Goal: Task Accomplishment & Management: Use online tool/utility

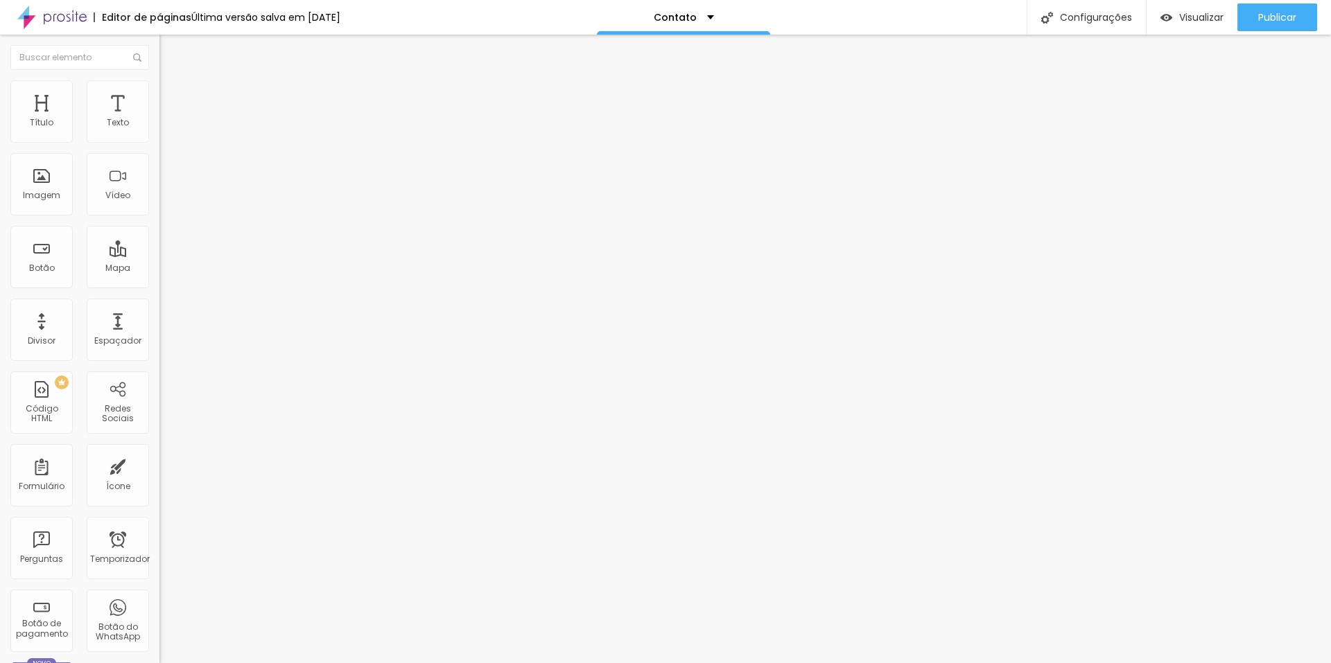
click at [159, 84] on li "Avançado" at bounding box center [238, 87] width 159 height 14
click at [159, 79] on img at bounding box center [165, 73] width 12 height 12
click at [170, 49] on div "Editar nulo" at bounding box center [206, 50] width 72 height 11
click at [1266, 19] on font "Publicar" at bounding box center [1277, 17] width 38 height 14
click at [159, 80] on li "Conteúdo" at bounding box center [238, 74] width 159 height 14
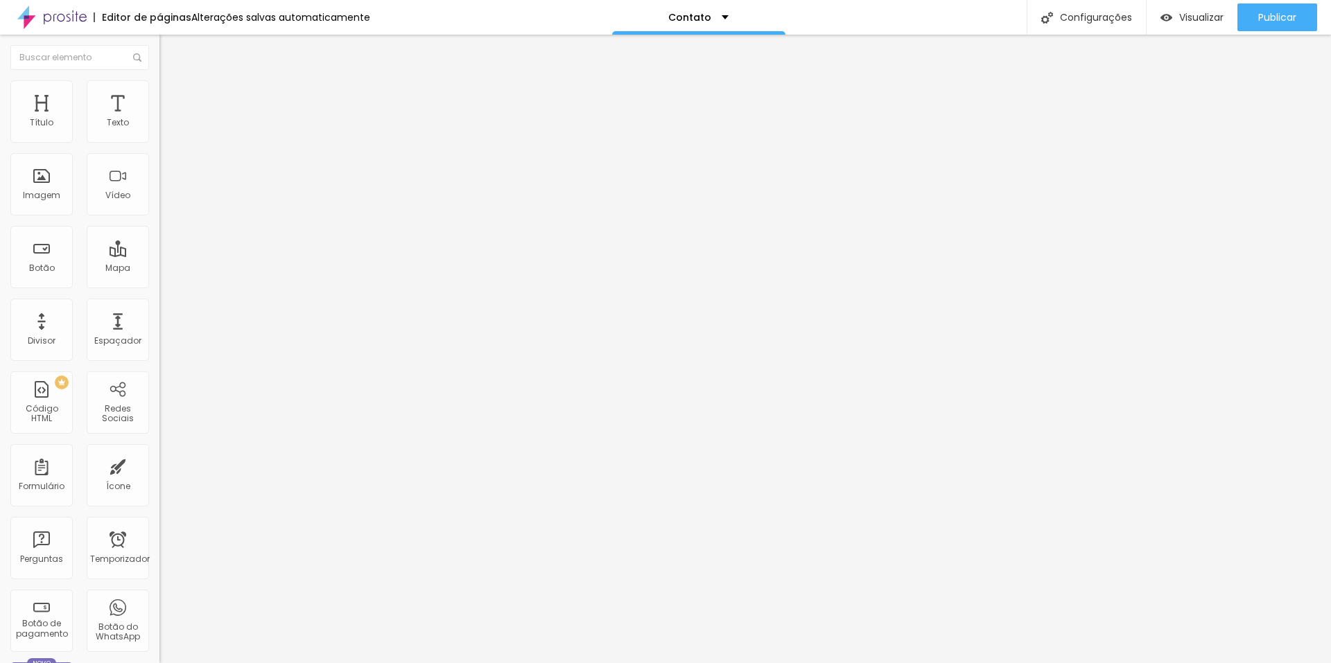
click at [170, 49] on img "button" at bounding box center [175, 50] width 11 height 11
click at [107, 118] on font "Texto" at bounding box center [118, 122] width 22 height 12
click at [51, 123] on font "Título" at bounding box center [42, 122] width 24 height 12
click at [170, 51] on img "button" at bounding box center [175, 50] width 11 height 11
click at [44, 188] on div "Imagem" at bounding box center [41, 184] width 62 height 62
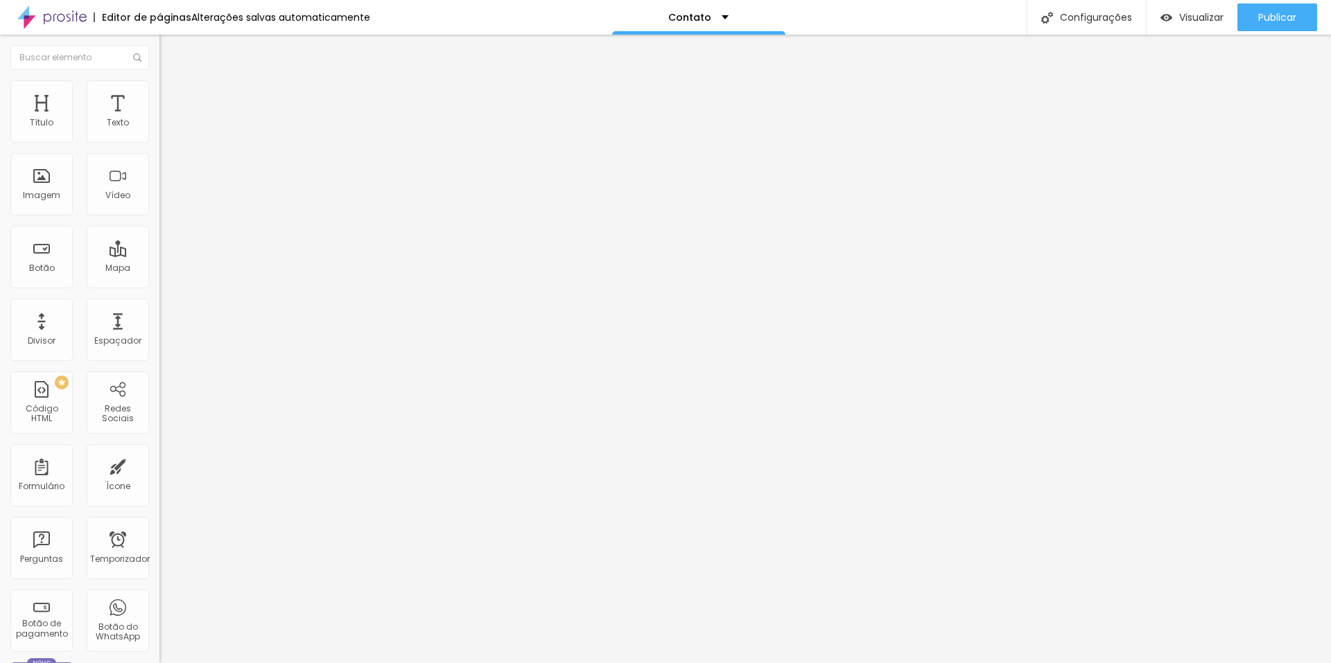
click at [159, 139] on img at bounding box center [164, 134] width 10 height 10
click at [159, 150] on img at bounding box center [164, 145] width 10 height 10
click at [159, 161] on img at bounding box center [164, 156] width 10 height 10
click at [159, 139] on img at bounding box center [164, 134] width 10 height 10
click at [159, 90] on li "Avançado" at bounding box center [238, 87] width 159 height 14
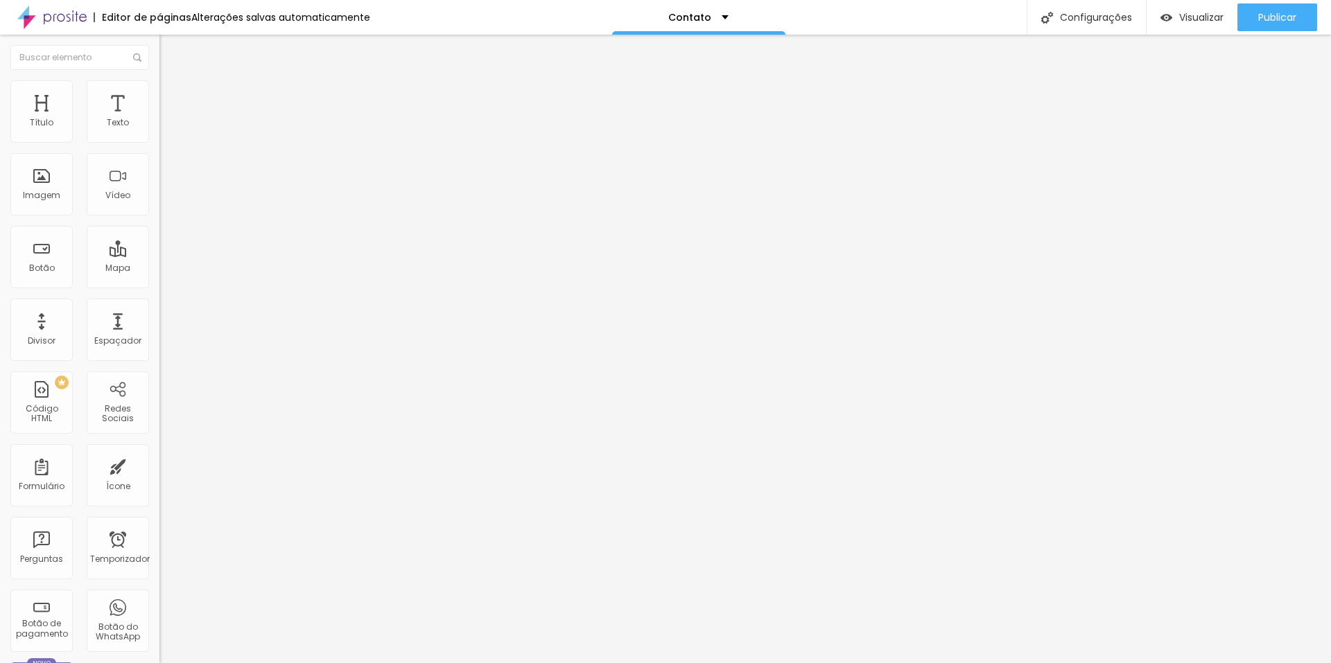
click at [170, 51] on img "button" at bounding box center [175, 50] width 11 height 11
click at [159, 89] on img at bounding box center [165, 86] width 12 height 12
click at [107, 121] on font "Texto" at bounding box center [118, 122] width 22 height 12
click at [159, 88] on img at bounding box center [165, 86] width 12 height 12
click at [159, 582] on div at bounding box center [238, 582] width 159 height 0
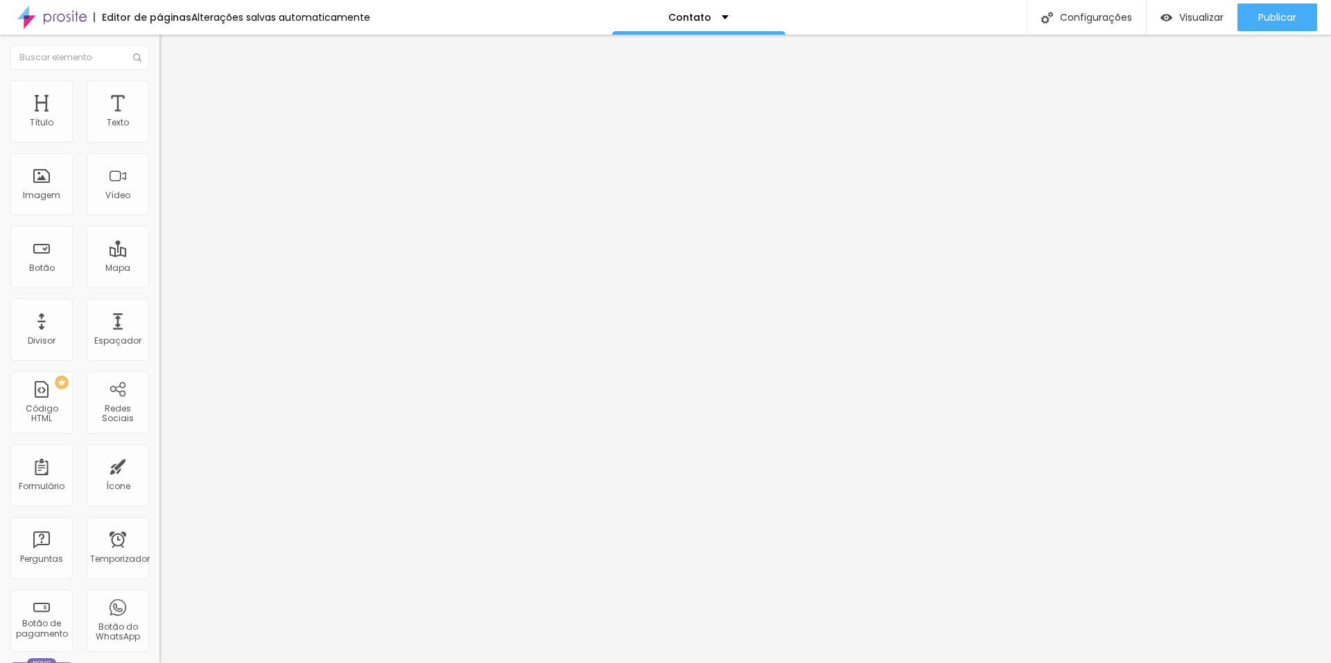
click at [159, 582] on div at bounding box center [238, 582] width 159 height 0
click at [159, 590] on div at bounding box center [238, 590] width 159 height 0
click at [159, 599] on div at bounding box center [238, 599] width 159 height 0
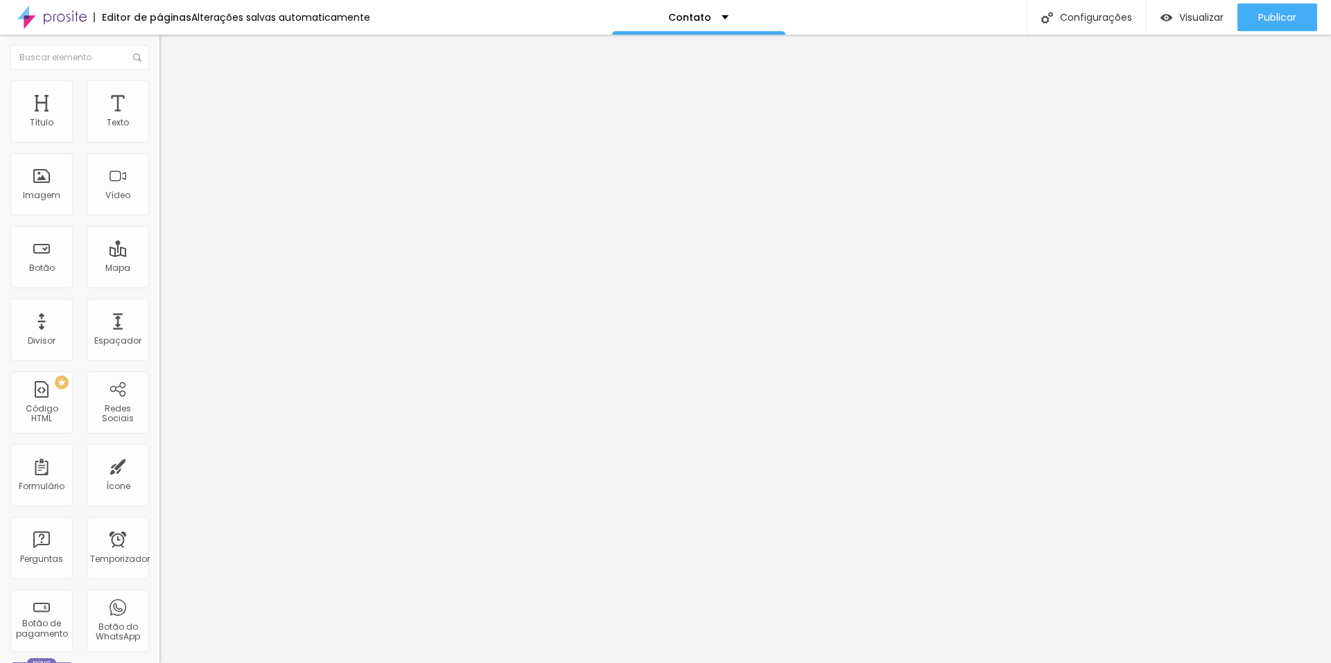
click at [159, 79] on img at bounding box center [165, 73] width 12 height 12
click at [159, 44] on button "Editar nulo" at bounding box center [238, 51] width 159 height 32
click at [52, 252] on div "Botão" at bounding box center [41, 257] width 62 height 62
click at [109, 252] on div "Mapa" at bounding box center [118, 257] width 62 height 62
click at [107, 188] on div "Vídeo" at bounding box center [118, 184] width 62 height 62
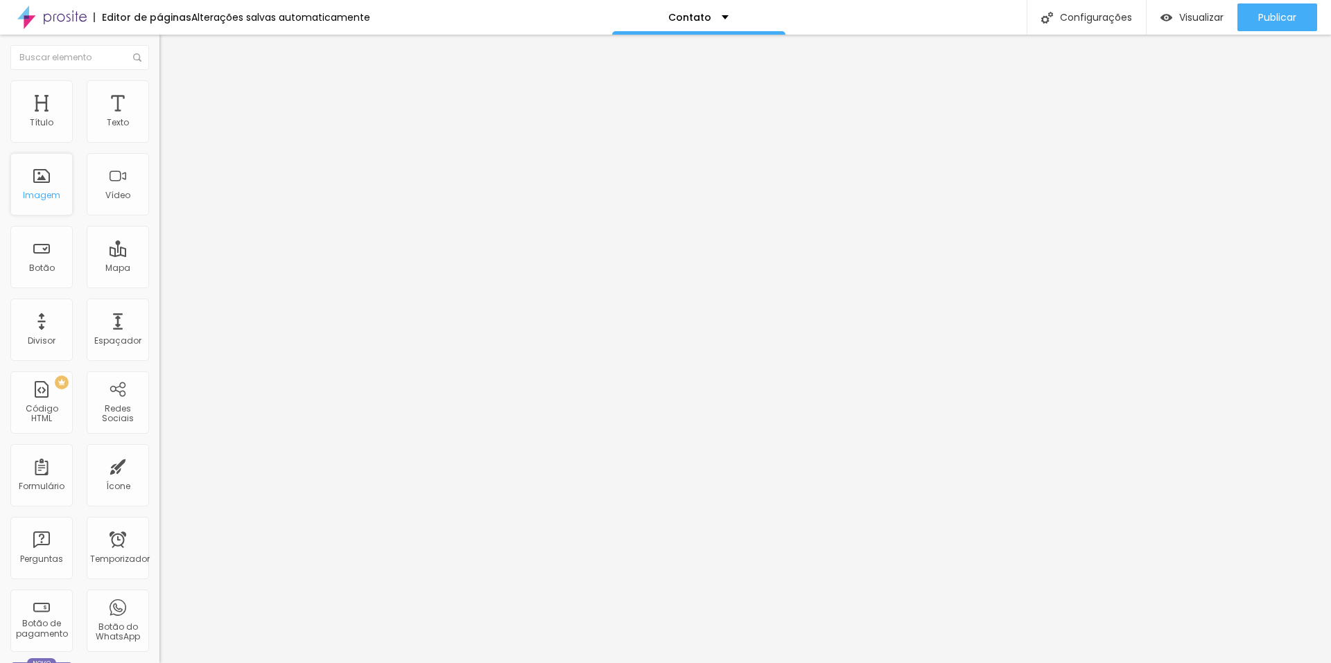
click at [33, 182] on div "Imagem" at bounding box center [41, 184] width 62 height 62
click at [78, 58] on input "text" at bounding box center [79, 57] width 139 height 25
click at [133, 57] on img at bounding box center [137, 57] width 8 height 8
click at [99, 58] on input "text" at bounding box center [79, 57] width 139 height 25
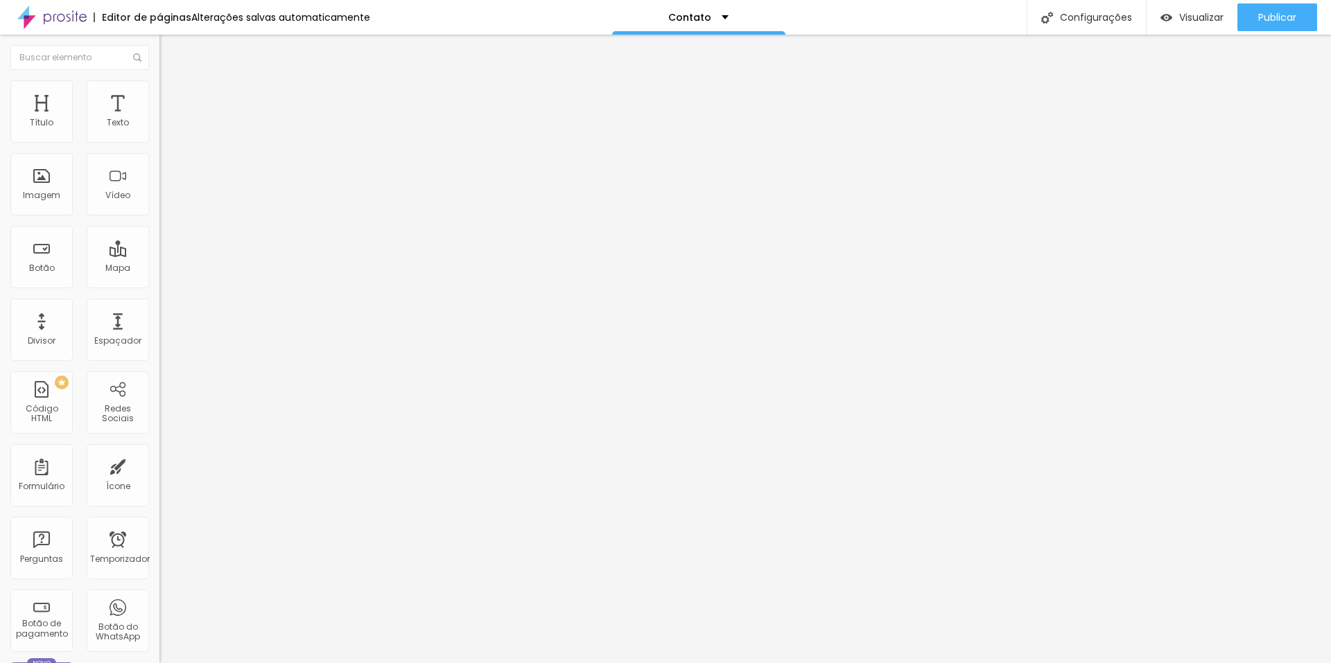
click at [133, 55] on img at bounding box center [137, 57] width 8 height 8
click at [1094, 16] on font "Configurações" at bounding box center [1096, 17] width 72 height 14
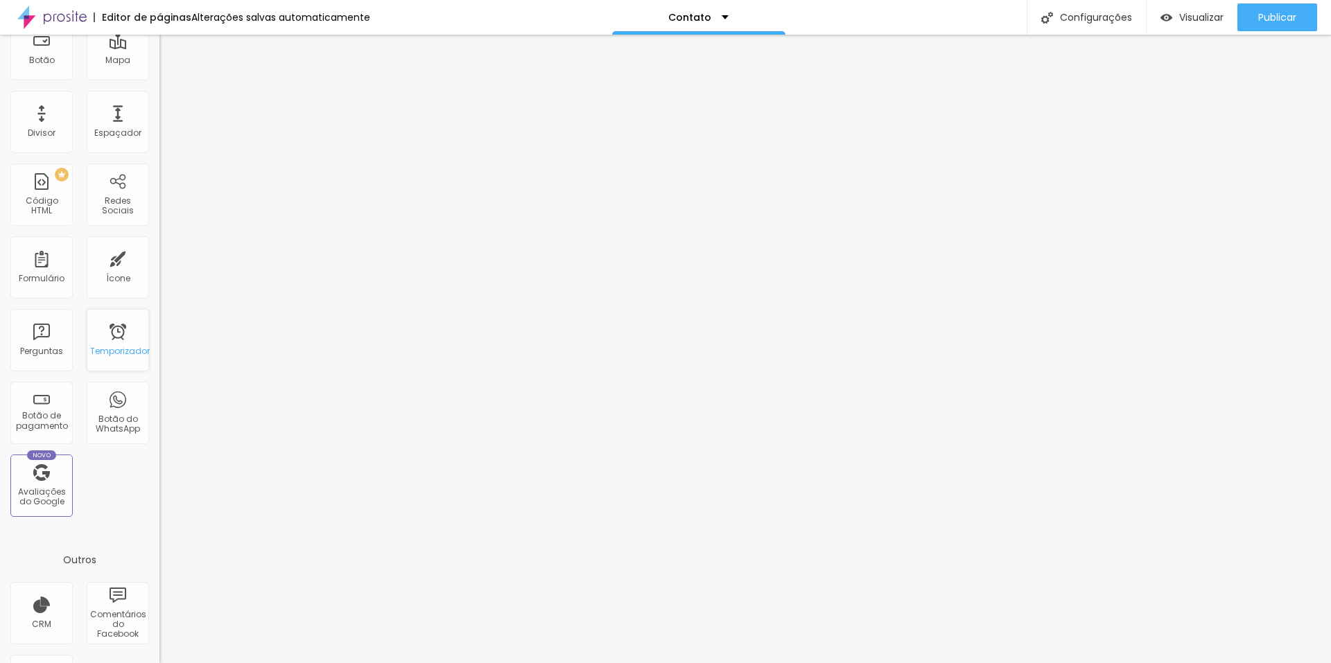
scroll to position [272, 0]
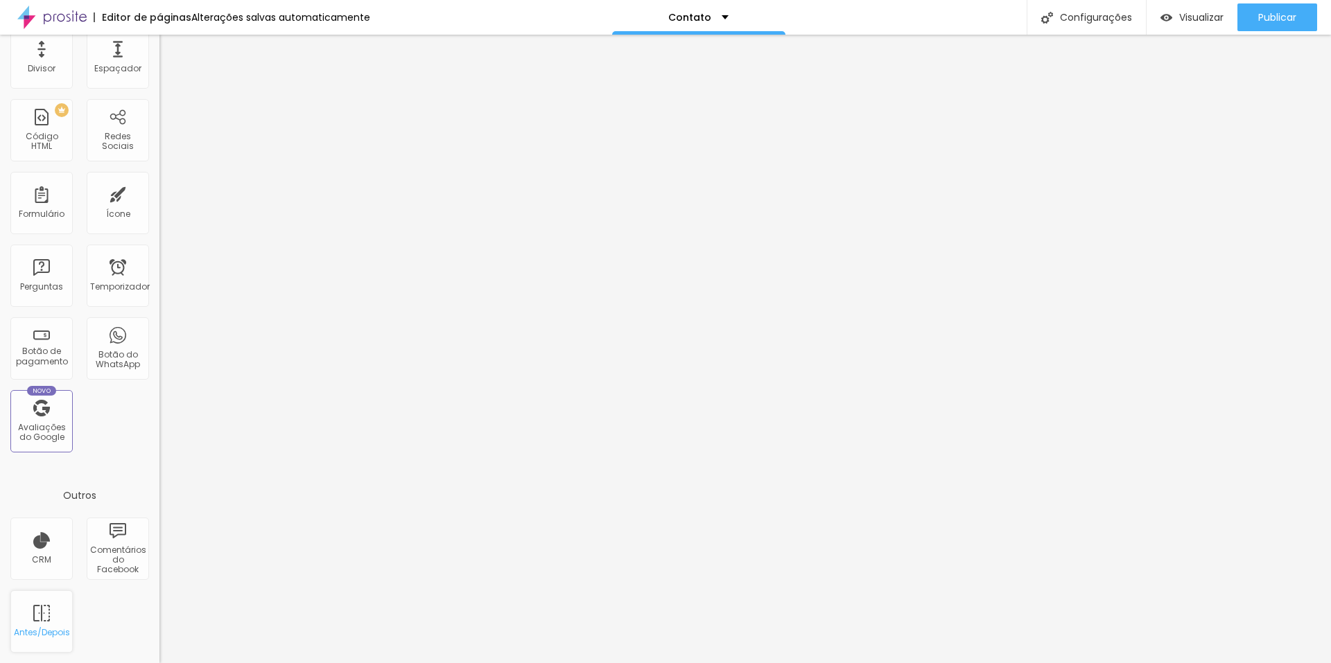
click at [42, 622] on div "Antes/Depois" at bounding box center [41, 621] width 62 height 62
click at [46, 620] on div "Antes/Depois" at bounding box center [41, 621] width 62 height 62
click at [50, 612] on div "Antes/Depois" at bounding box center [41, 621] width 62 height 62
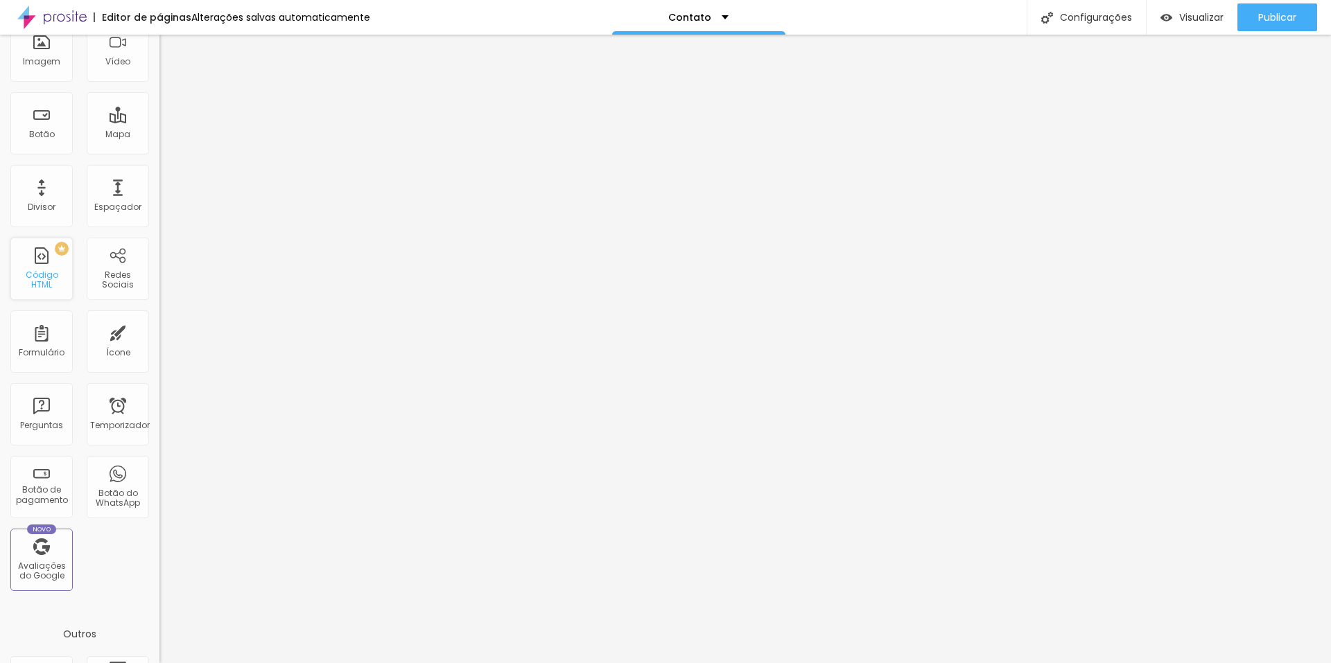
click at [54, 265] on div "PREMIUM Código HTML" at bounding box center [41, 269] width 62 height 62
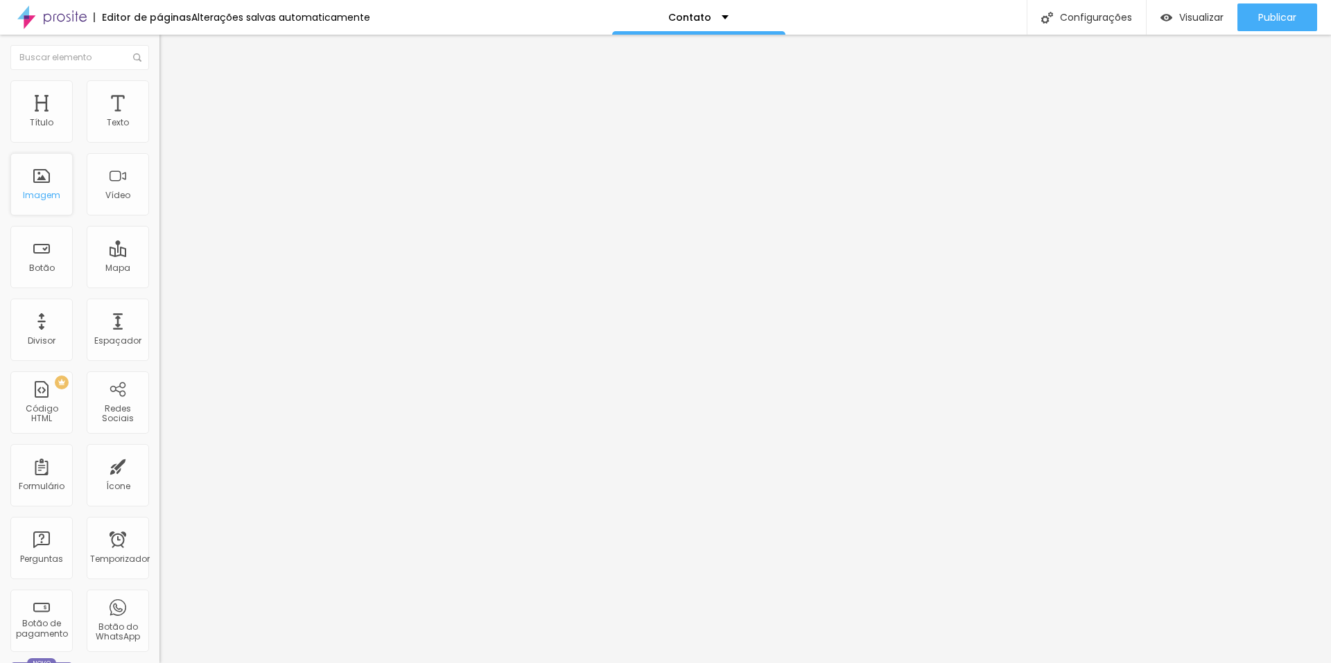
click at [49, 186] on div "Imagem" at bounding box center [41, 184] width 62 height 62
click at [172, 93] on font "Estilo" at bounding box center [182, 90] width 21 height 12
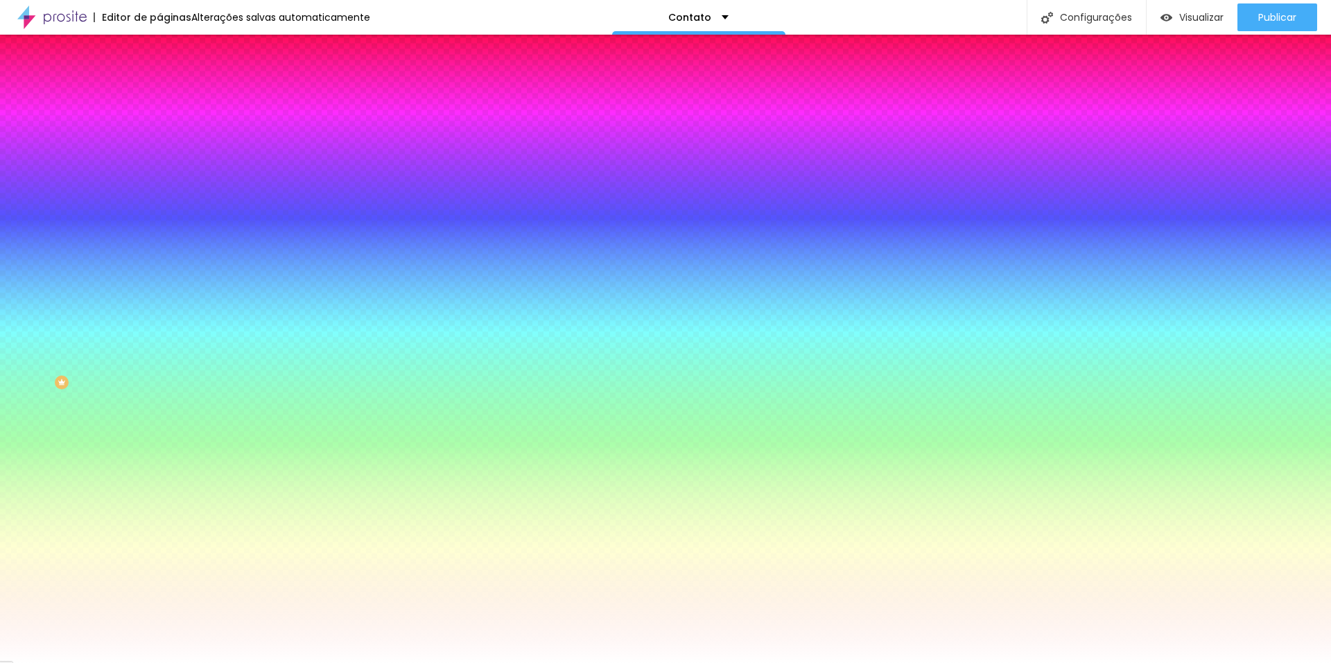
click at [172, 98] on font "Avançado" at bounding box center [195, 104] width 46 height 12
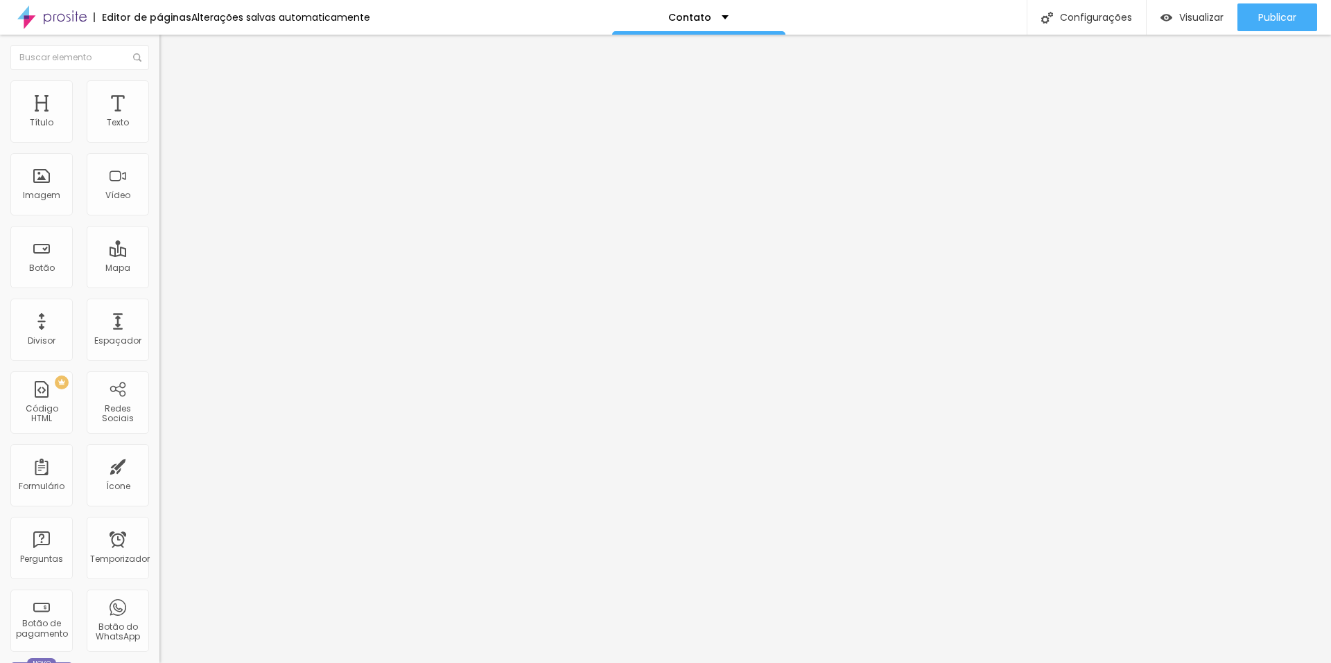
click at [159, 80] on li "Conteúdo" at bounding box center [238, 74] width 159 height 14
click at [159, 89] on ul "Conteúdo Estilo Avançado" at bounding box center [238, 88] width 159 height 42
click at [159, 89] on img at bounding box center [165, 86] width 12 height 12
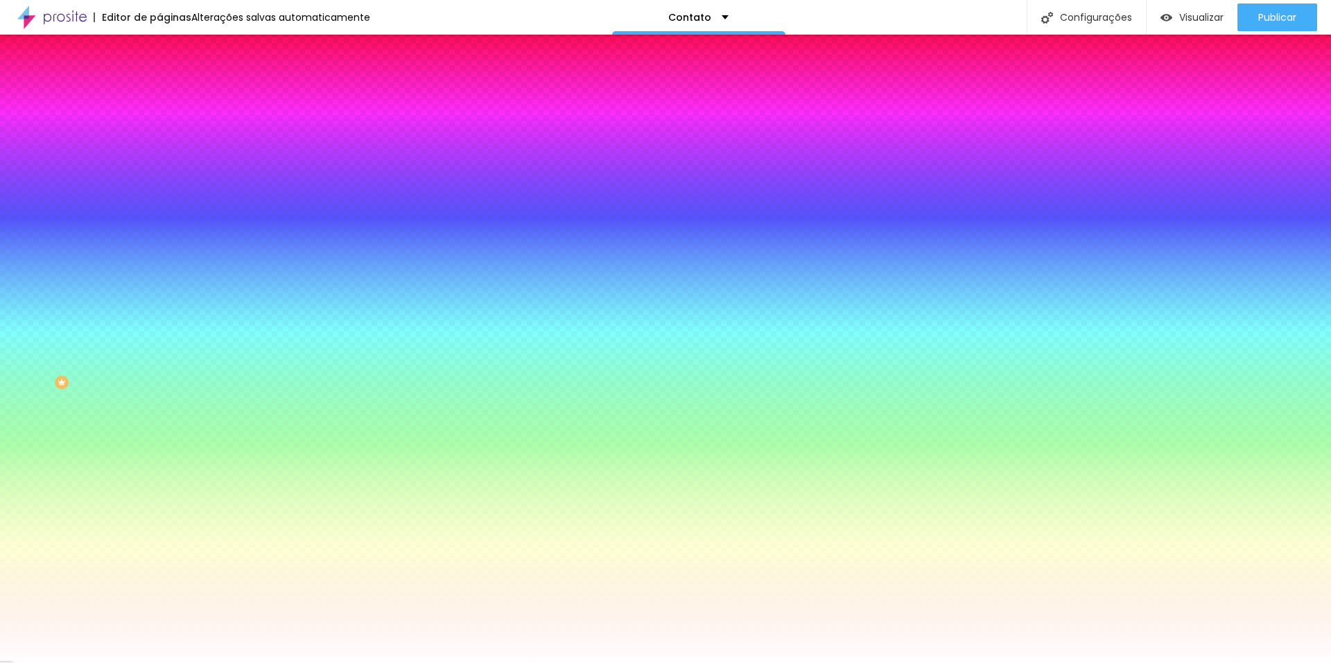
click at [172, 98] on font "Avançado" at bounding box center [195, 104] width 46 height 12
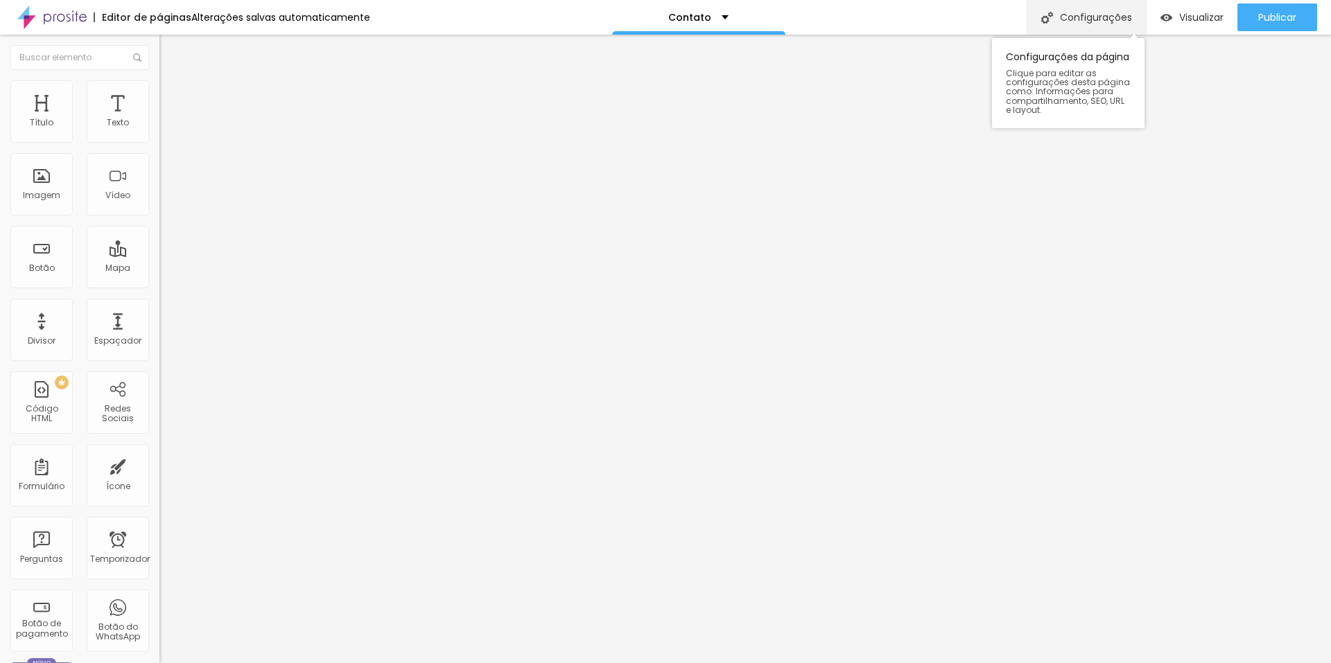
click at [1092, 15] on font "Configurações" at bounding box center [1096, 17] width 72 height 14
click at [170, 49] on img "button" at bounding box center [175, 50] width 11 height 11
click at [170, 51] on img "button" at bounding box center [175, 50] width 11 height 11
click at [51, 194] on font "Imagem" at bounding box center [41, 195] width 37 height 12
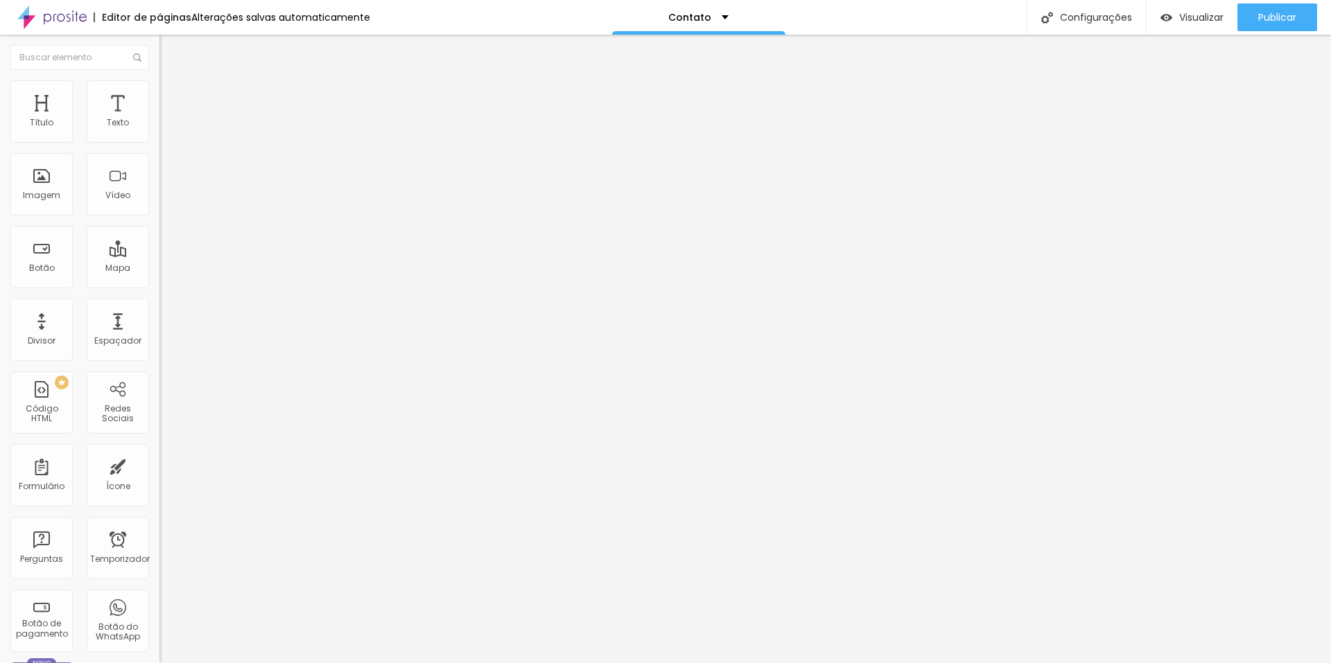
click at [159, 94] on li "Avançado" at bounding box center [238, 101] width 159 height 14
click at [170, 49] on img "button" at bounding box center [175, 50] width 11 height 11
click at [159, 83] on img at bounding box center [165, 86] width 12 height 12
type input "3"
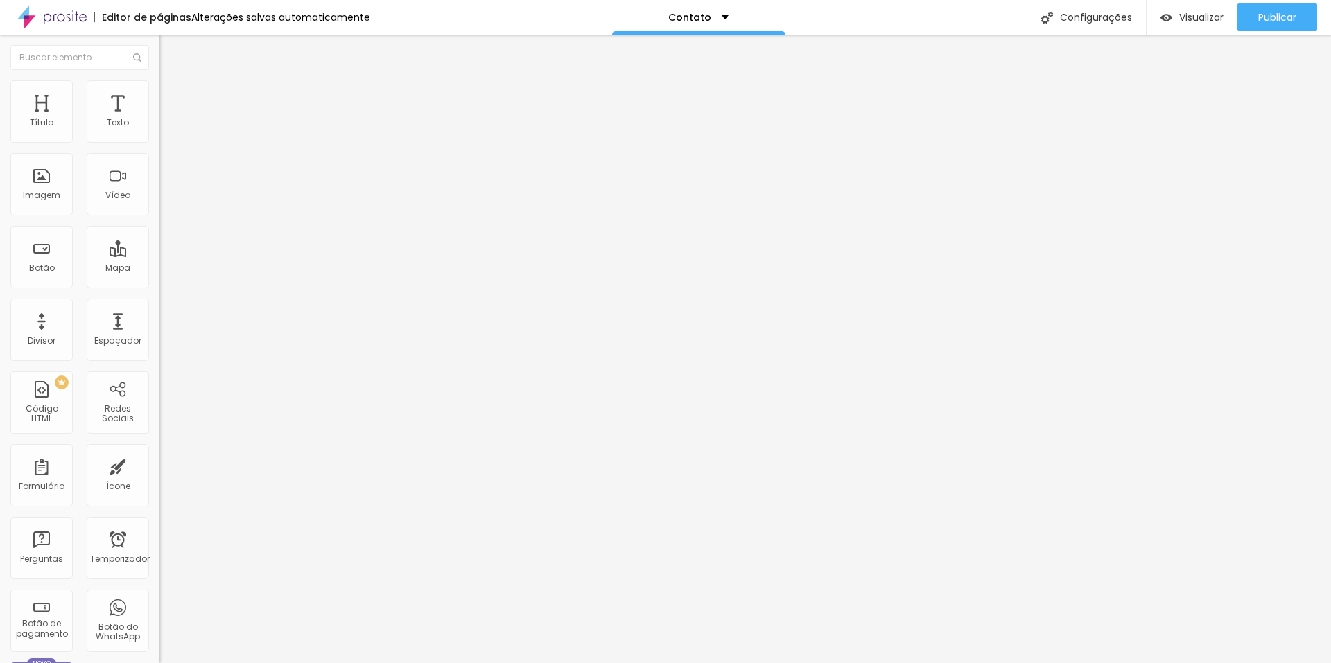
type input "8"
type input "16"
type input "26"
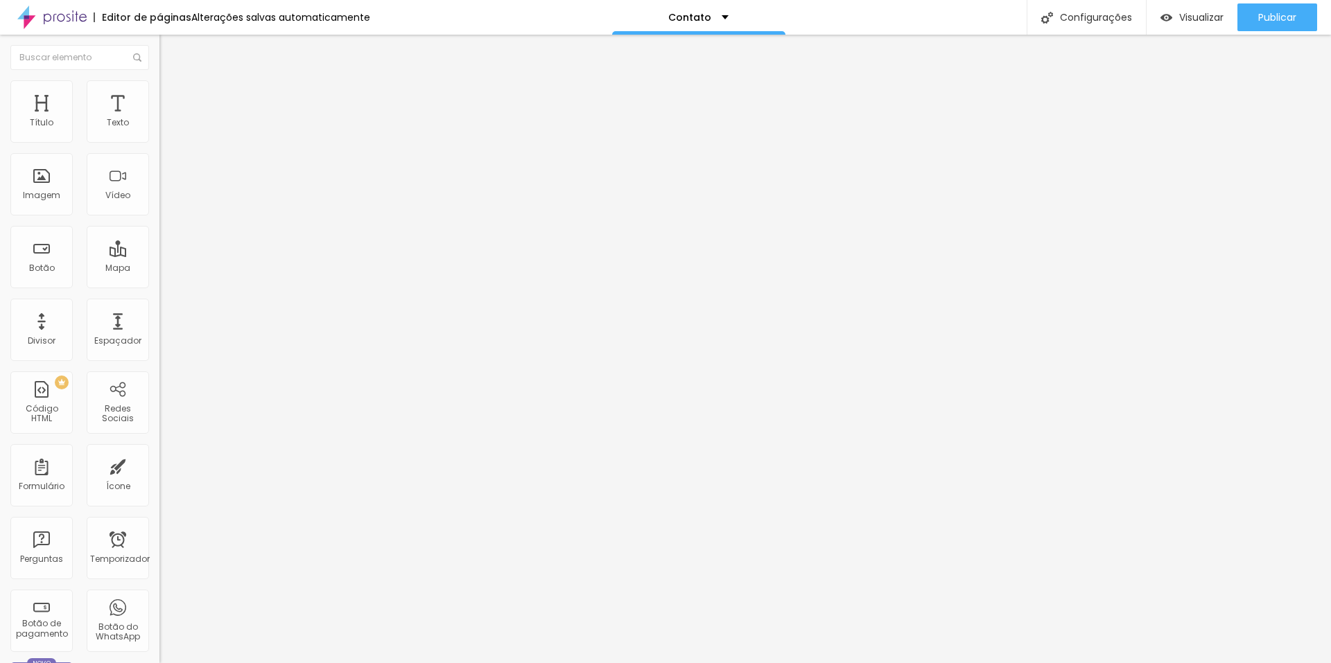
type input "26"
type input "34"
type input "37"
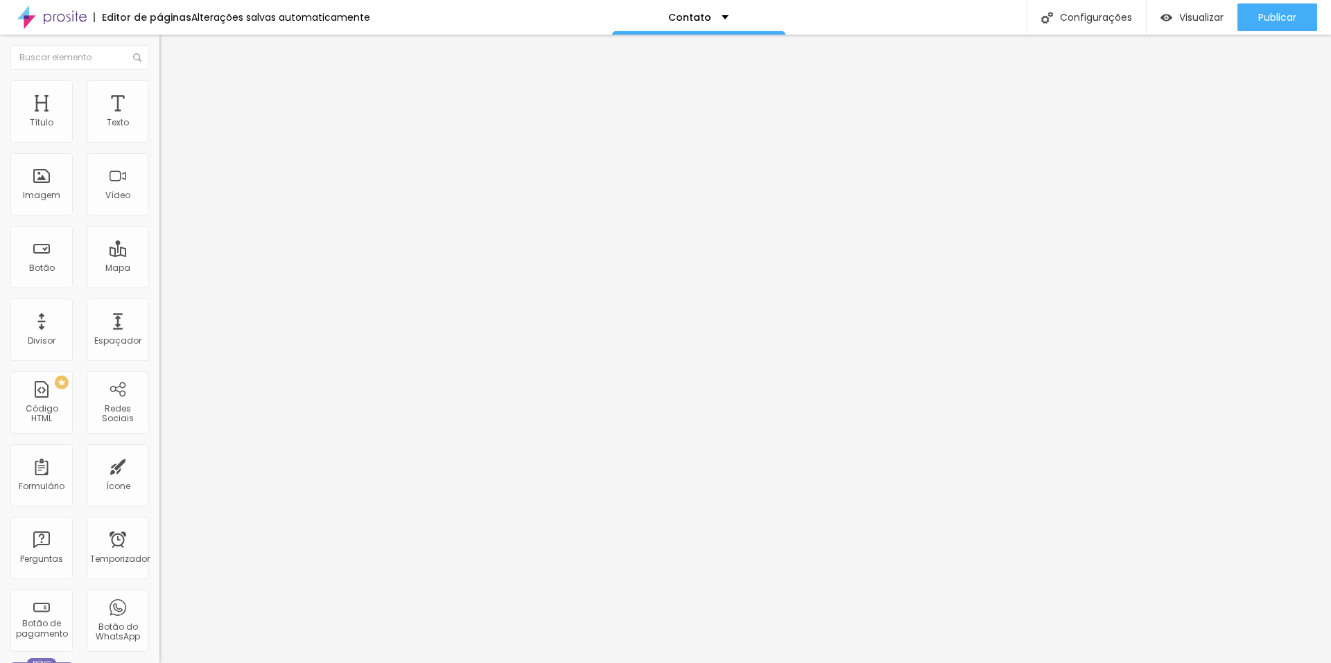
type input "41"
type input "43"
type input "44"
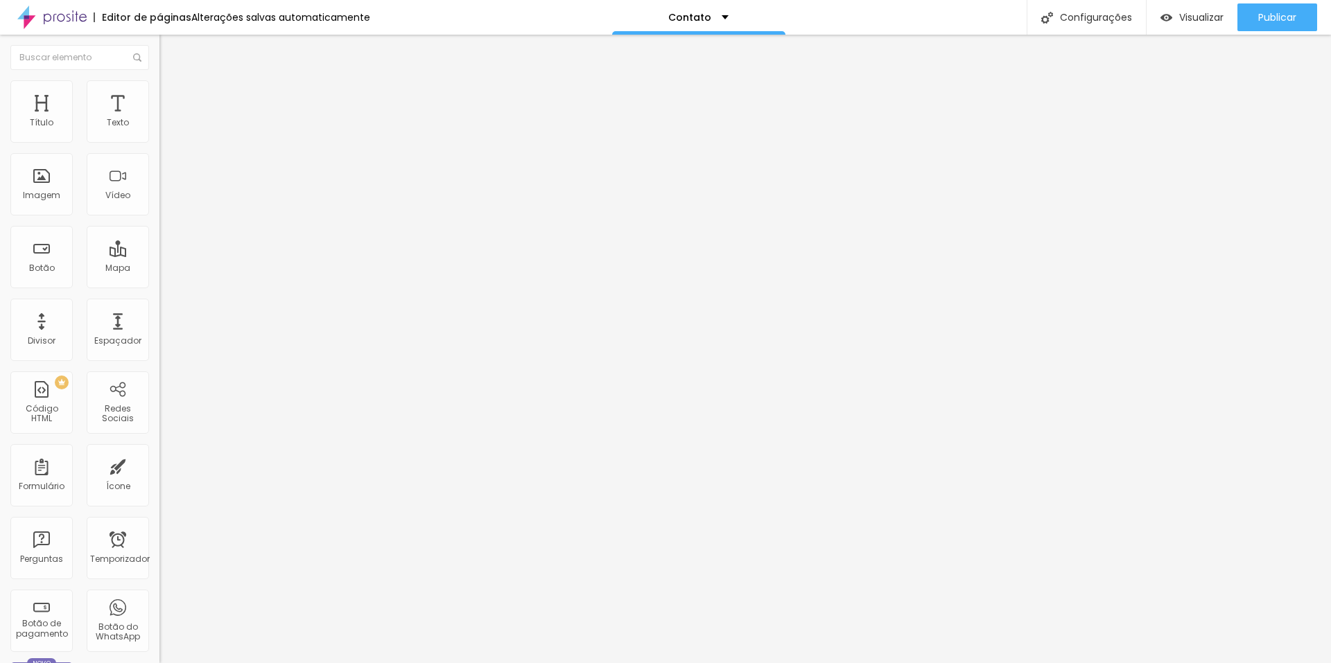
type input "44"
type input "46"
type input "47"
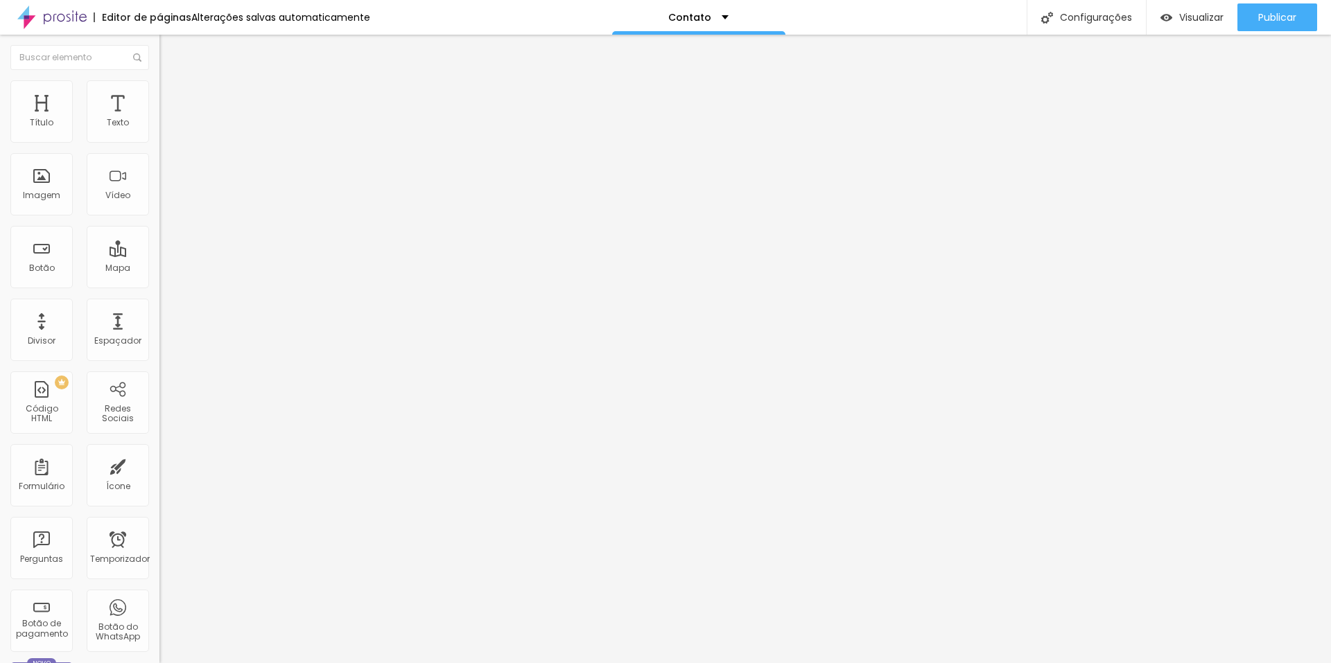
type input "48"
type input "50"
type input "53"
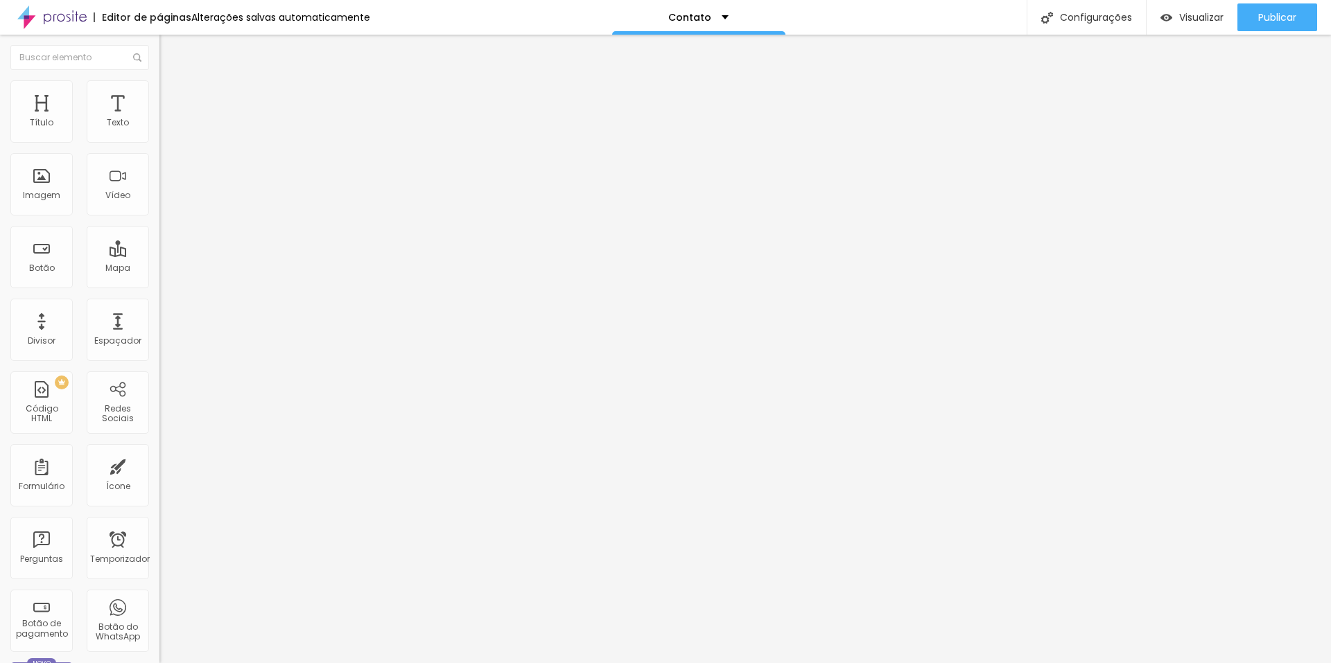
type input "53"
type input "55"
type input "59"
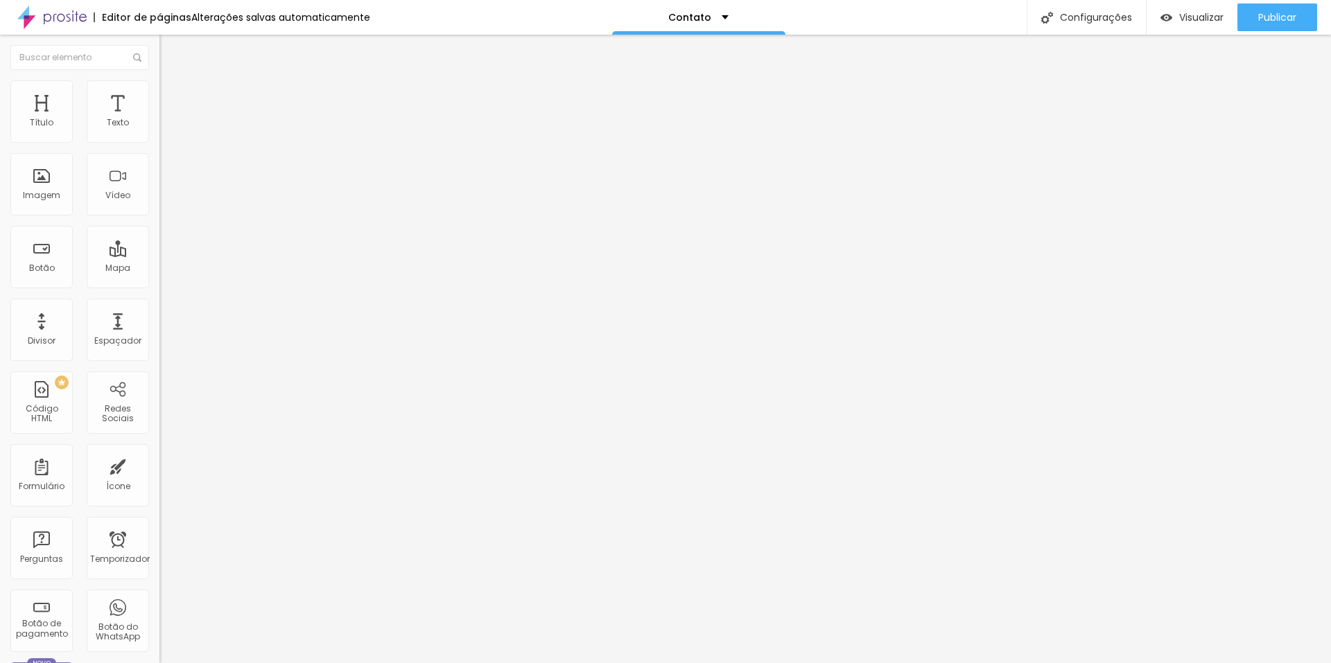
type input "62"
type input "64"
type input "67"
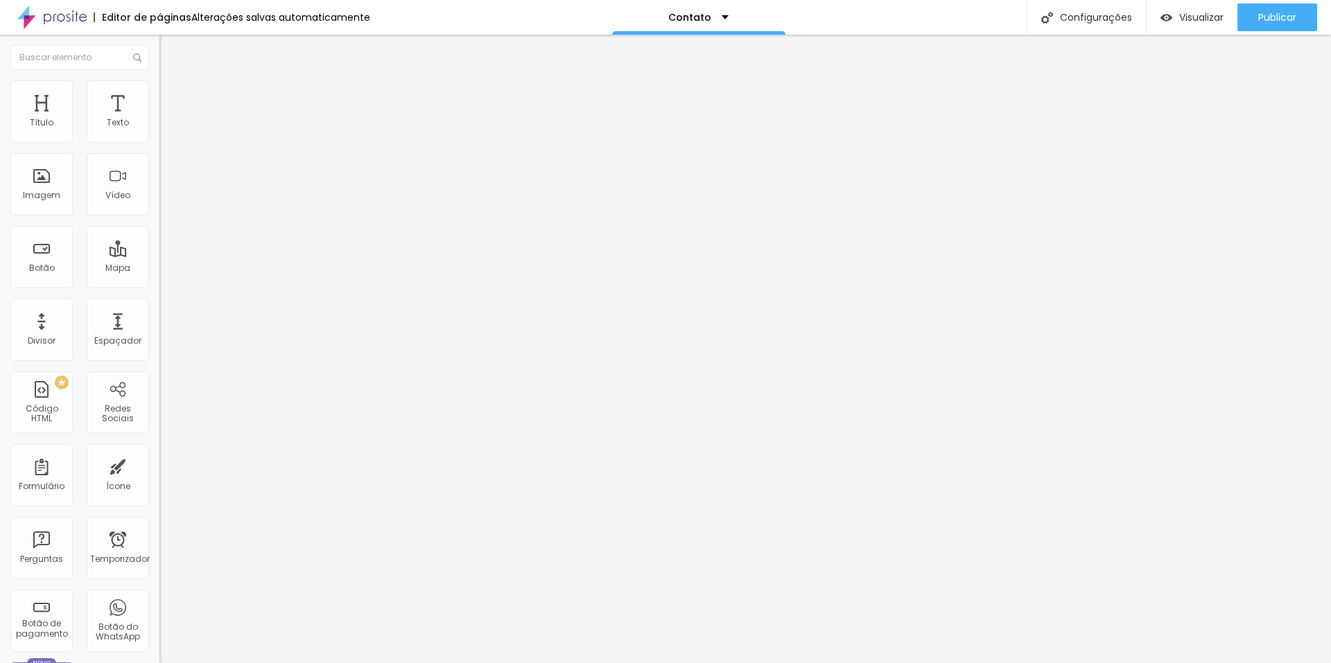
type input "67"
type input "69"
type input "71"
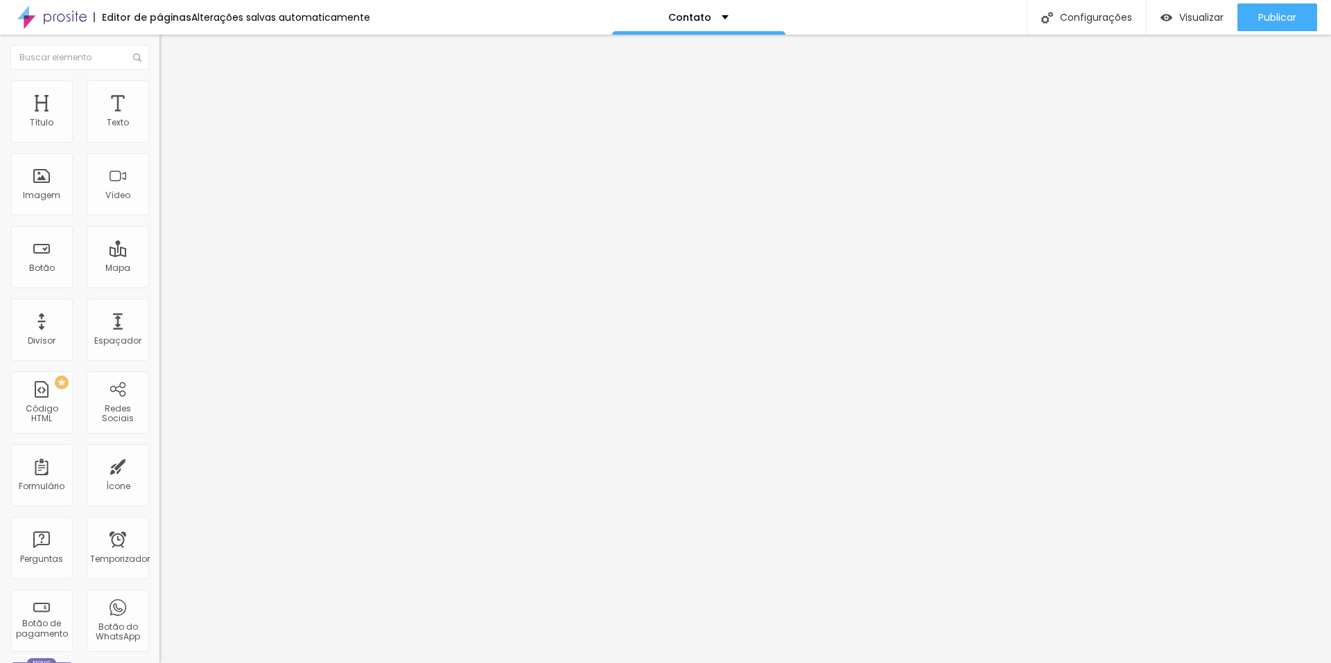
type input "72"
type input "74"
type input "76"
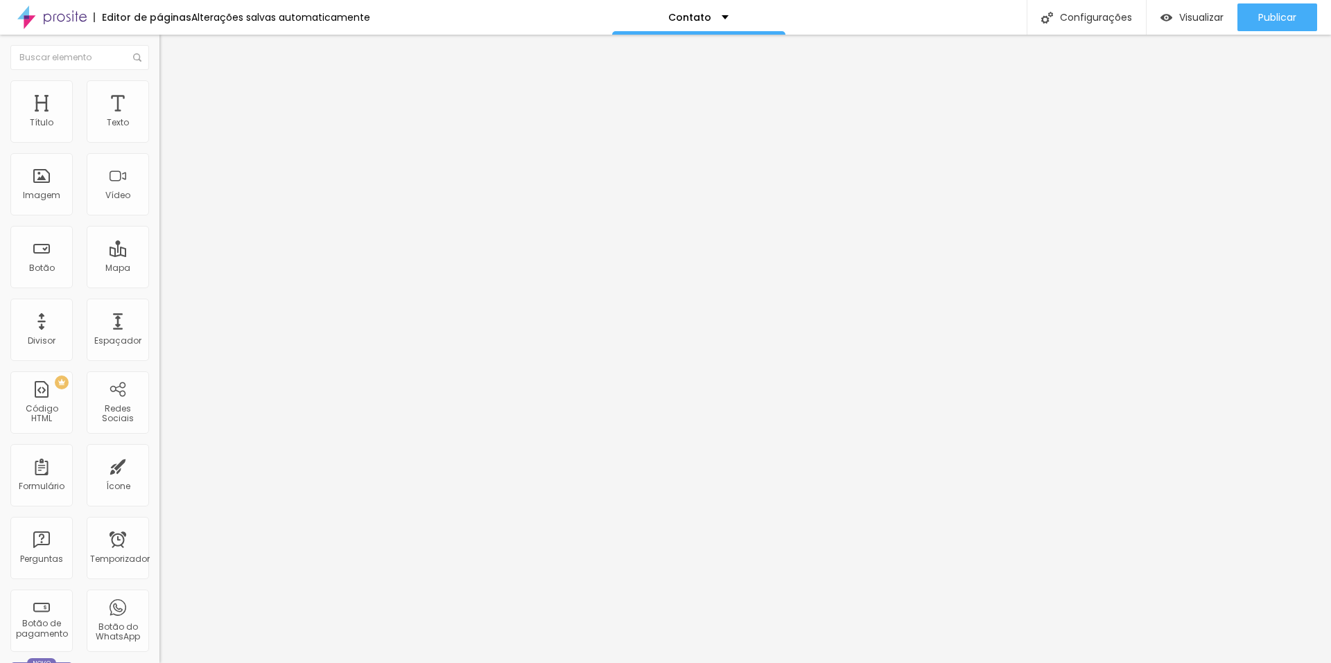
type input "76"
type input "77"
type input "78"
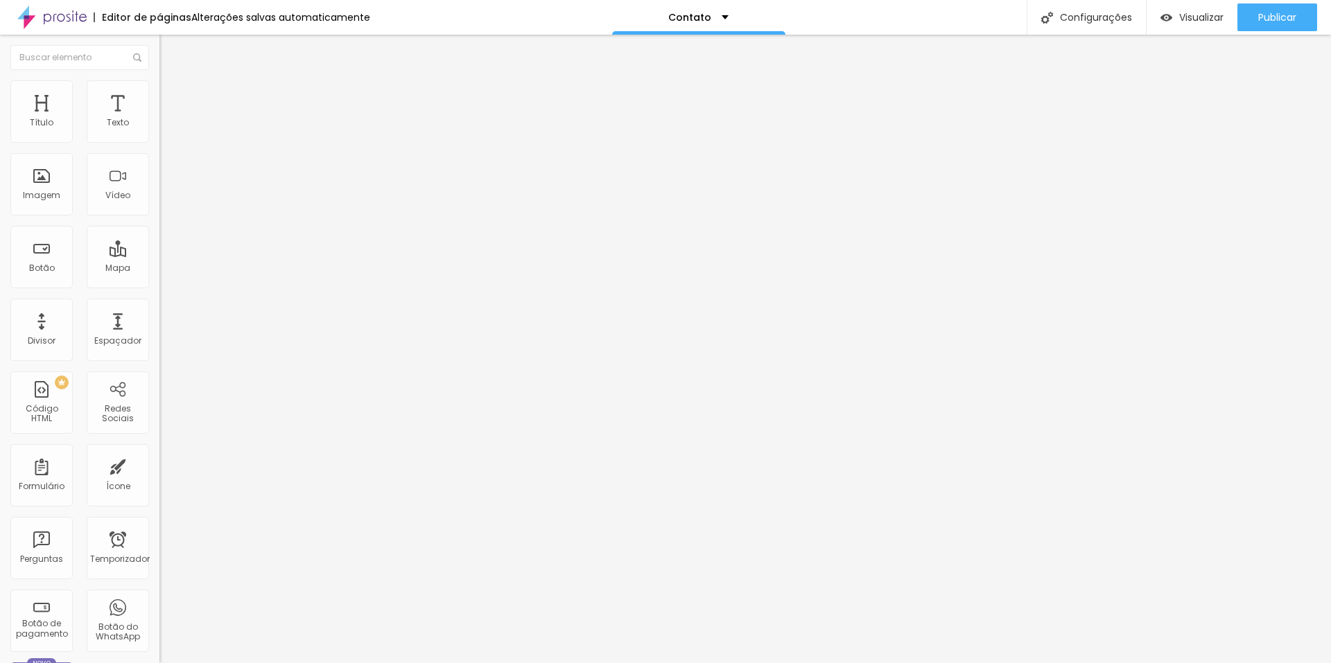
type input "81"
type input "85"
type input "89"
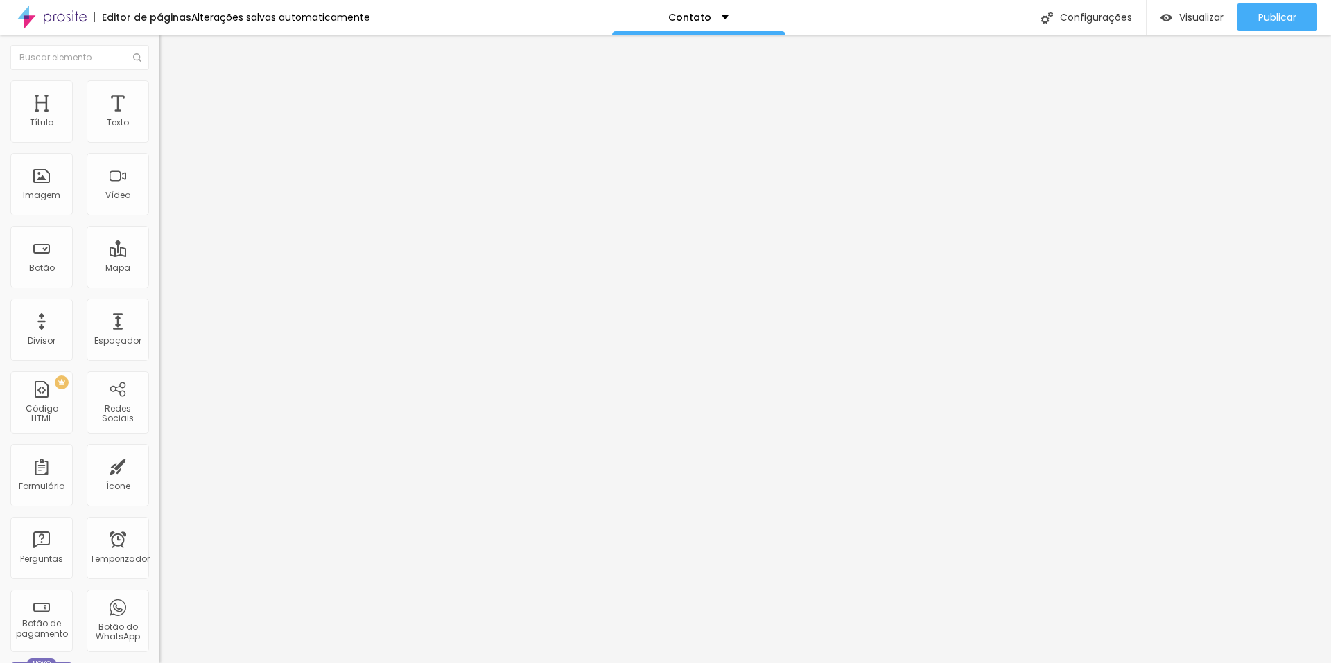
type input "89"
type input "92"
type input "96"
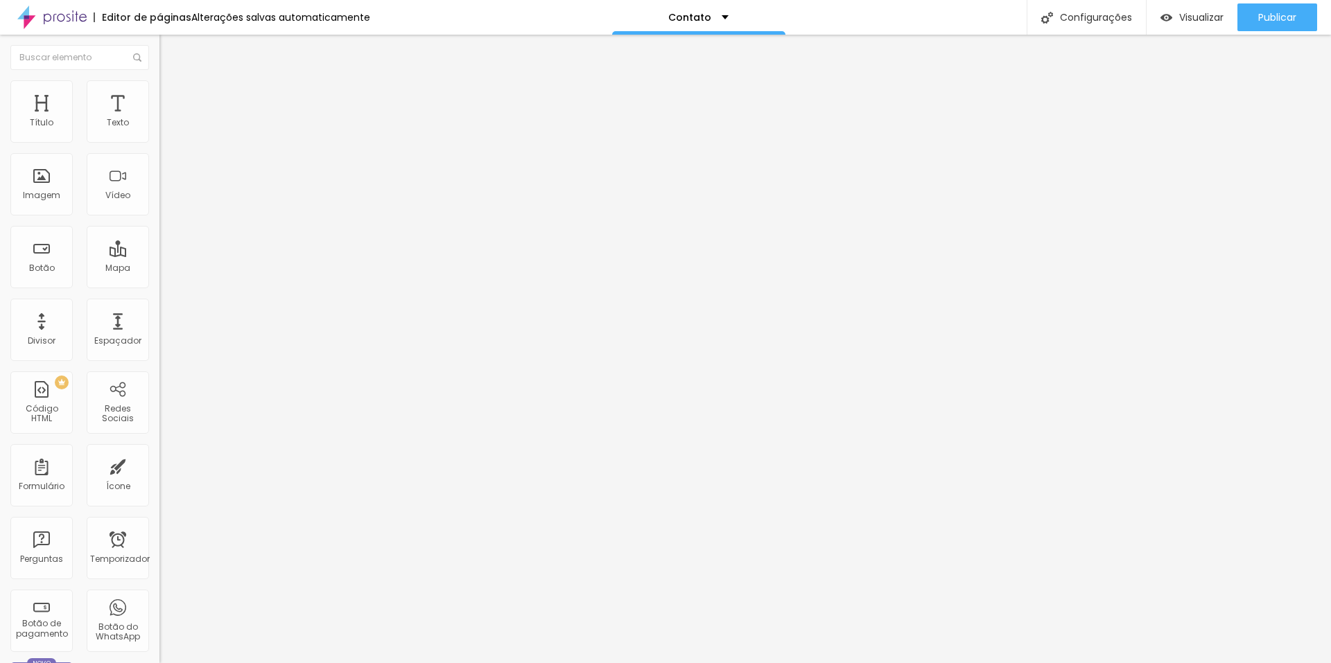
type input "99"
type input "100"
type input "93"
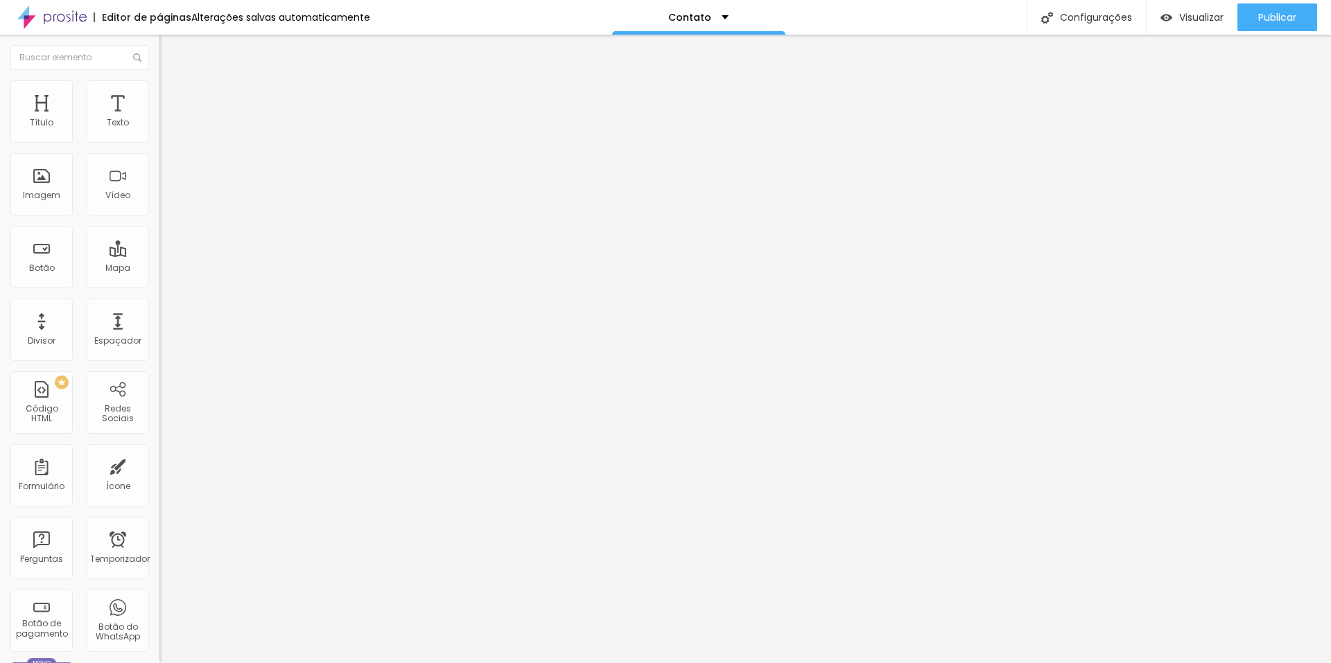
type input "93"
type input "81"
type input "67"
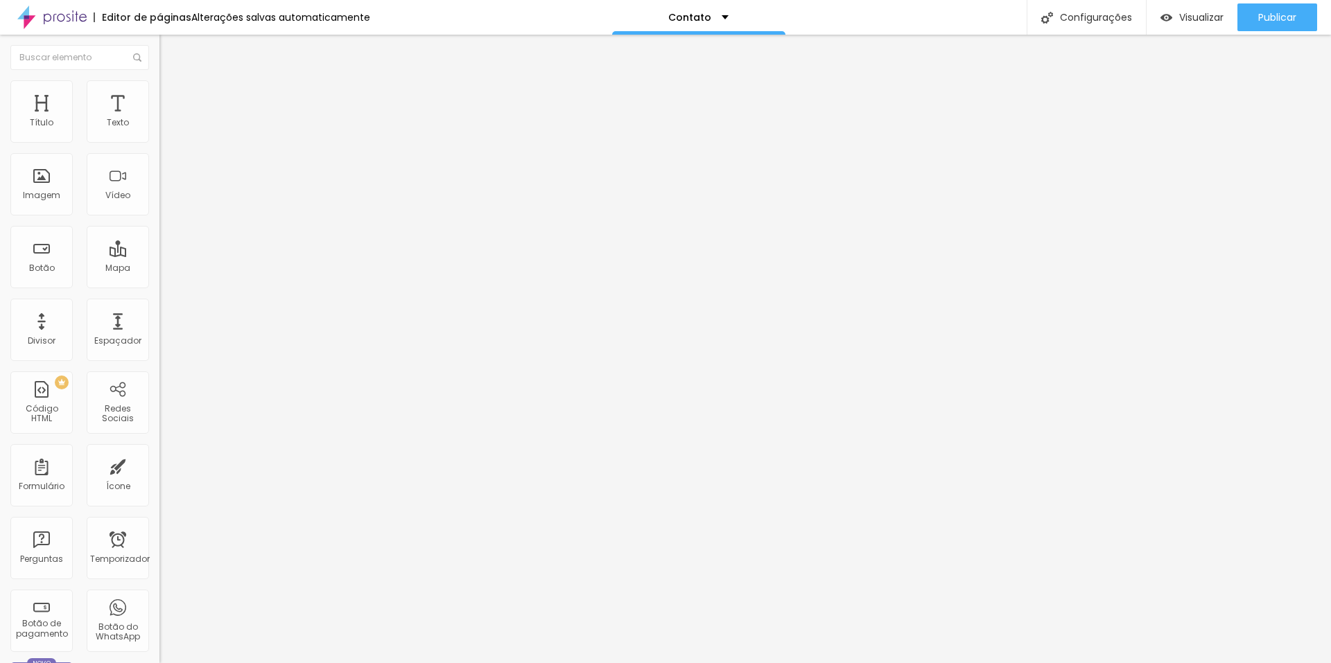
type input "56"
type input "46"
type input "39"
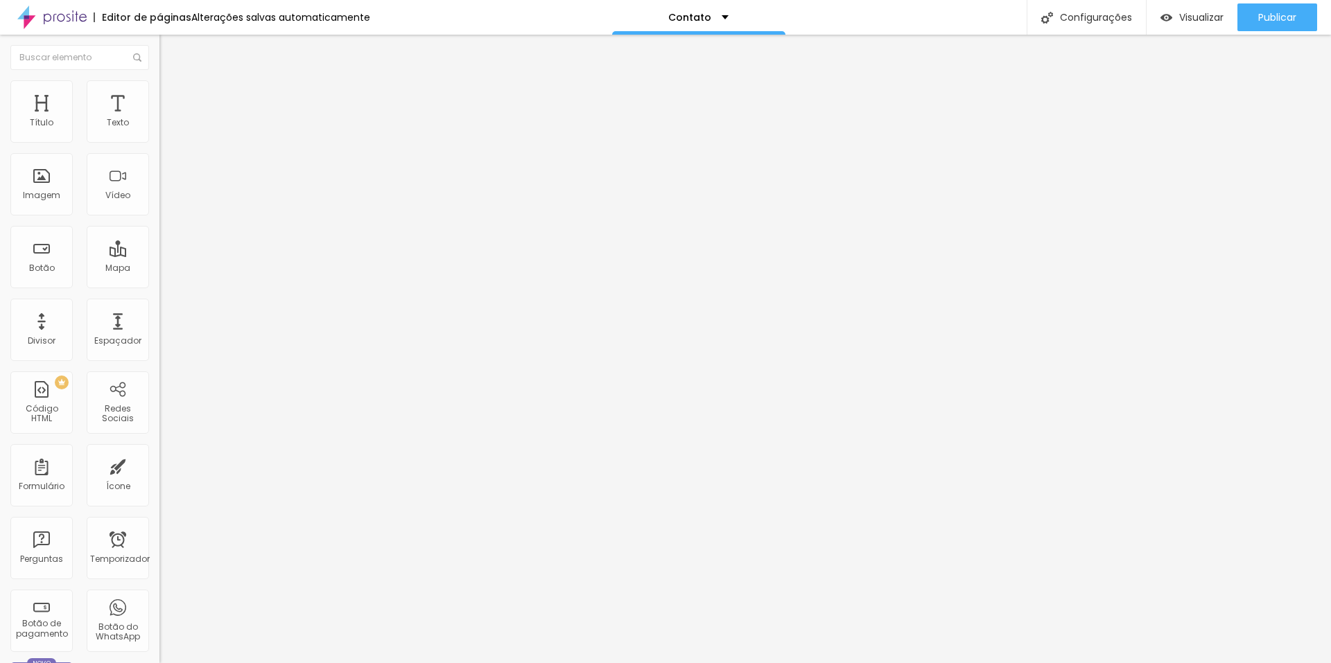
type input "39"
type input "33"
type input "28"
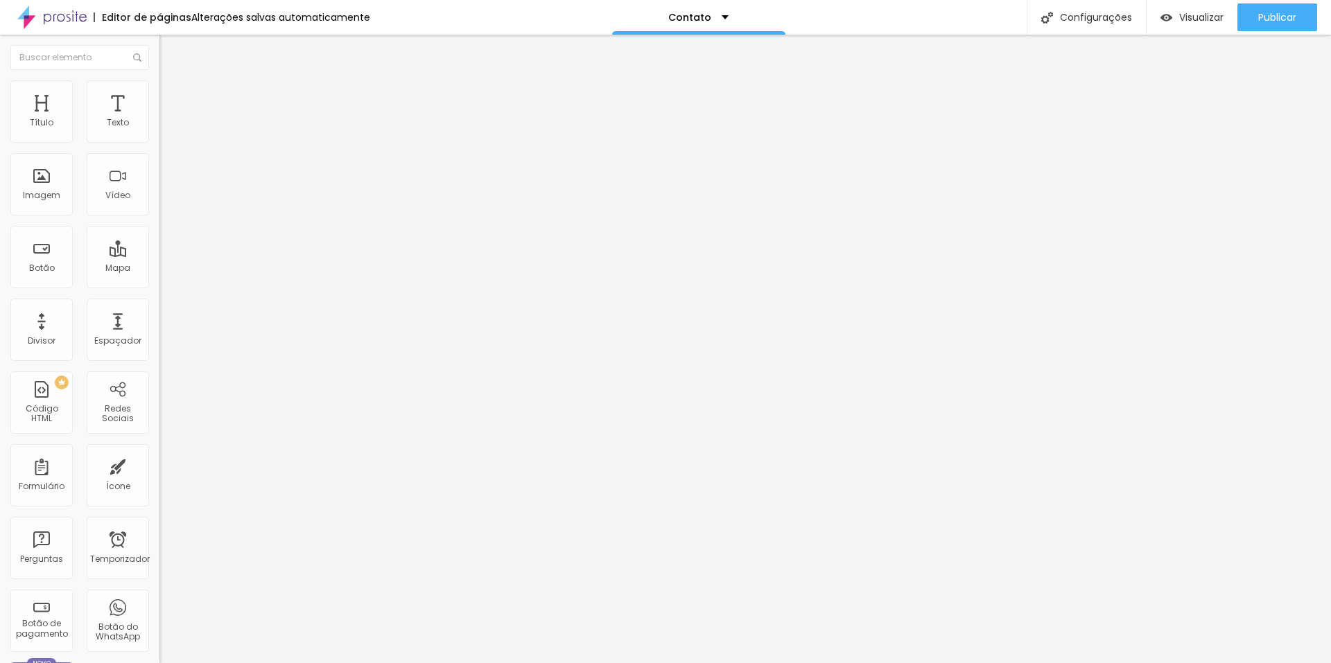
type input "23"
type input "20"
type input "16"
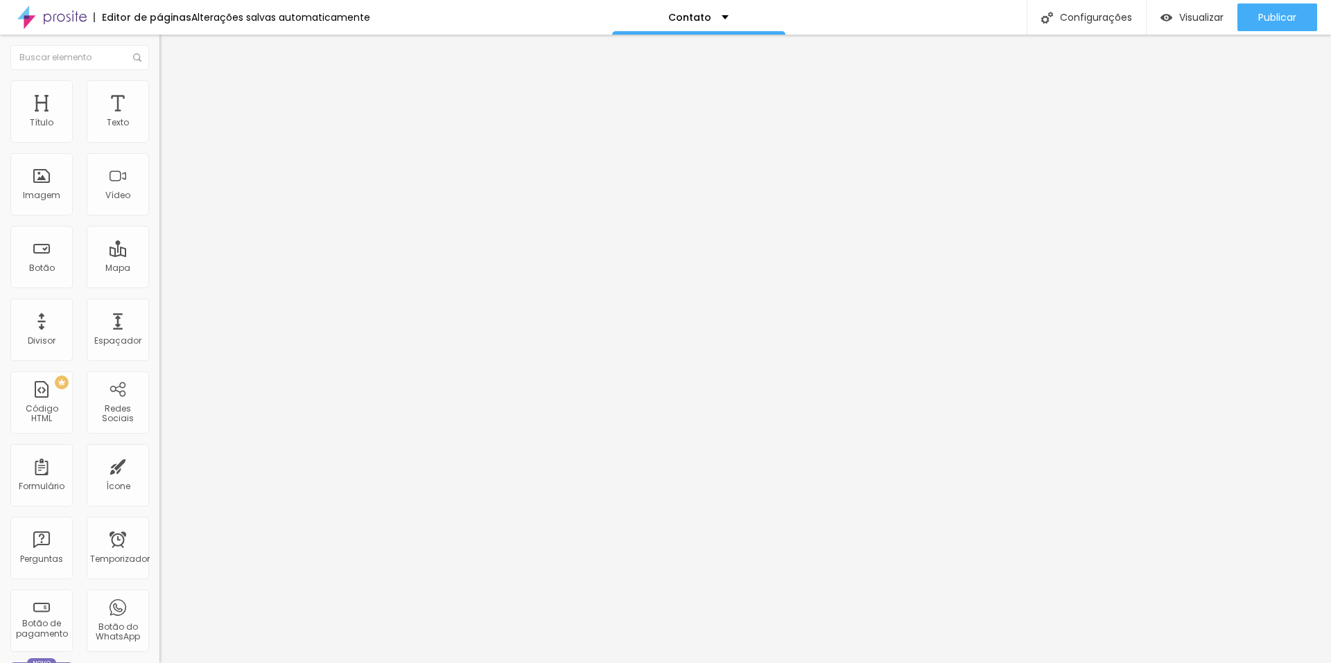
type input "16"
type input "15"
type input "12"
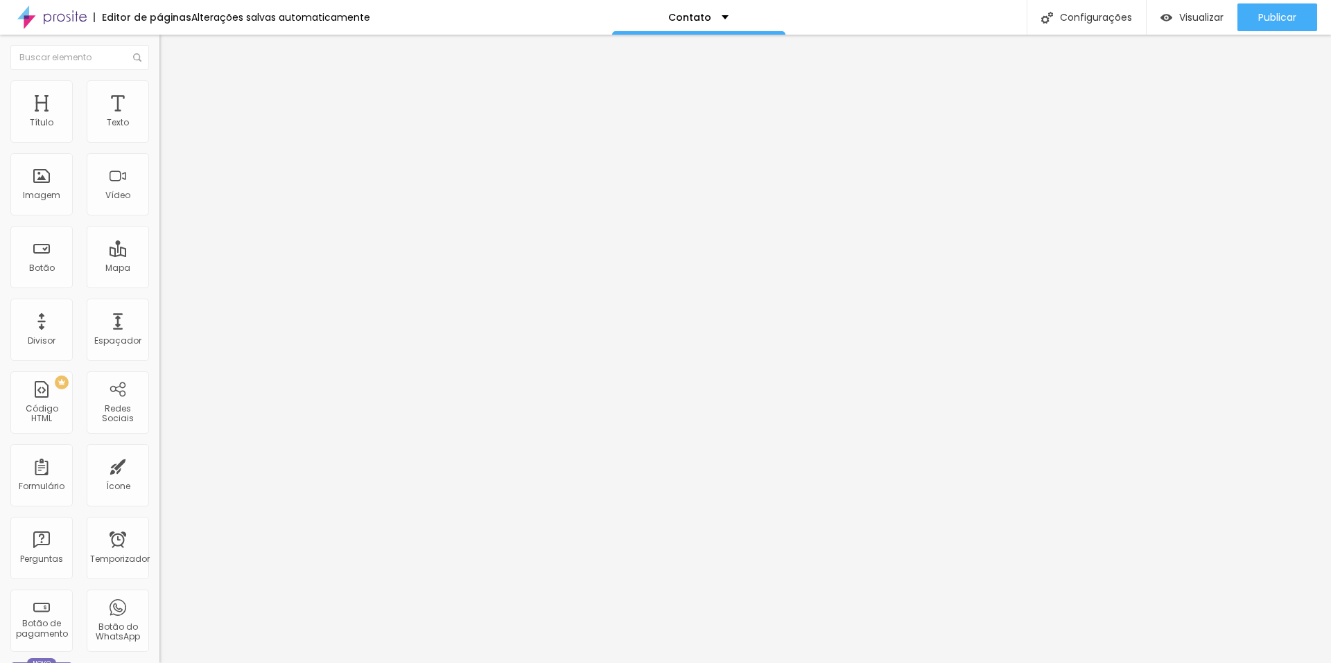
type input "10"
type input "7"
type input "5"
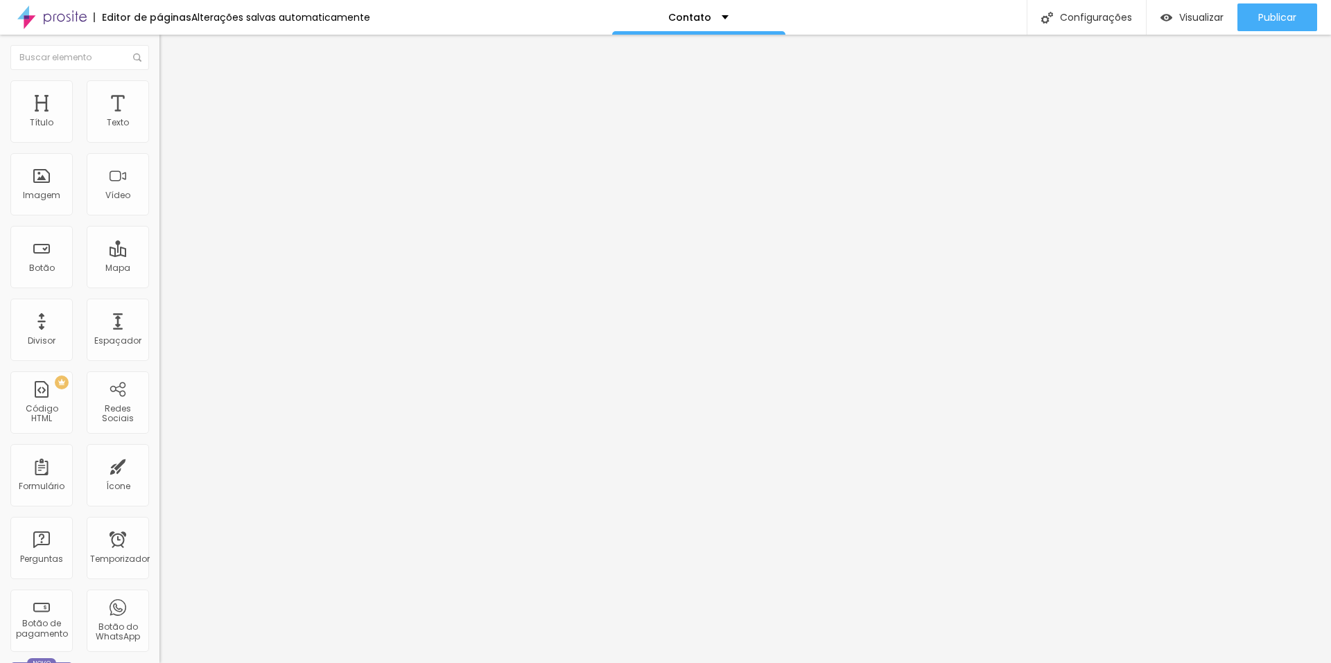
type input "5"
type input "2"
type input "1"
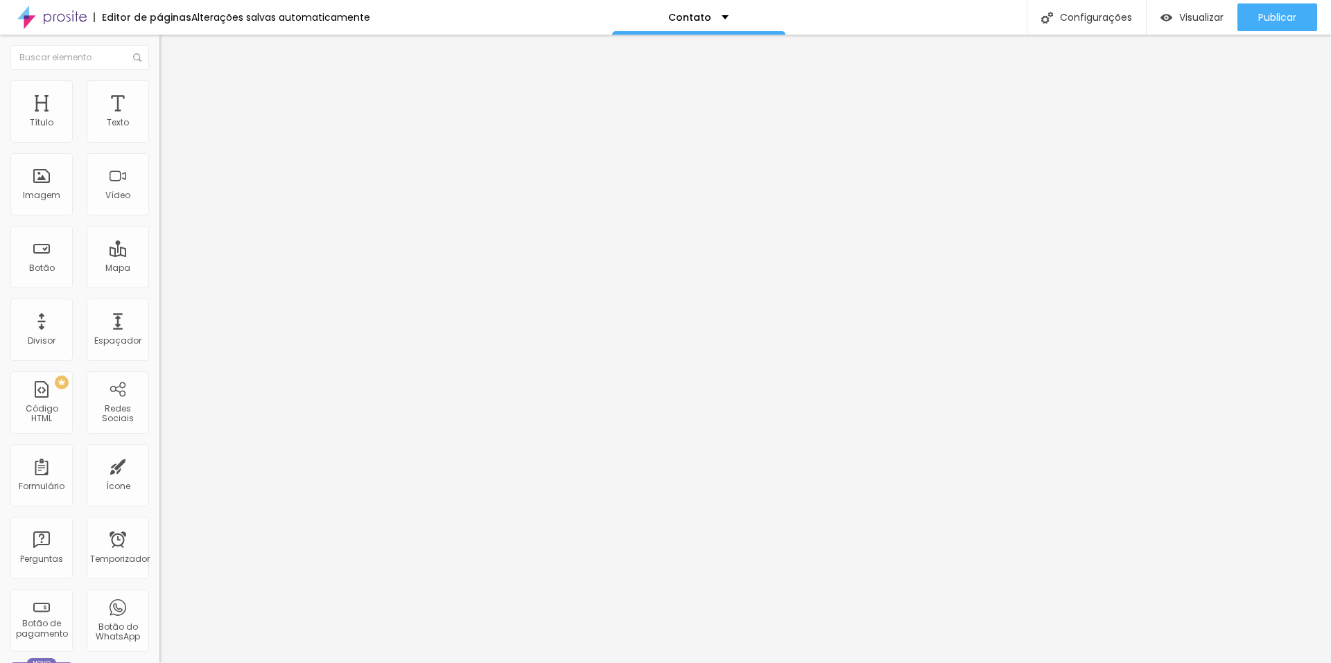
type input "0"
type input "1"
type input "10"
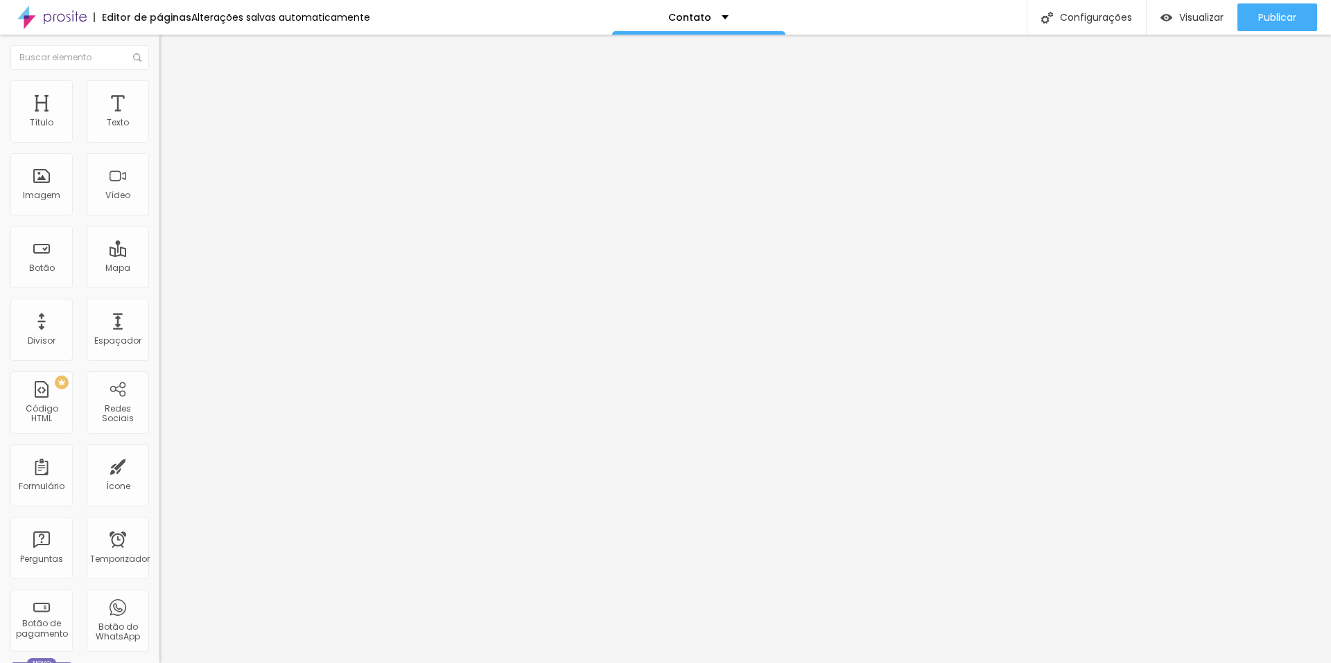
type input "10"
type input "24"
type input "44"
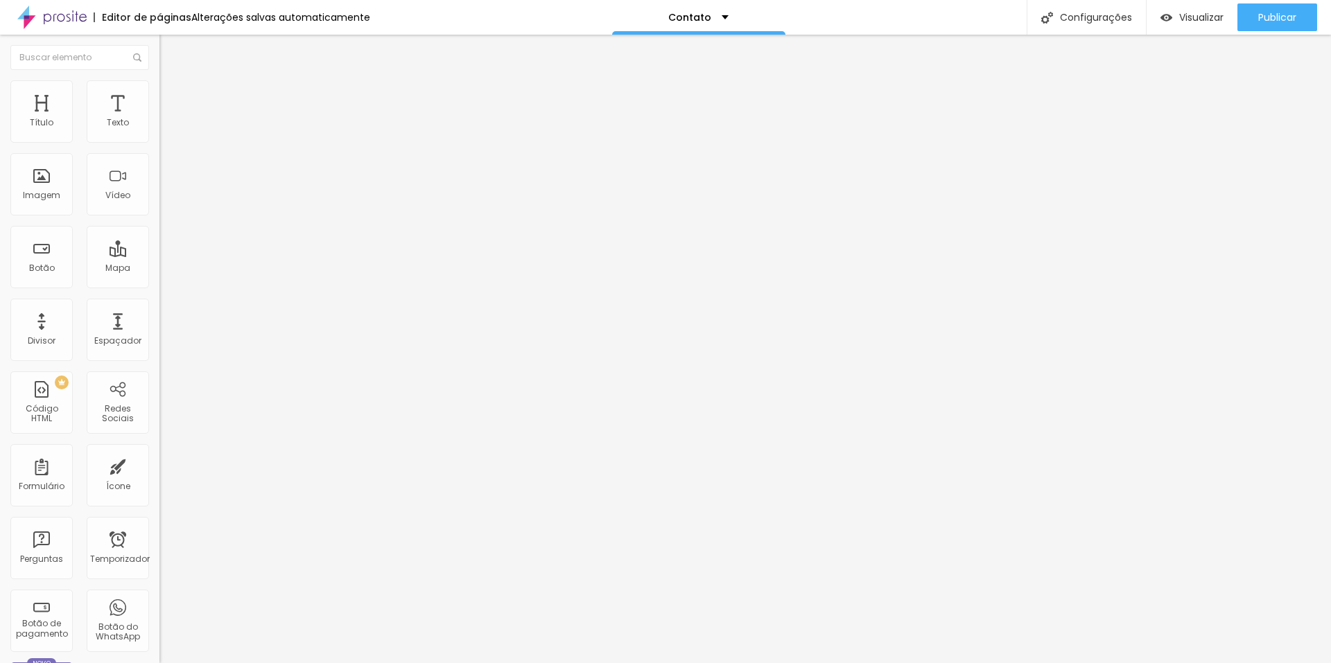
type input "69"
type input "93"
type input "100"
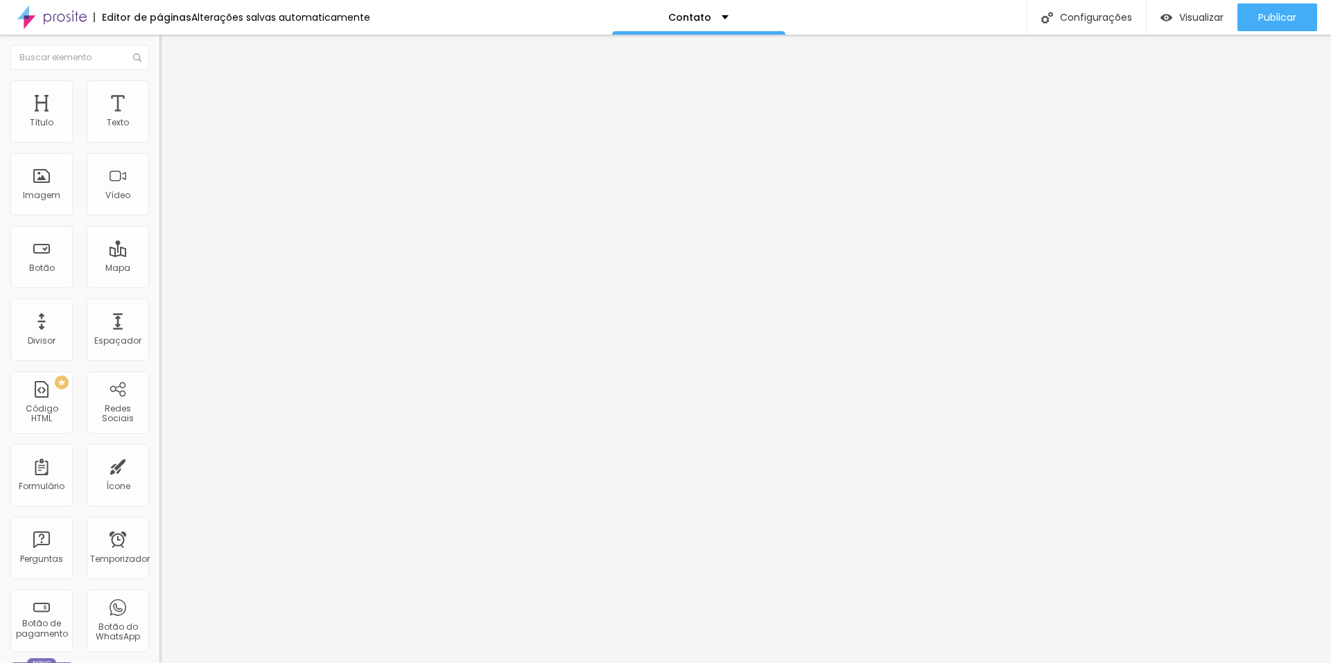
type input "100"
type input "86"
type input "74"
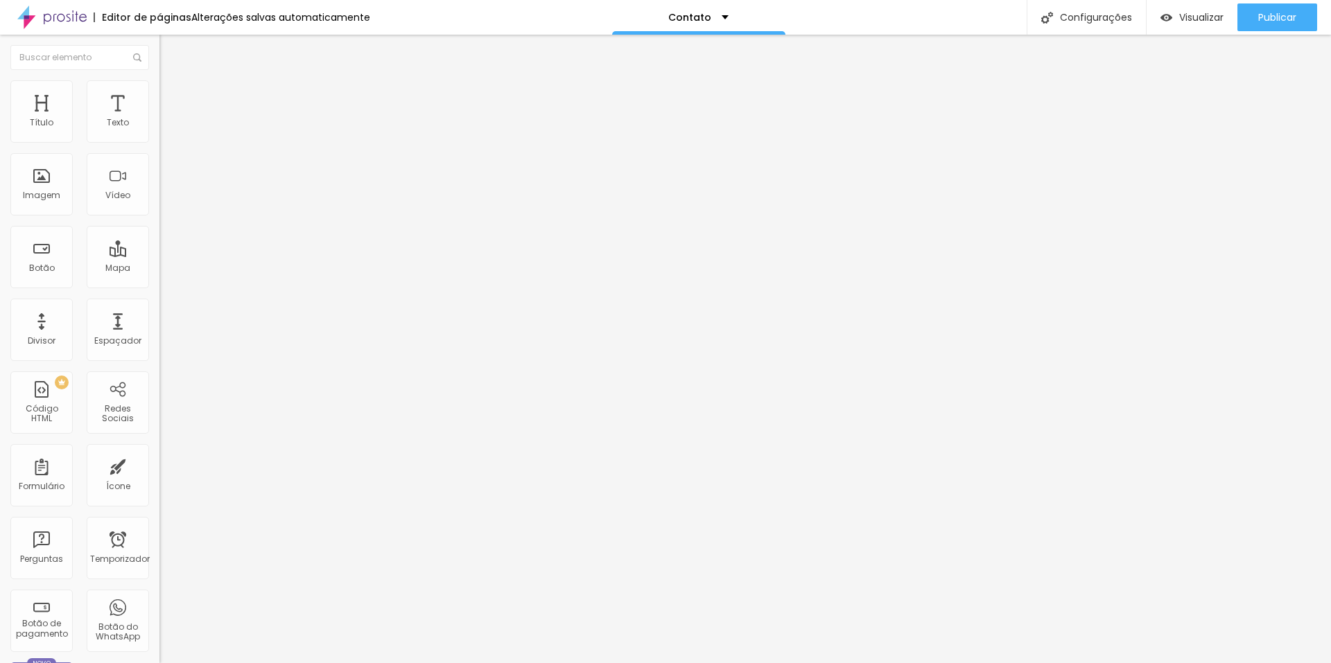
type input "63"
type input "57"
type input "49"
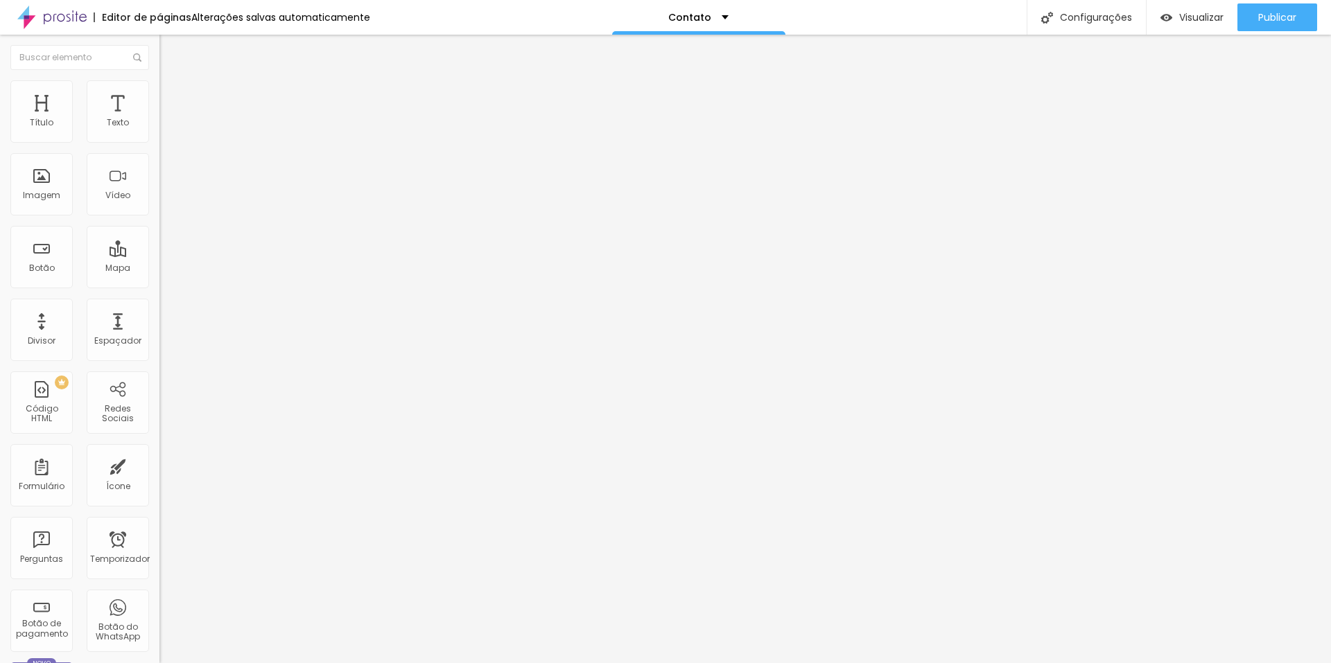
type input "49"
type input "41"
type input "36"
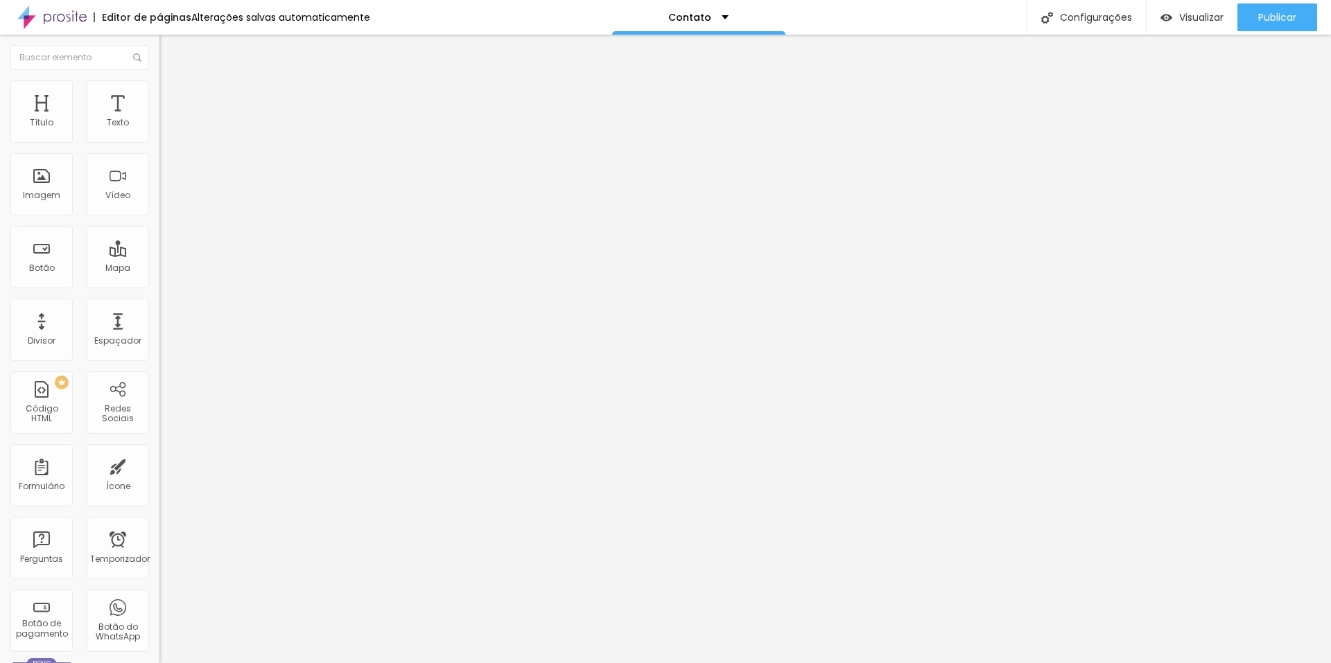
type input "31"
type input "26"
type input "22"
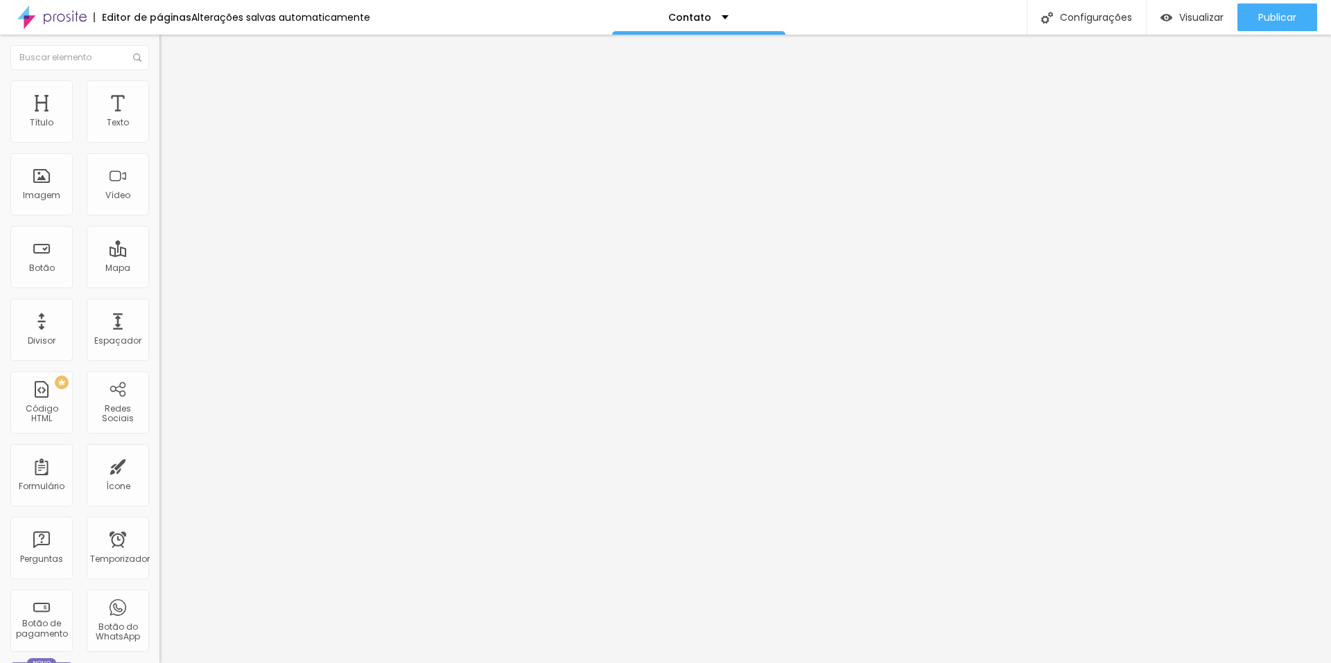
type input "22"
type input "17"
type input "13"
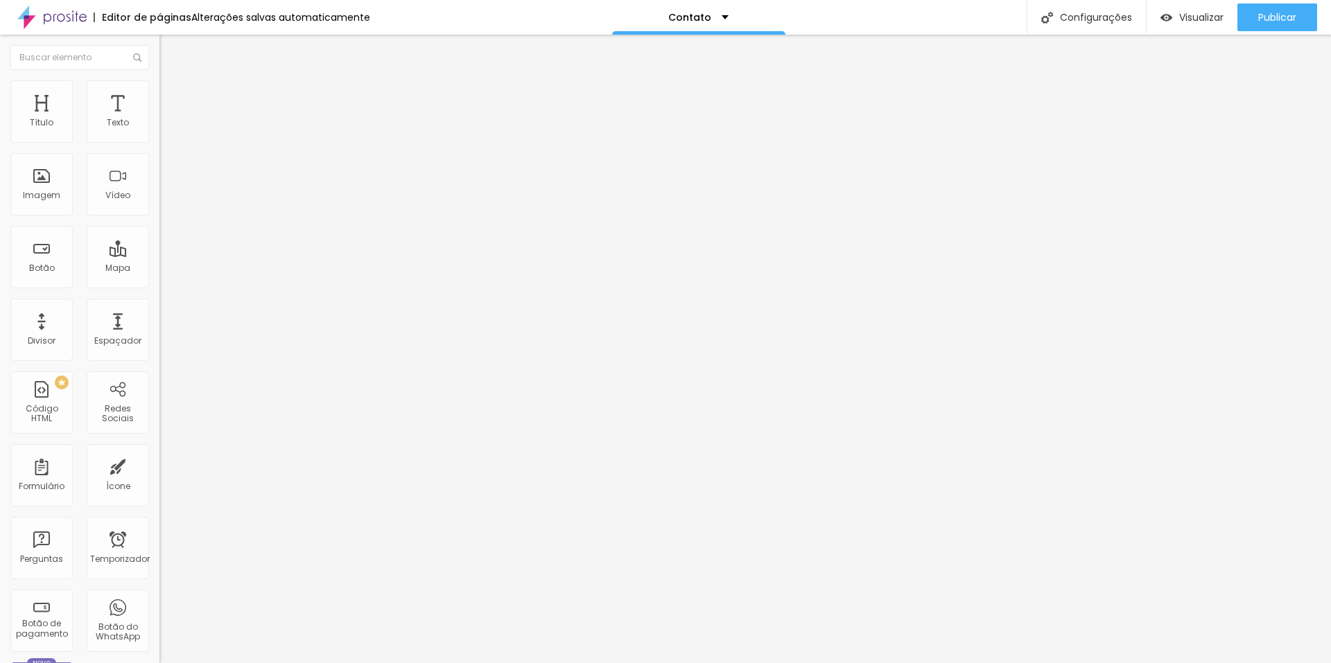
type input "10"
type input "6"
type input "3"
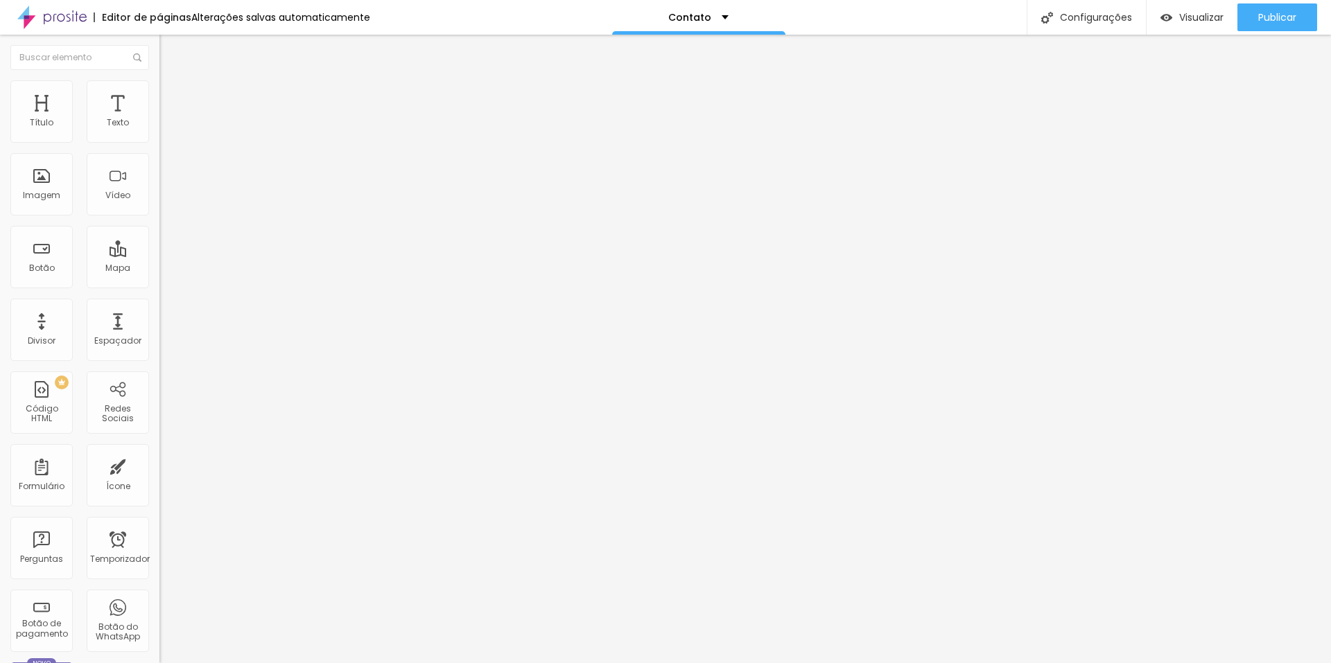
type input "3"
type input "2"
type input "0"
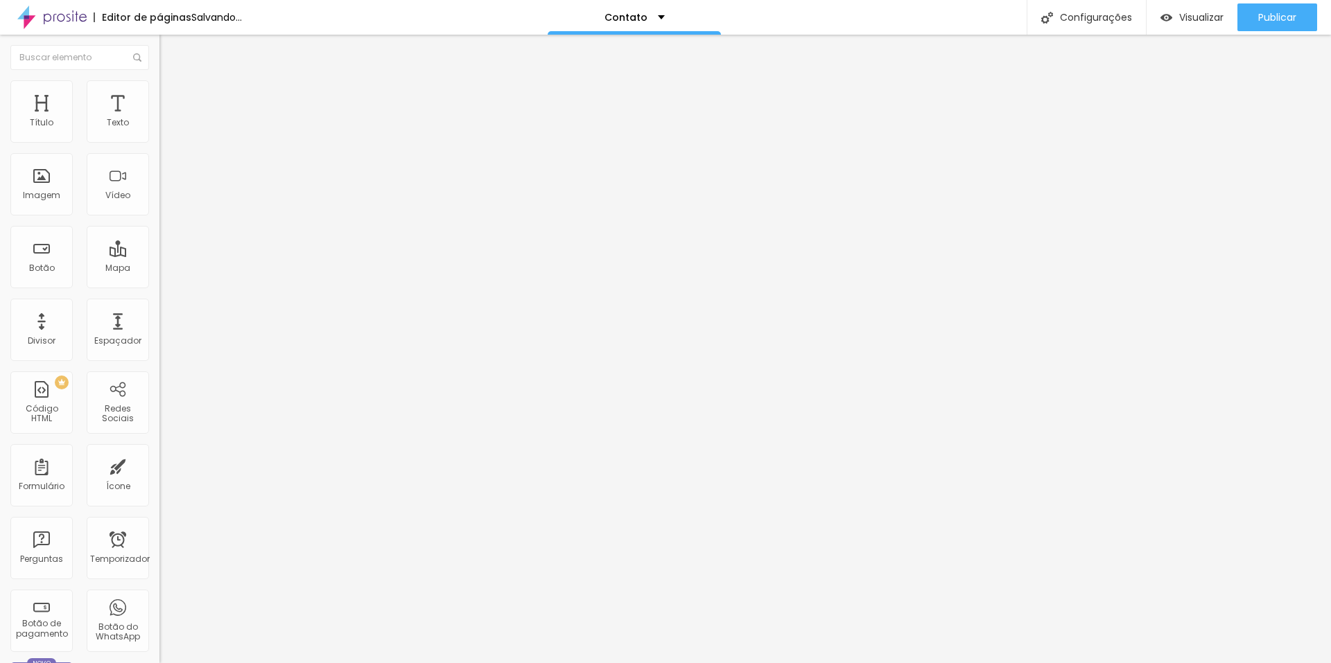
drag, startPoint x: 33, startPoint y: 136, endPoint x: 14, endPoint y: 141, distance: 20.2
click at [159, 255] on input "range" at bounding box center [203, 260] width 89 height 11
type input "3"
type input "11"
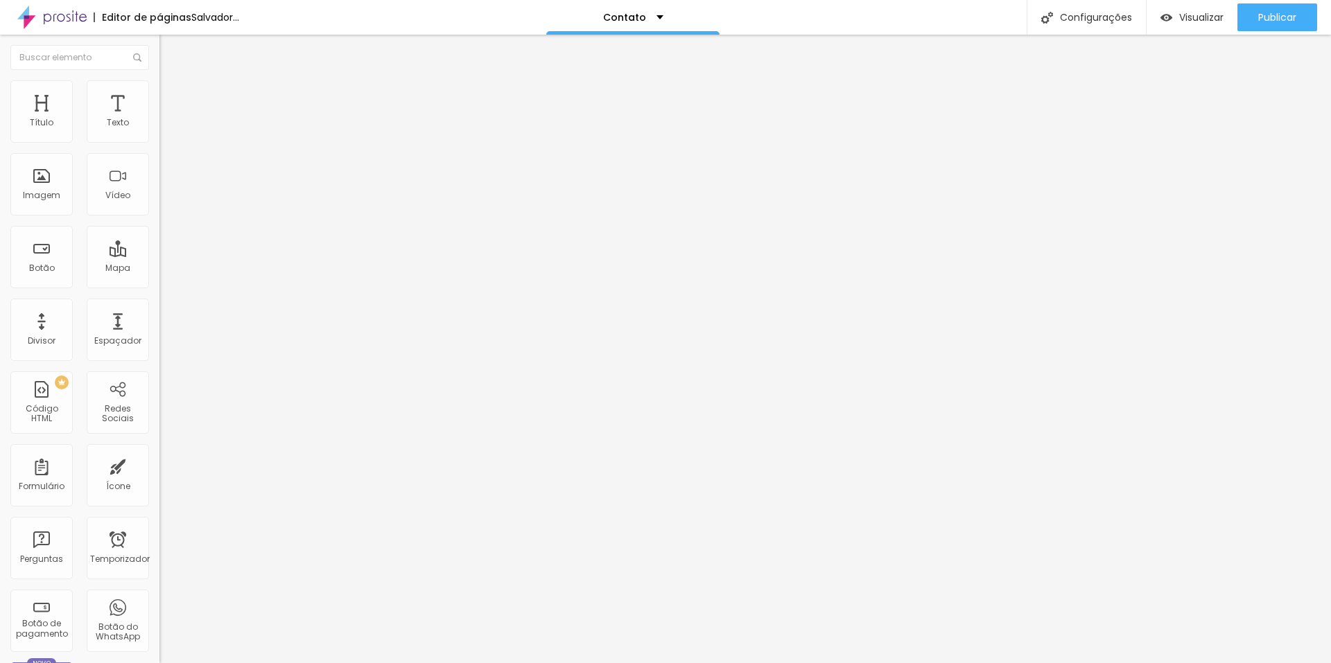
type input "11"
type input "20"
type input "27"
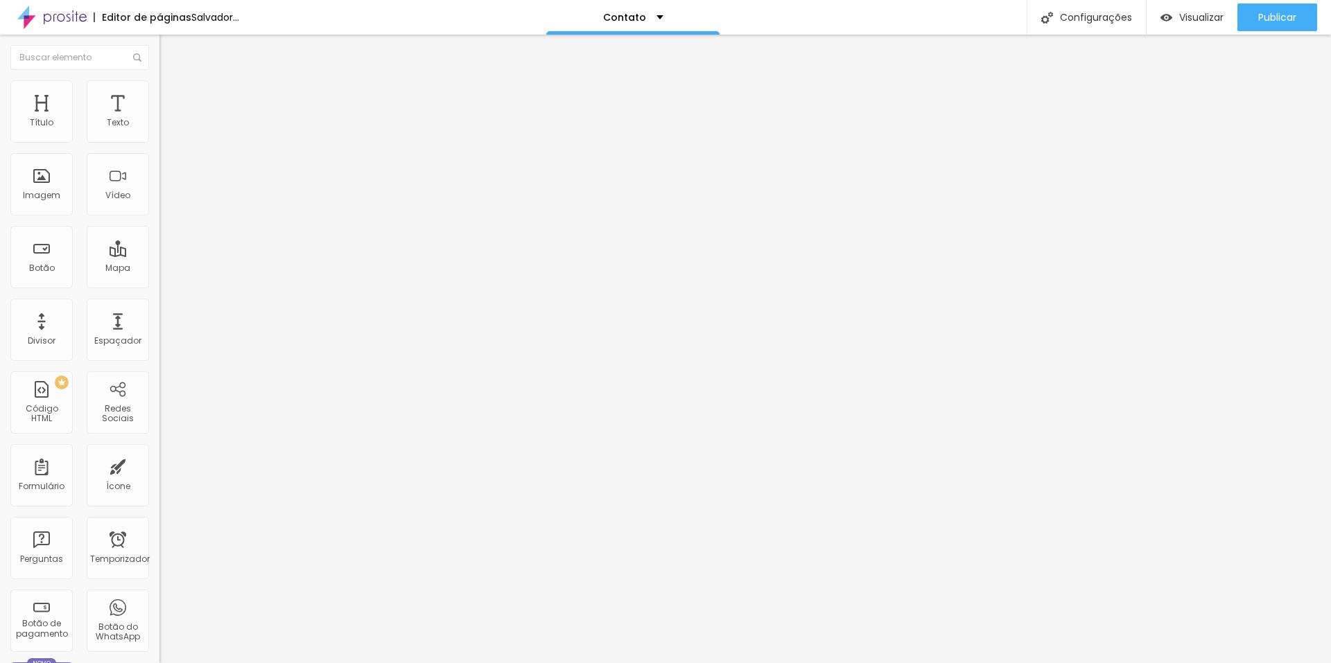
type input "35"
type input "43"
type input "47"
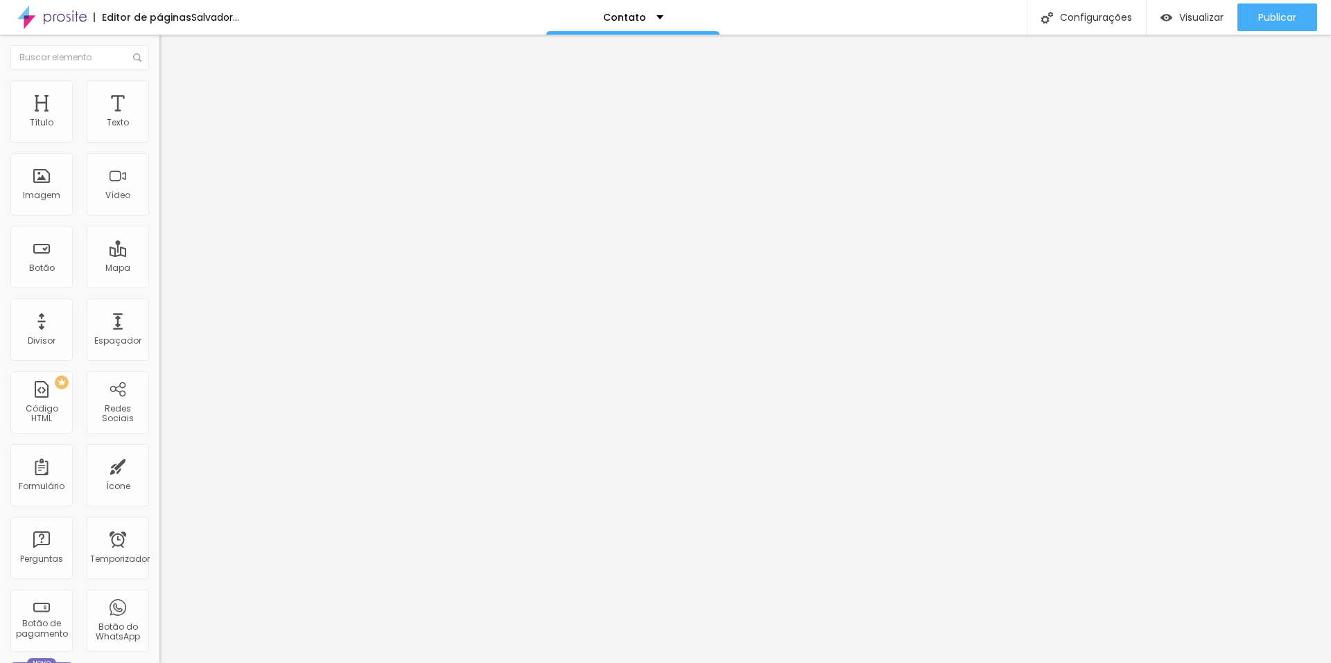
type input "47"
type input "53"
type input "57"
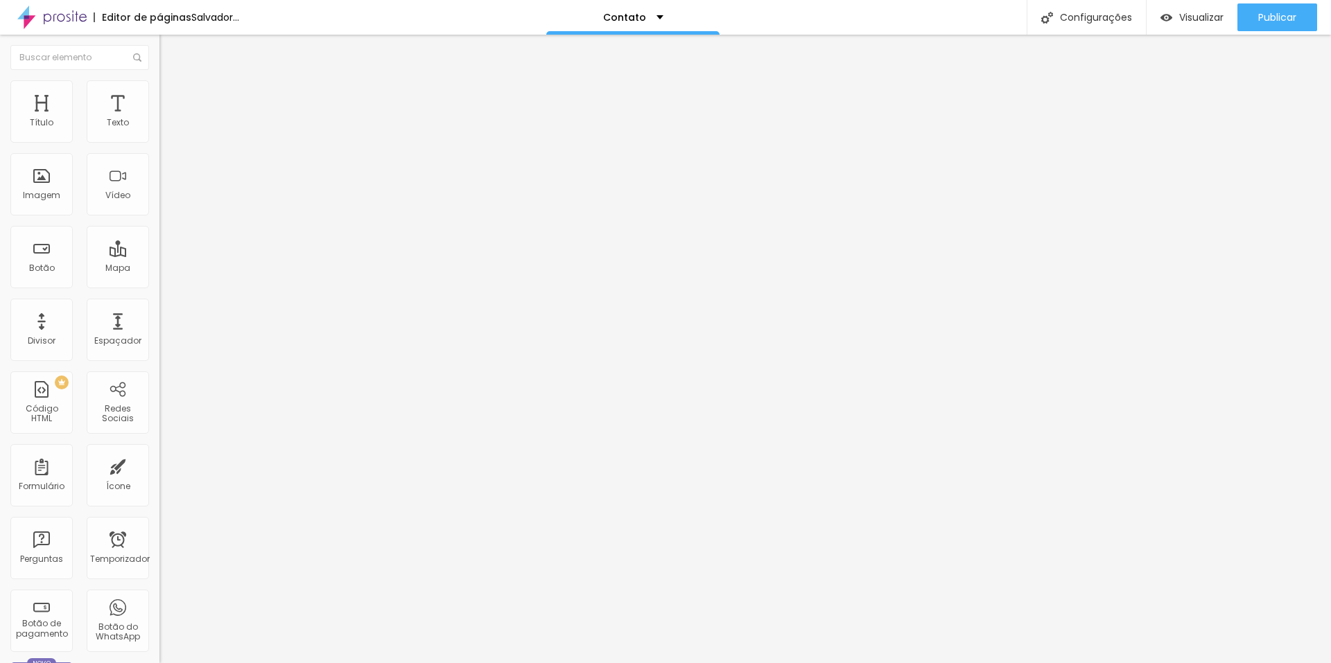
type input "62"
type input "67"
type input "72"
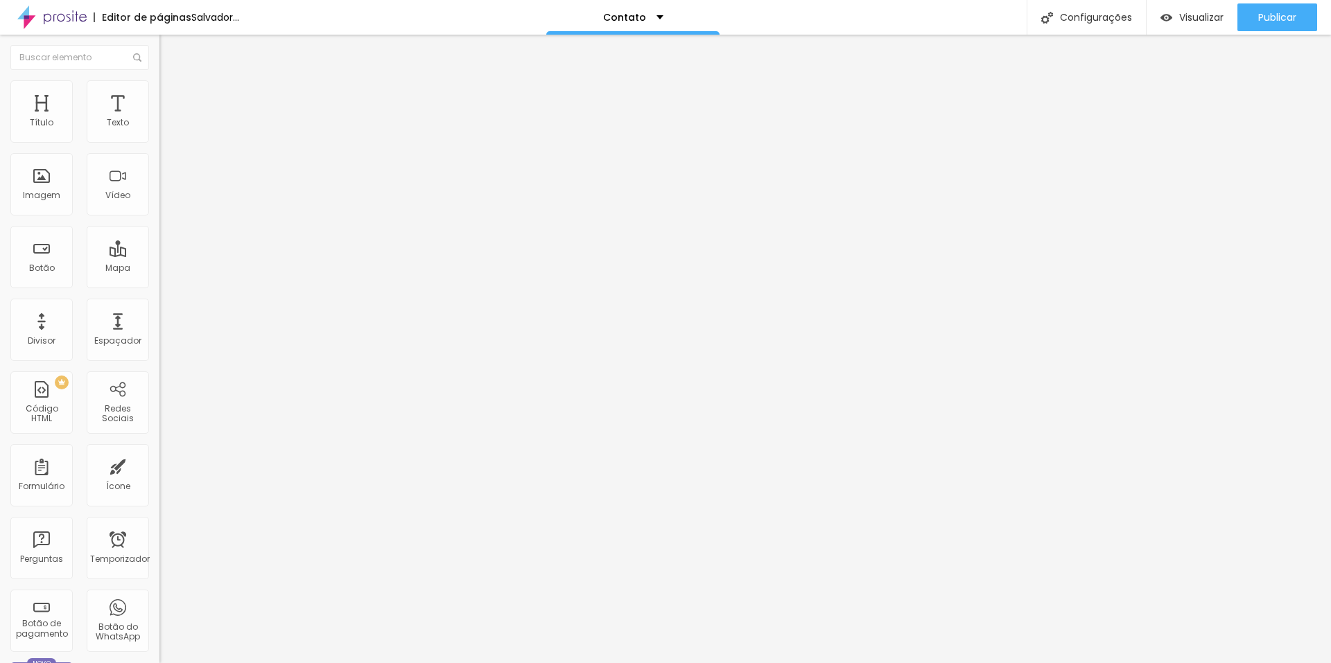
type input "72"
type input "75"
type input "78"
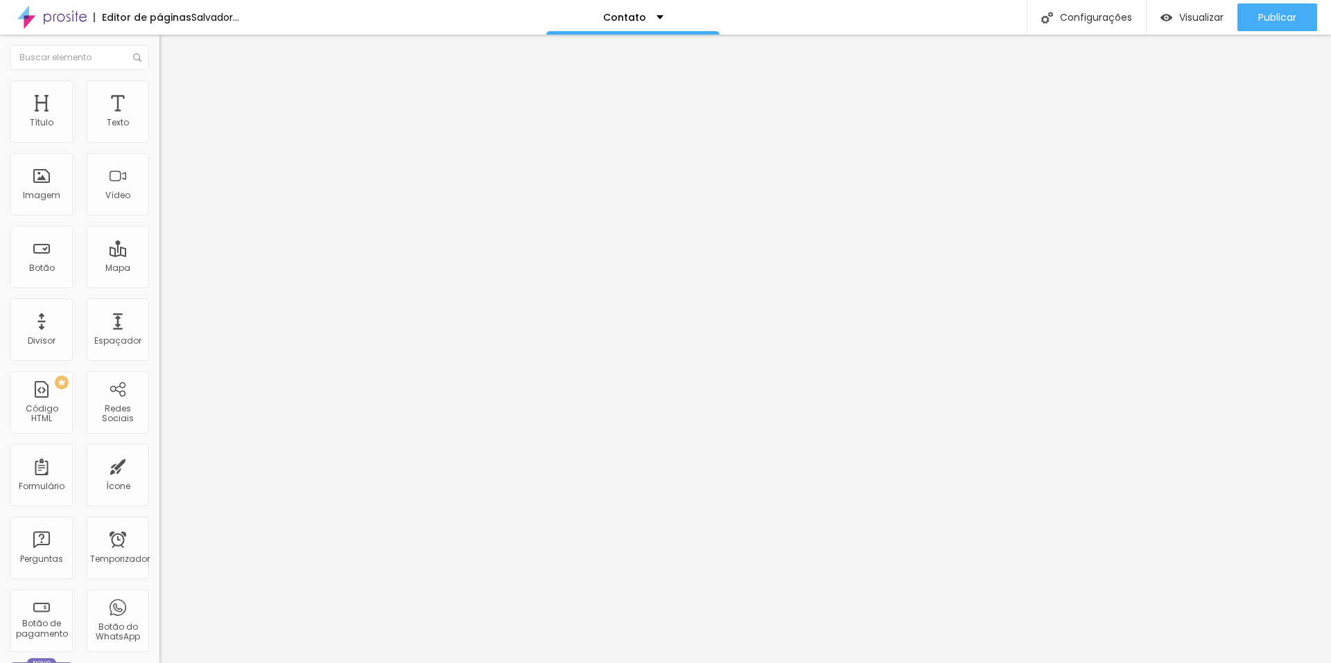
type input "80"
type input "81"
type input "83"
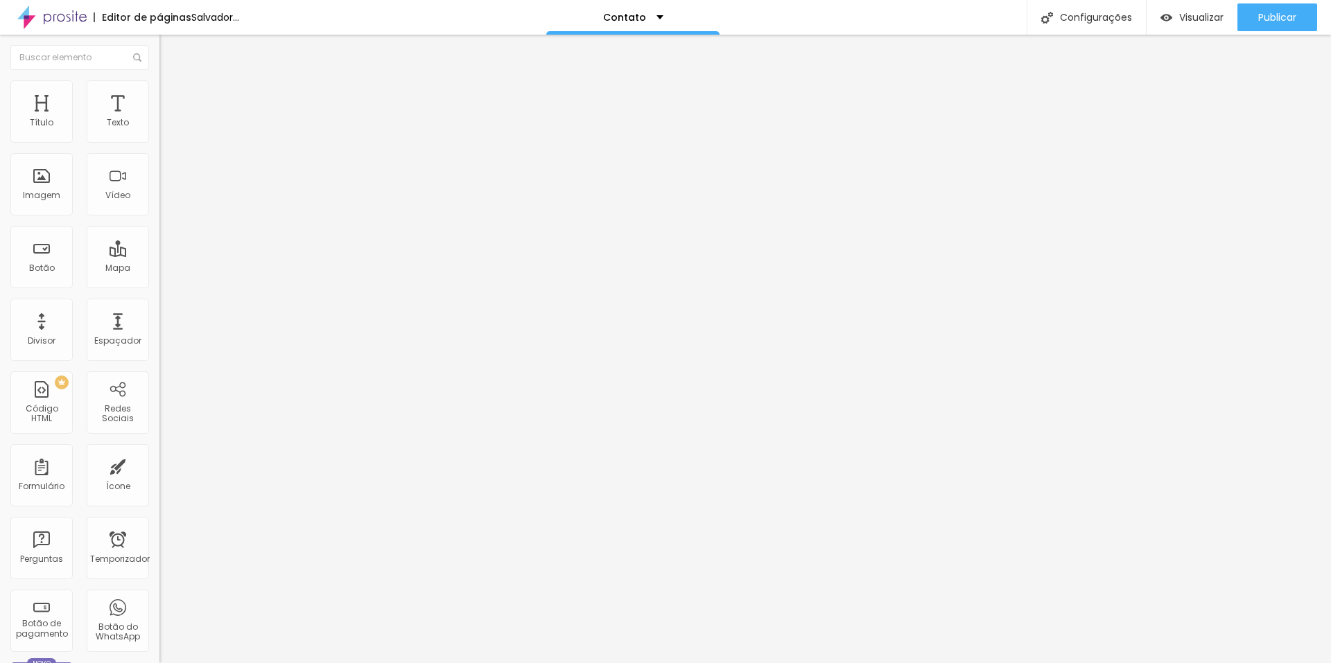
type input "83"
type input "85"
type input "86"
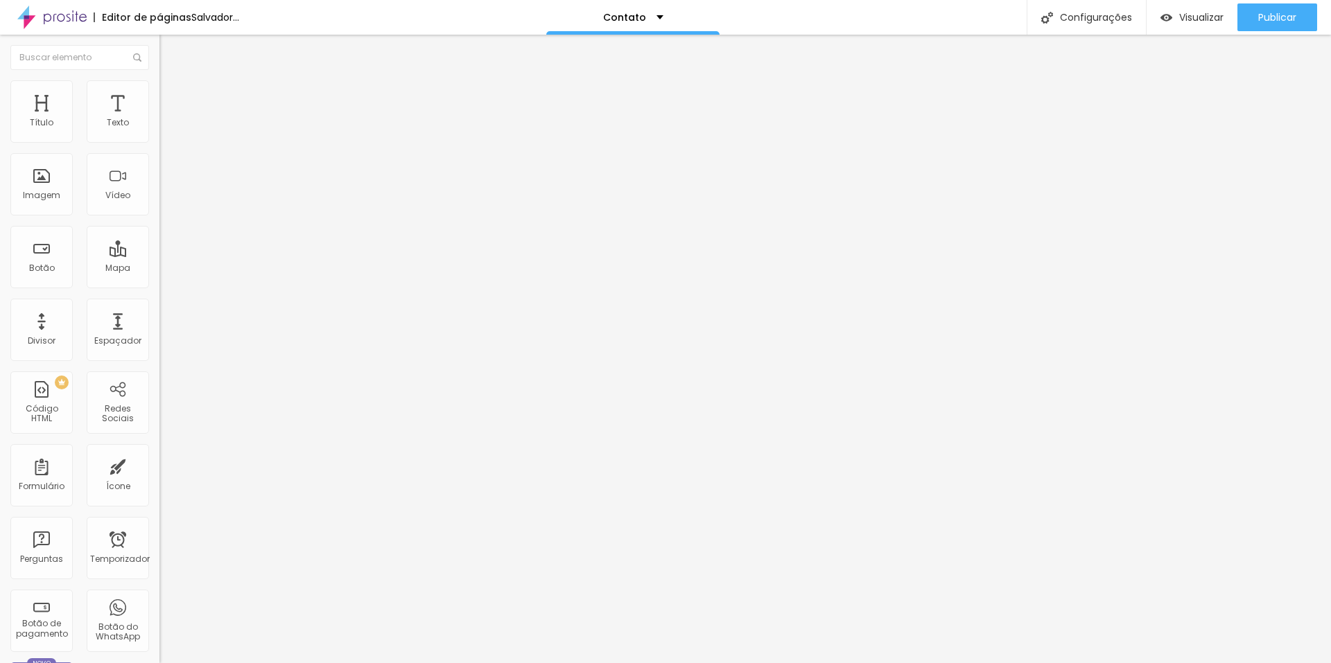
type input "87"
type input "88"
type input "90"
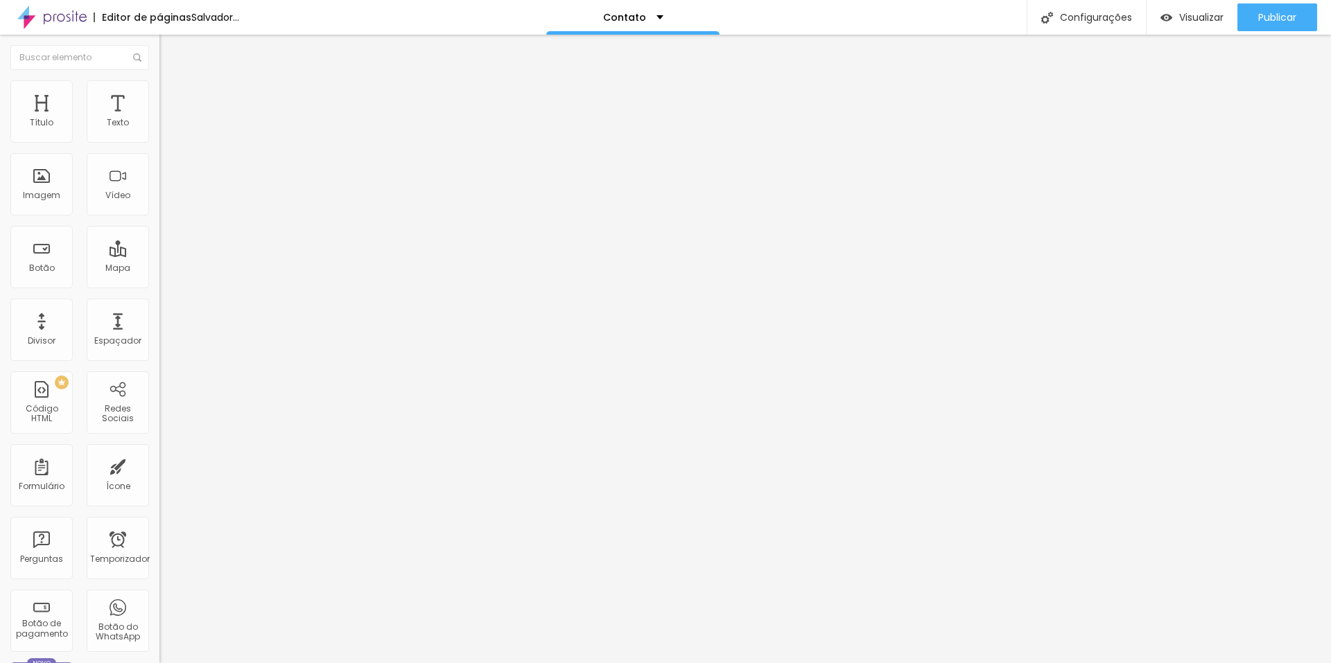
type input "90"
type input "92"
type input "95"
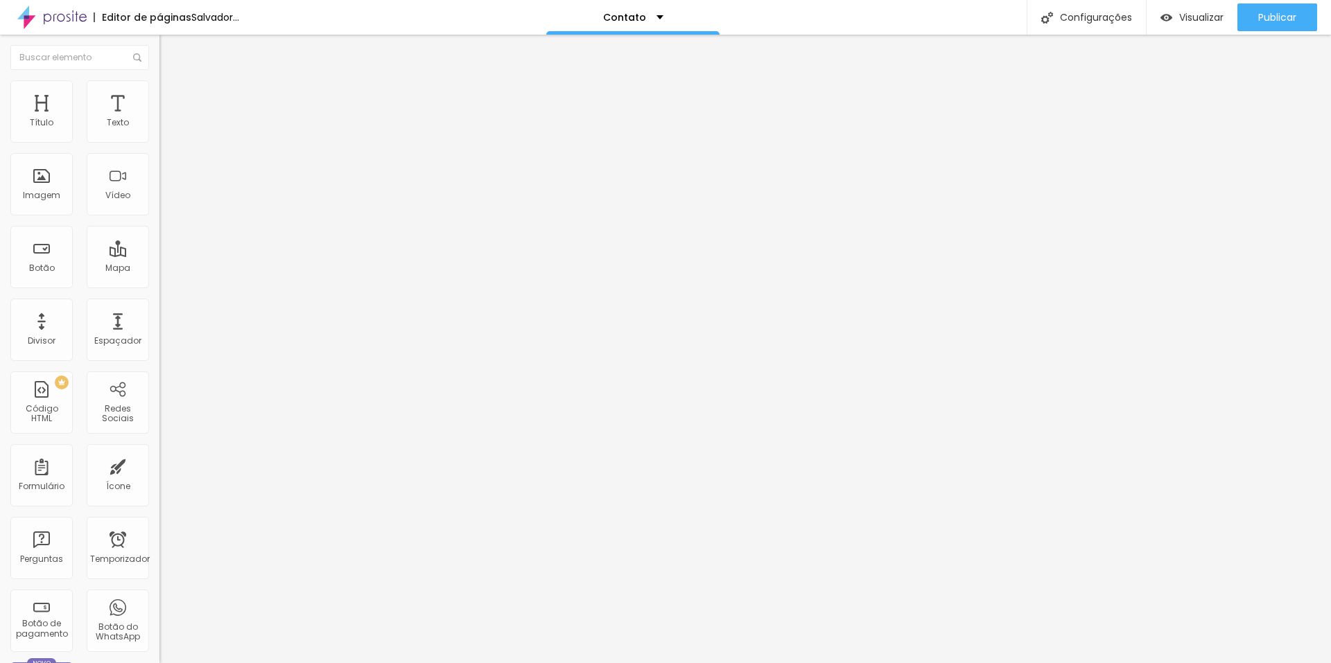
drag, startPoint x: 42, startPoint y: 166, endPoint x: 0, endPoint y: 159, distance: 42.0
click at [159, 451] on input "range" at bounding box center [203, 456] width 89 height 11
click at [170, 48] on img "button" at bounding box center [175, 50] width 11 height 11
click at [1190, 12] on font "Visualizar" at bounding box center [1201, 17] width 44 height 14
click at [47, 121] on font "Título" at bounding box center [42, 122] width 24 height 12
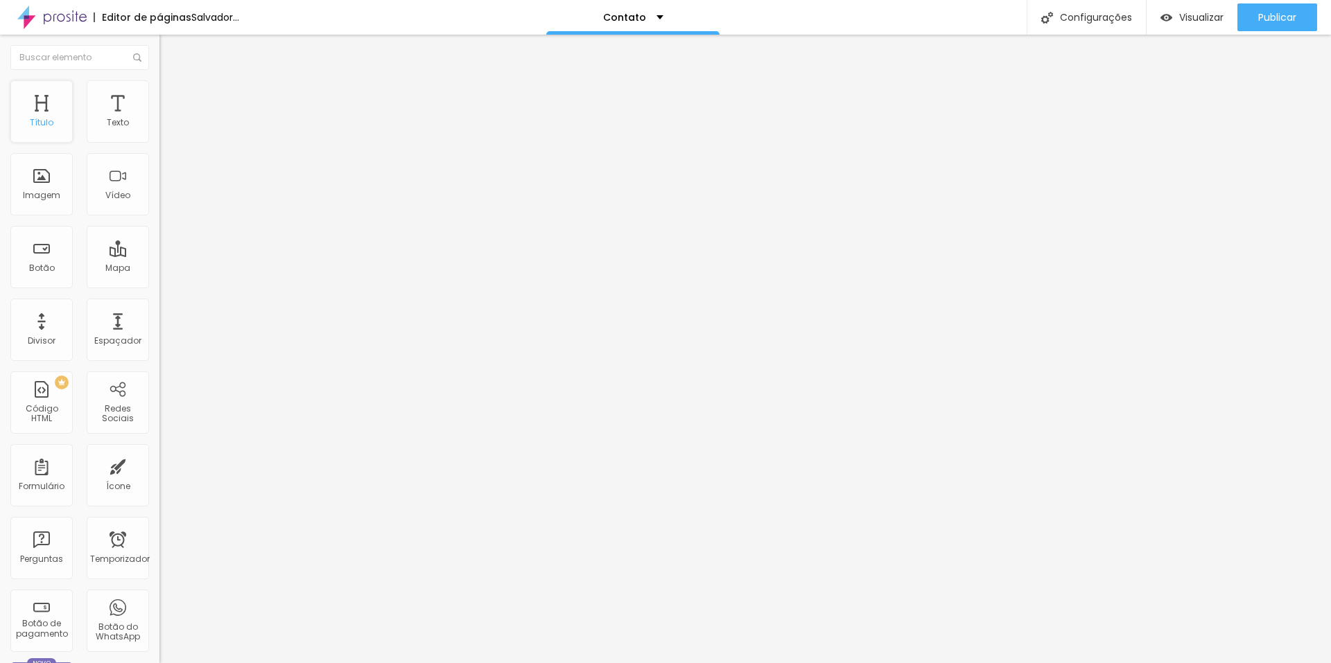
click at [39, 113] on div "Título" at bounding box center [41, 111] width 62 height 62
click at [58, 111] on div "Título" at bounding box center [41, 111] width 62 height 62
click at [159, 89] on img at bounding box center [165, 86] width 12 height 12
drag, startPoint x: 36, startPoint y: 134, endPoint x: 190, endPoint y: 137, distance: 153.9
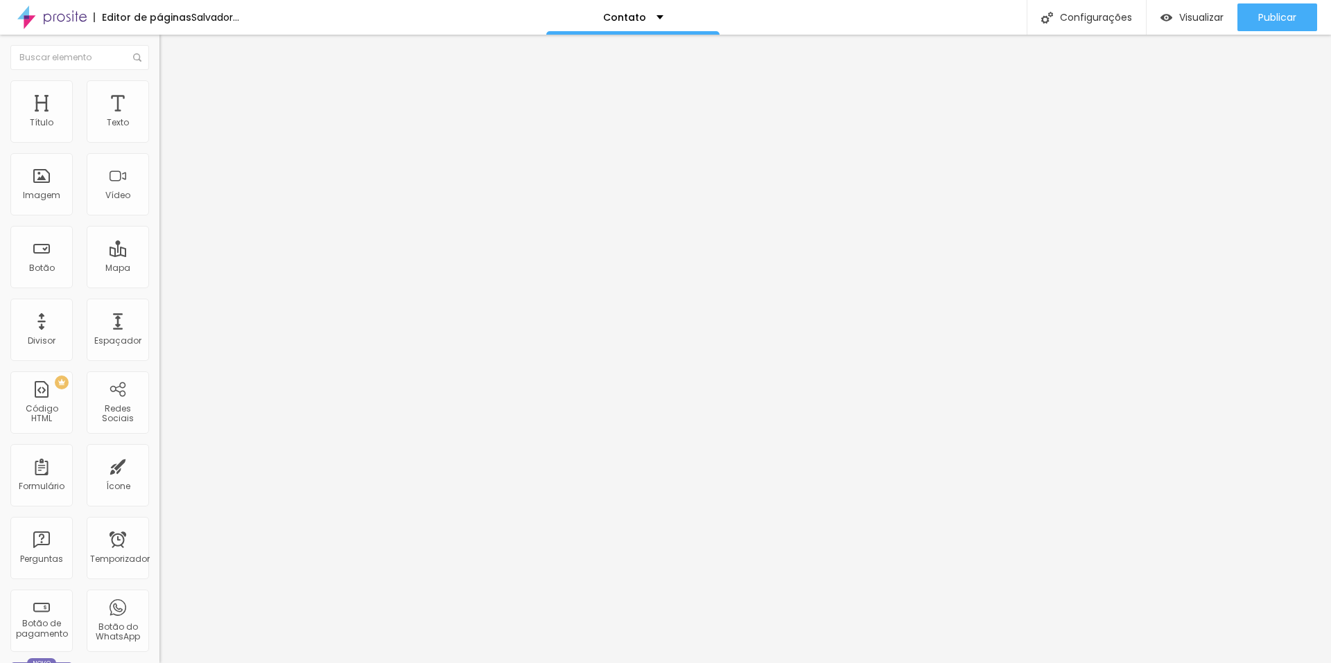
click at [190, 255] on input "range" at bounding box center [203, 260] width 89 height 11
drag, startPoint x: 118, startPoint y: 138, endPoint x: 0, endPoint y: 140, distance: 117.8
click at [159, 255] on input "range" at bounding box center [203, 260] width 89 height 11
click at [159, 77] on img at bounding box center [165, 73] width 12 height 12
click at [170, 46] on img "button" at bounding box center [175, 50] width 11 height 11
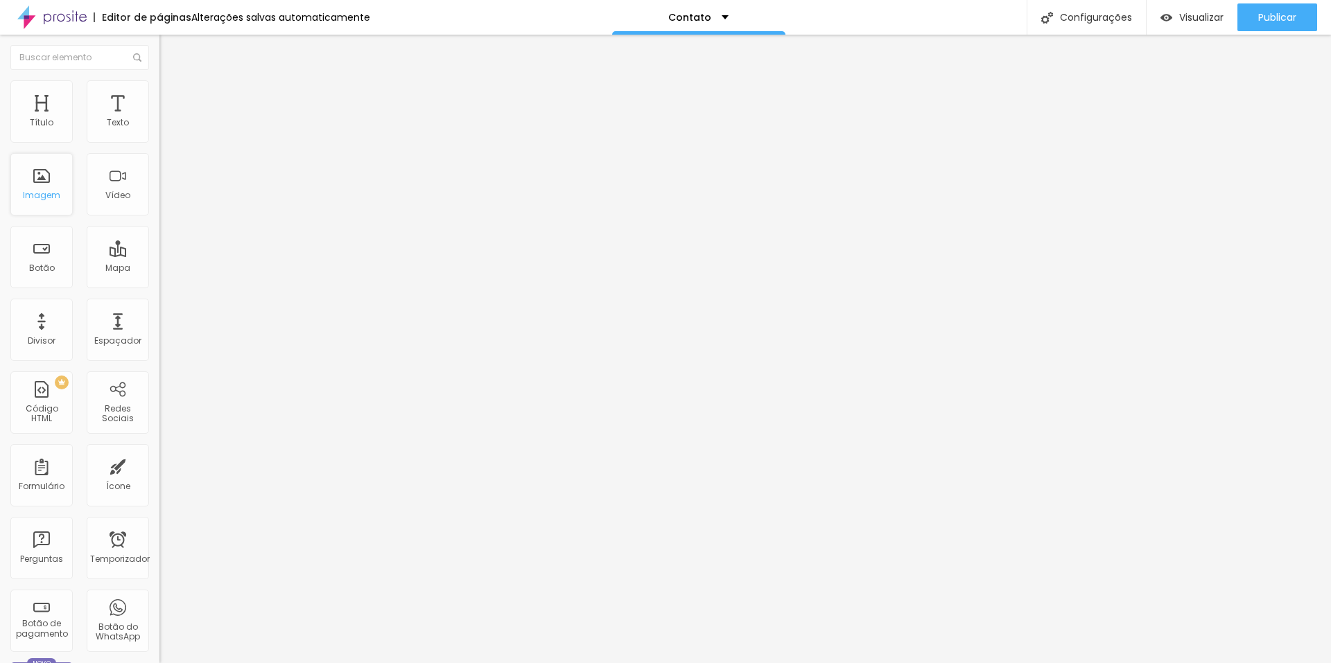
click at [52, 179] on div "Imagem" at bounding box center [41, 184] width 62 height 62
click at [159, 126] on span "Encaixotado" at bounding box center [186, 120] width 54 height 12
click at [1259, 23] on font "Publicar" at bounding box center [1277, 17] width 38 height 14
click at [1189, 23] on font "Visualizar" at bounding box center [1188, 17] width 44 height 14
click at [170, 47] on img "button" at bounding box center [175, 50] width 11 height 11
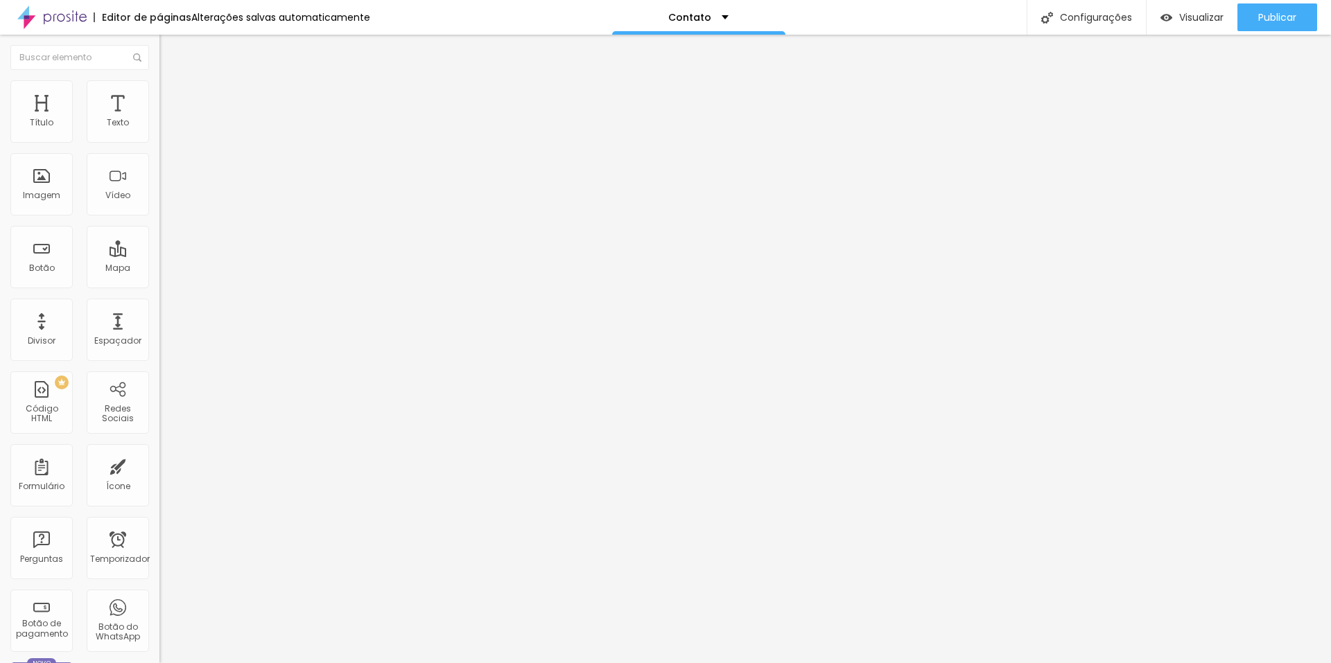
click at [243, 663] on div at bounding box center [665, 672] width 1331 height 0
click at [51, 333] on div "Divisor" at bounding box center [41, 330] width 62 height 62
click at [49, 475] on div "Formulário" at bounding box center [41, 475] width 62 height 62
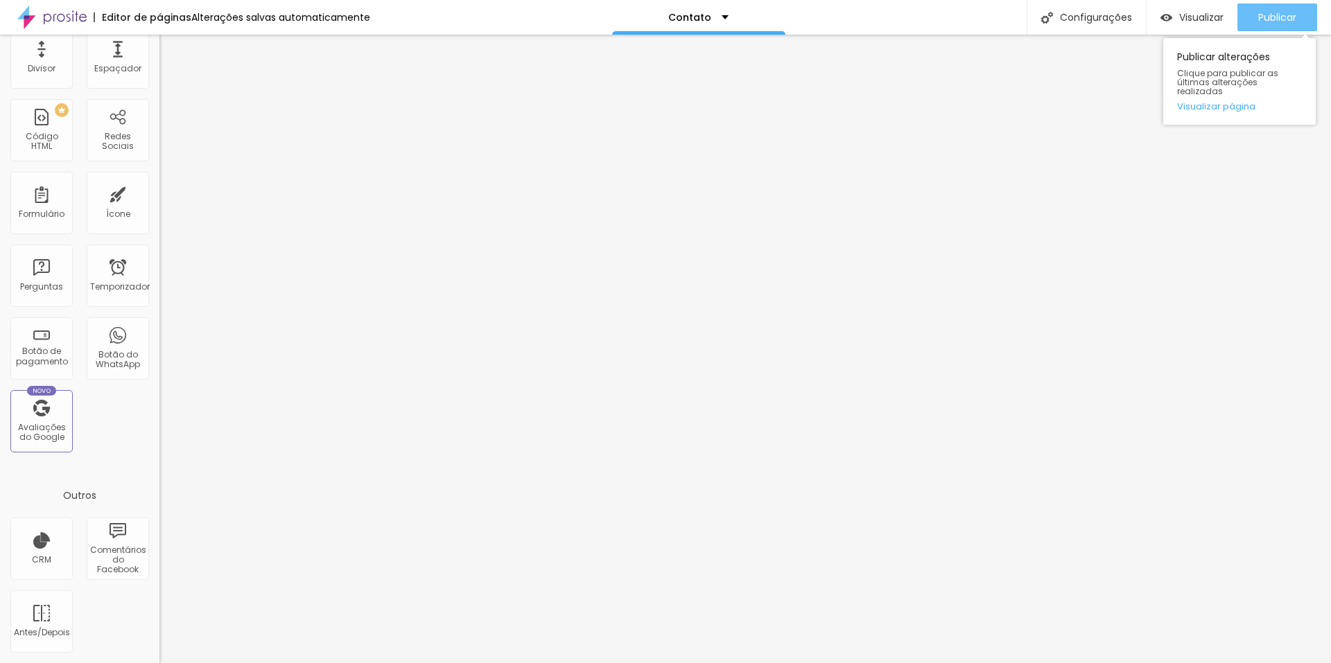
click at [1253, 26] on button "Publicar" at bounding box center [1277, 17] width 80 height 28
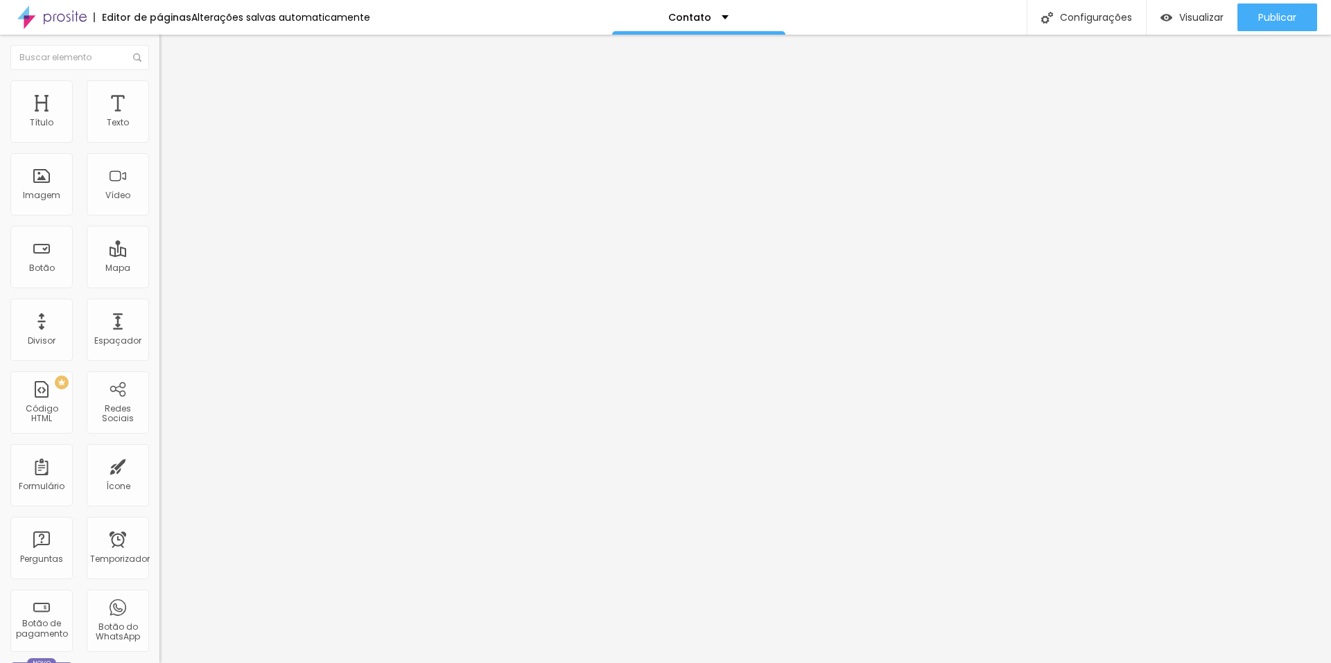
click at [172, 94] on font "Estilo" at bounding box center [182, 90] width 21 height 12
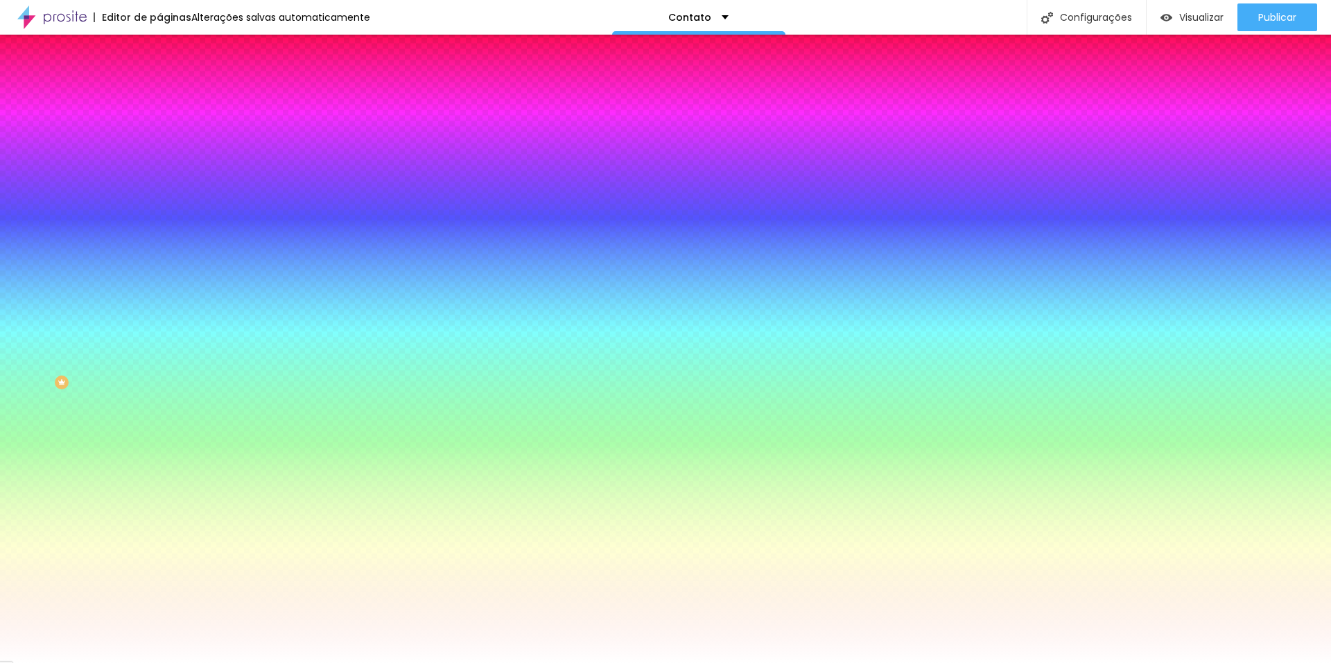
click at [159, 94] on img at bounding box center [165, 100] width 12 height 12
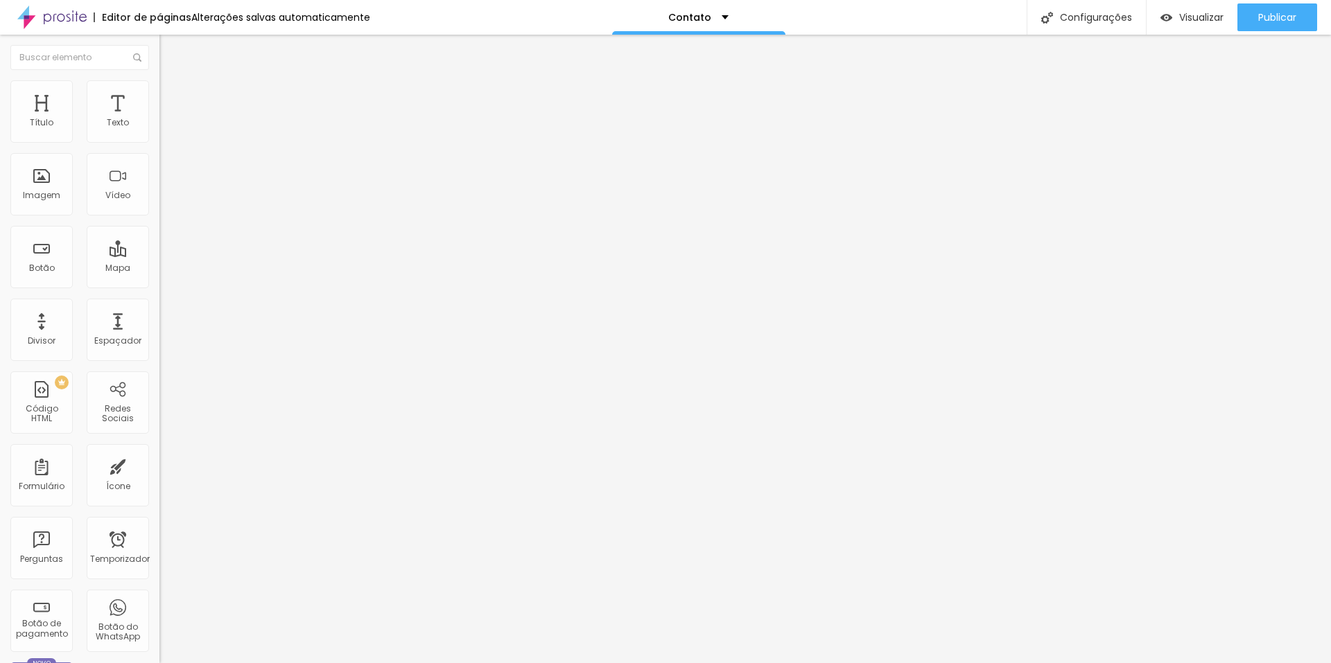
drag, startPoint x: 87, startPoint y: 138, endPoint x: 0, endPoint y: 145, distance: 86.9
click at [159, 269] on input "range" at bounding box center [203, 274] width 89 height 11
drag, startPoint x: 42, startPoint y: 162, endPoint x: 0, endPoint y: 184, distance: 47.7
click at [159, 465] on input "range" at bounding box center [203, 470] width 89 height 11
click at [159, 150] on img at bounding box center [164, 145] width 10 height 10
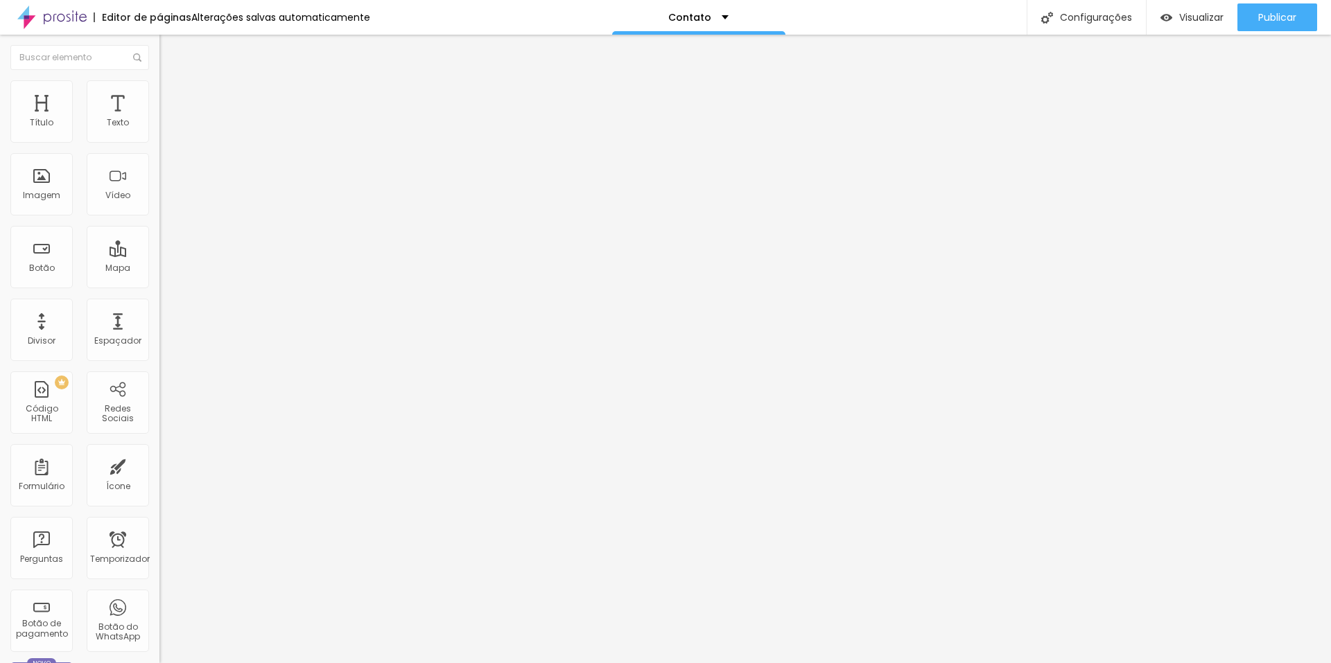
click at [159, 161] on img at bounding box center [164, 156] width 10 height 10
click at [159, 139] on img at bounding box center [164, 134] width 10 height 10
click at [1259, 17] on font "Publicar" at bounding box center [1277, 17] width 38 height 14
click at [170, 47] on img "button" at bounding box center [175, 50] width 11 height 11
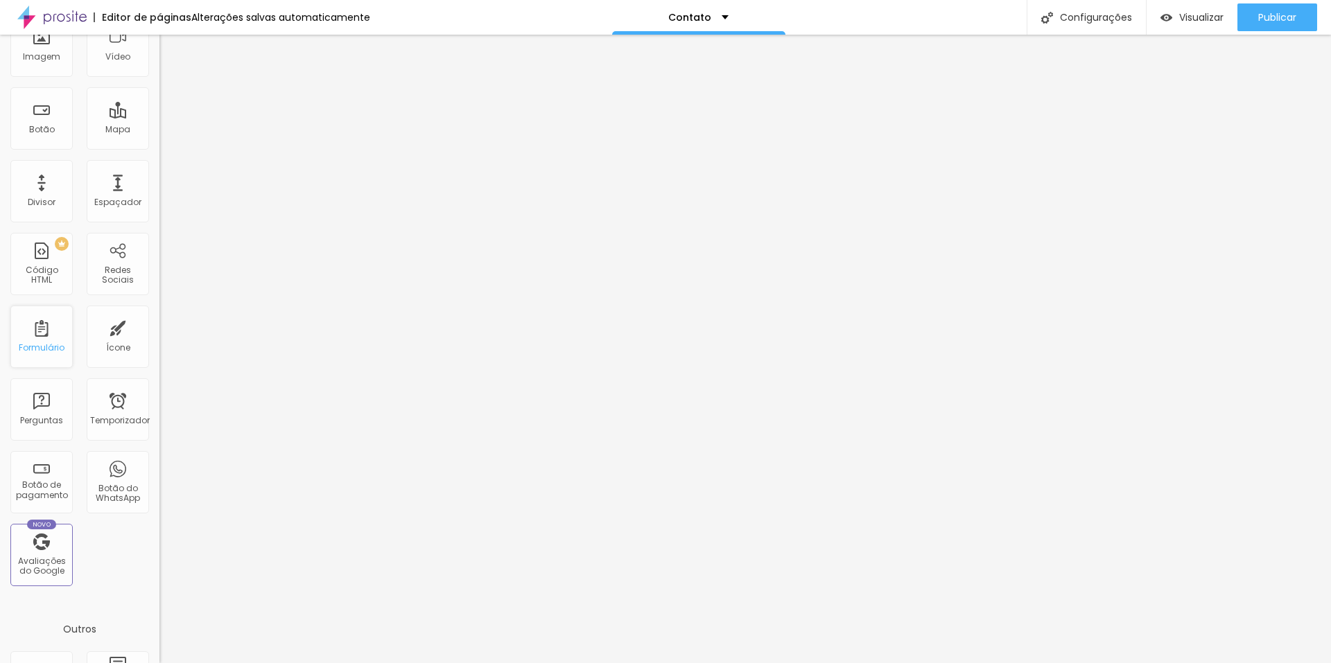
click at [35, 333] on div "Formulário" at bounding box center [41, 337] width 62 height 62
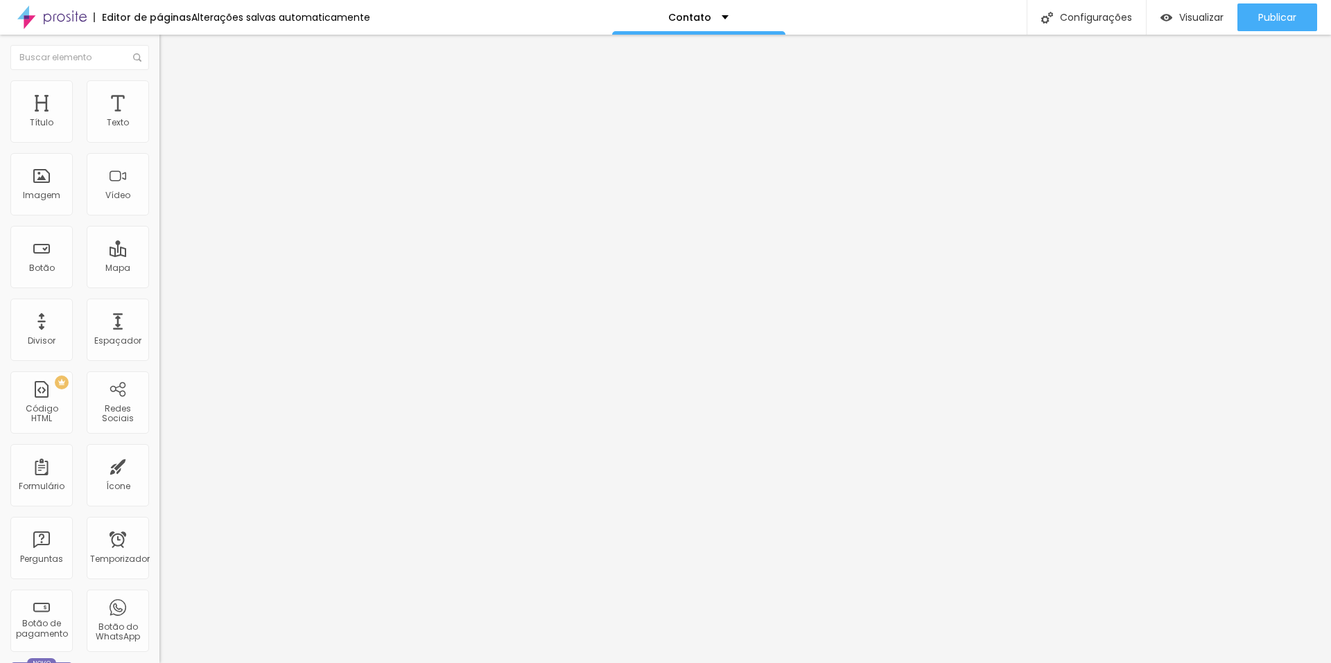
scroll to position [0, 0]
click at [159, 79] on img at bounding box center [165, 73] width 12 height 12
click at [159, 86] on li "Avançado" at bounding box center [238, 87] width 159 height 14
click at [159, 86] on img at bounding box center [165, 86] width 12 height 12
click at [159, 495] on input "teste" at bounding box center [242, 502] width 166 height 14
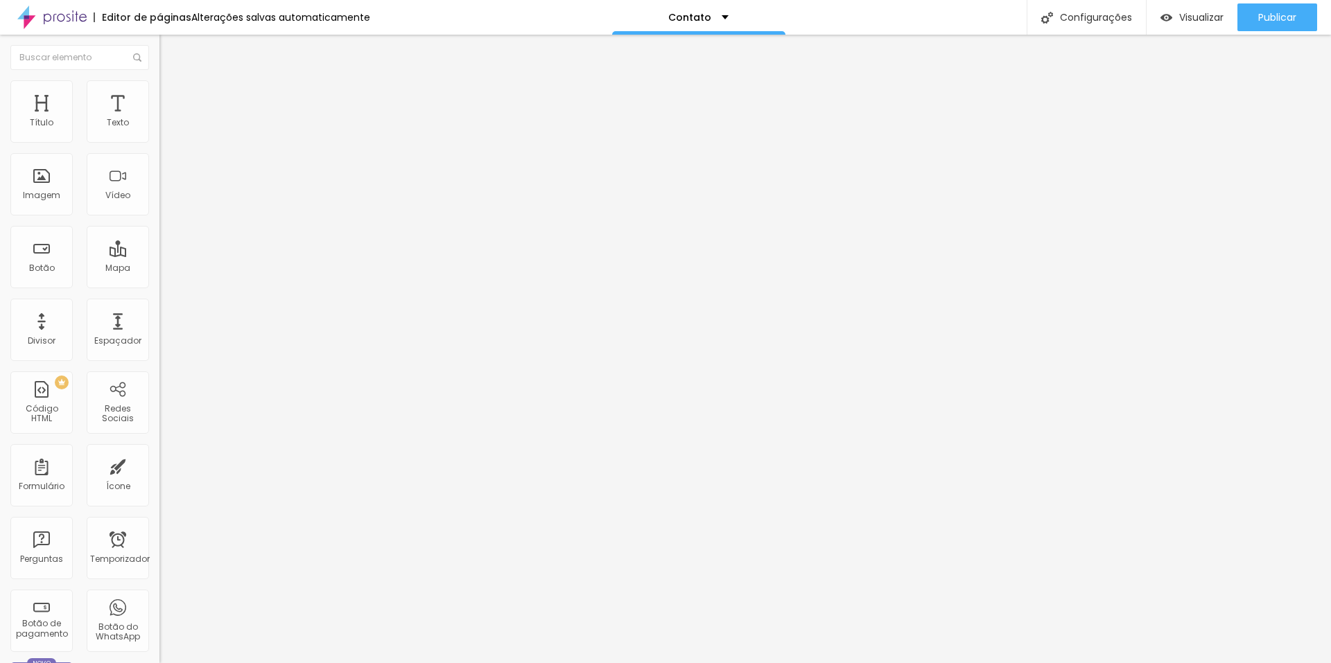
drag, startPoint x: 75, startPoint y: 209, endPoint x: 3, endPoint y: 211, distance: 71.4
click at [159, 211] on div "0 Espaço de cima 0 Espaço de baixo ID HTML teste Classes Html Visível nos dispo…" at bounding box center [238, 346] width 159 height 504
click at [159, 495] on input "teste" at bounding box center [242, 502] width 166 height 14
click at [170, 50] on img "button" at bounding box center [175, 50] width 11 height 11
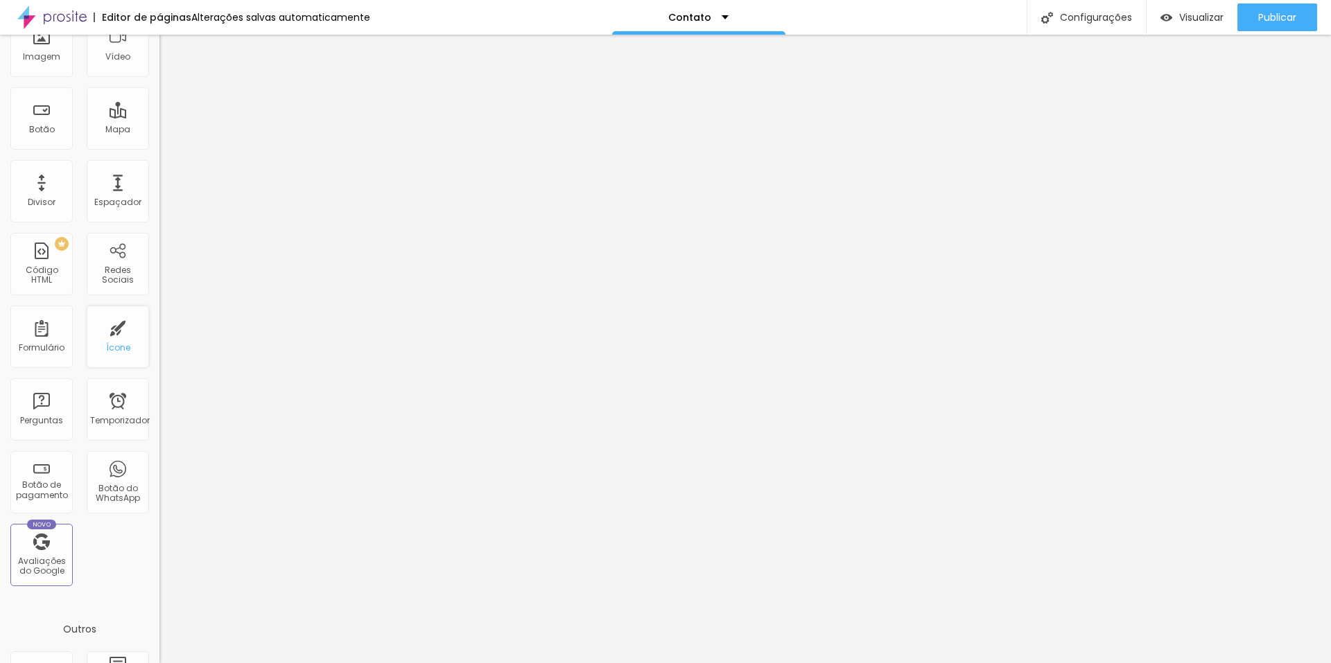
scroll to position [272, 0]
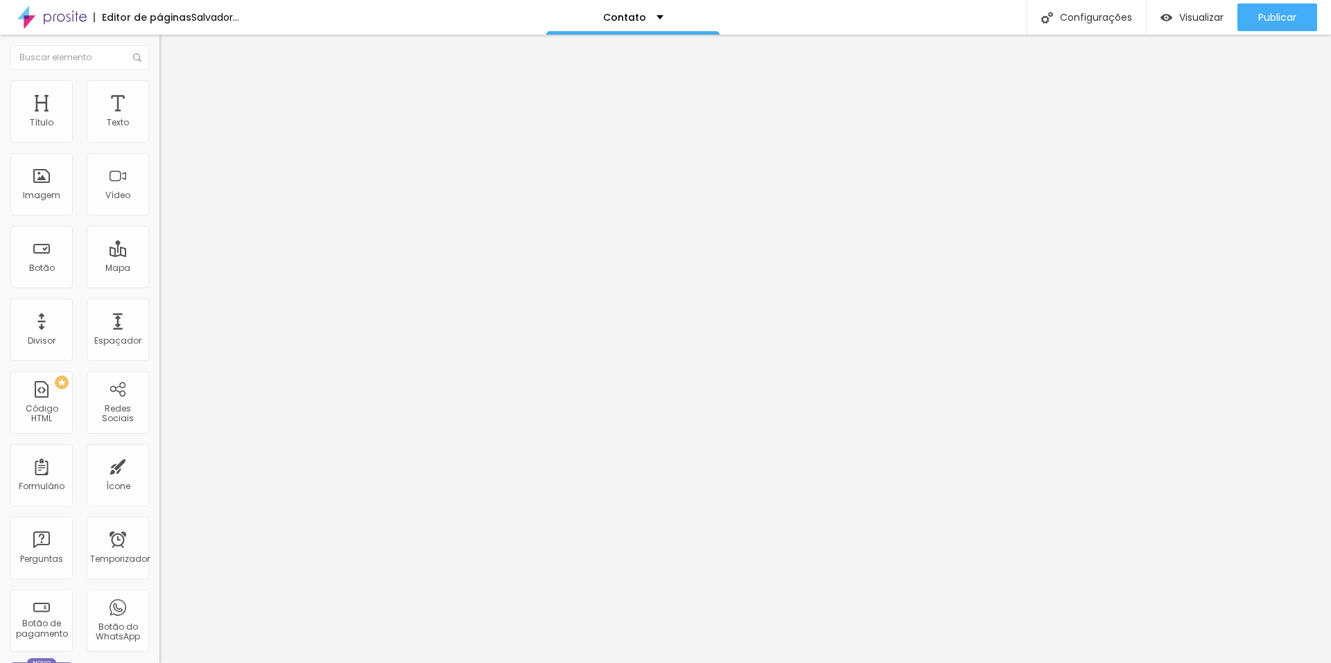
click at [159, 85] on img at bounding box center [165, 86] width 12 height 12
click at [159, 143] on div at bounding box center [238, 137] width 159 height 12
type input "45"
click at [159, 142] on input "range" at bounding box center [203, 136] width 89 height 11
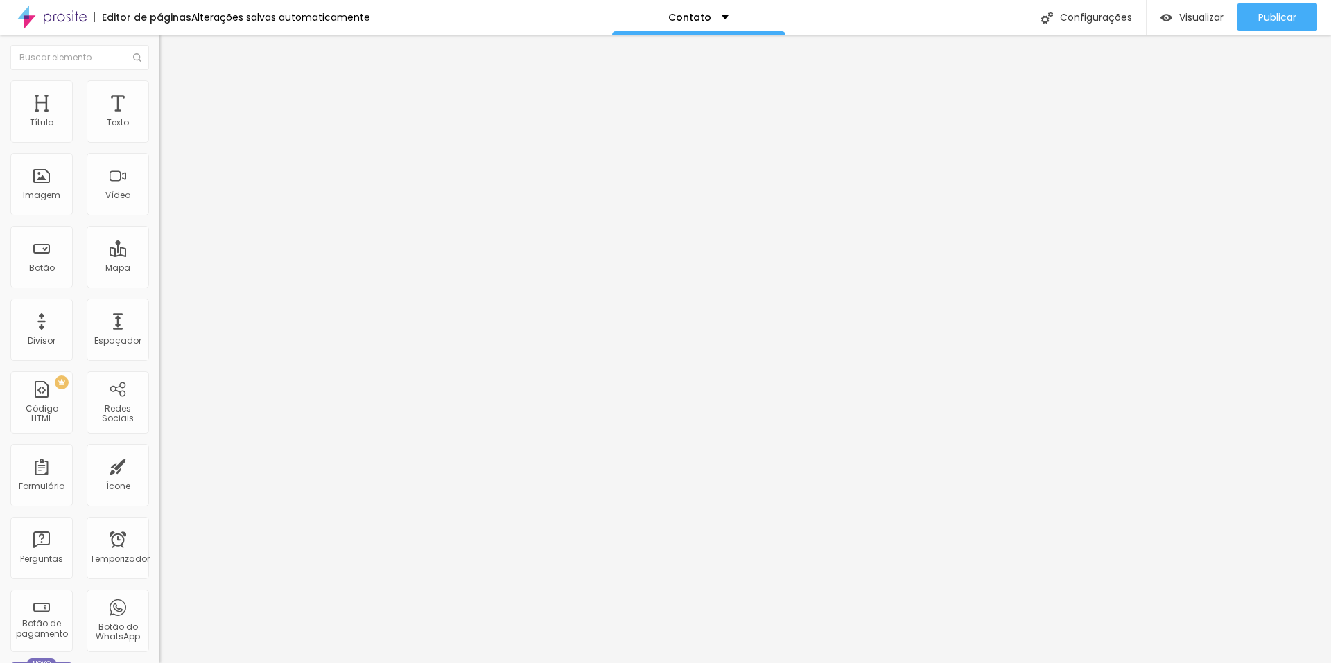
click at [159, 143] on div at bounding box center [238, 137] width 159 height 12
click at [159, 94] on li "Avançado" at bounding box center [238, 101] width 159 height 14
type input "13"
type input "12"
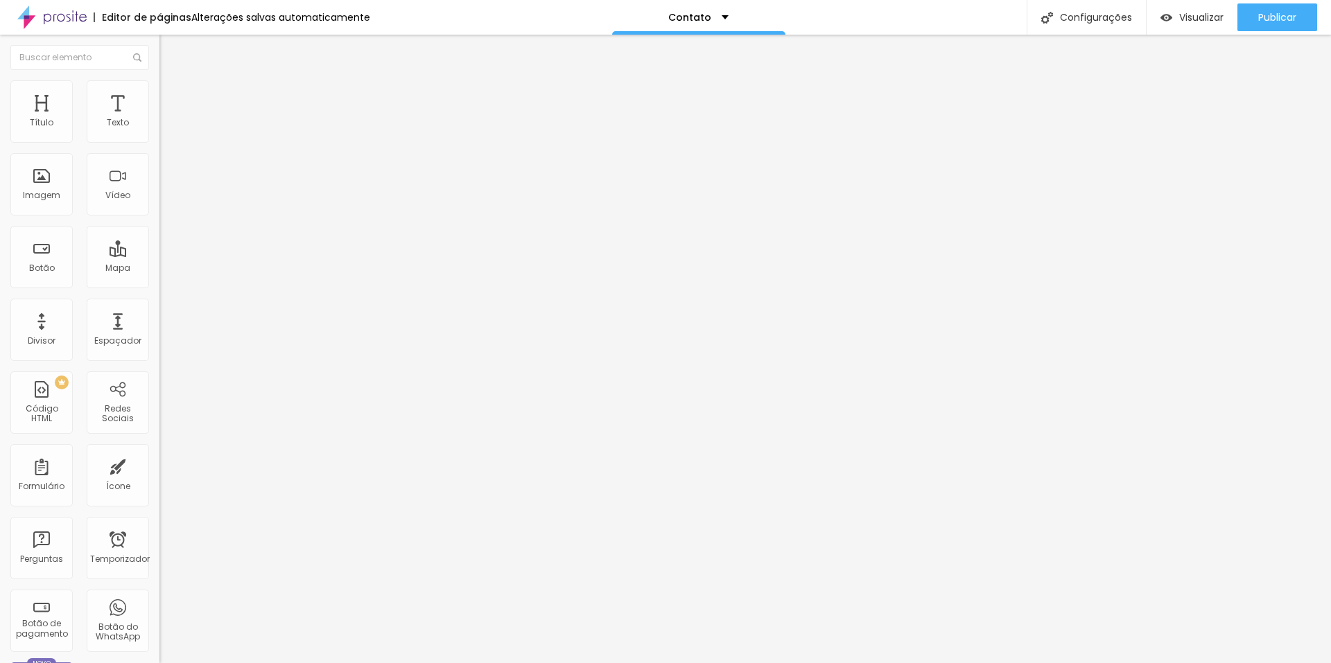
type input "12"
type input "10"
type input "6"
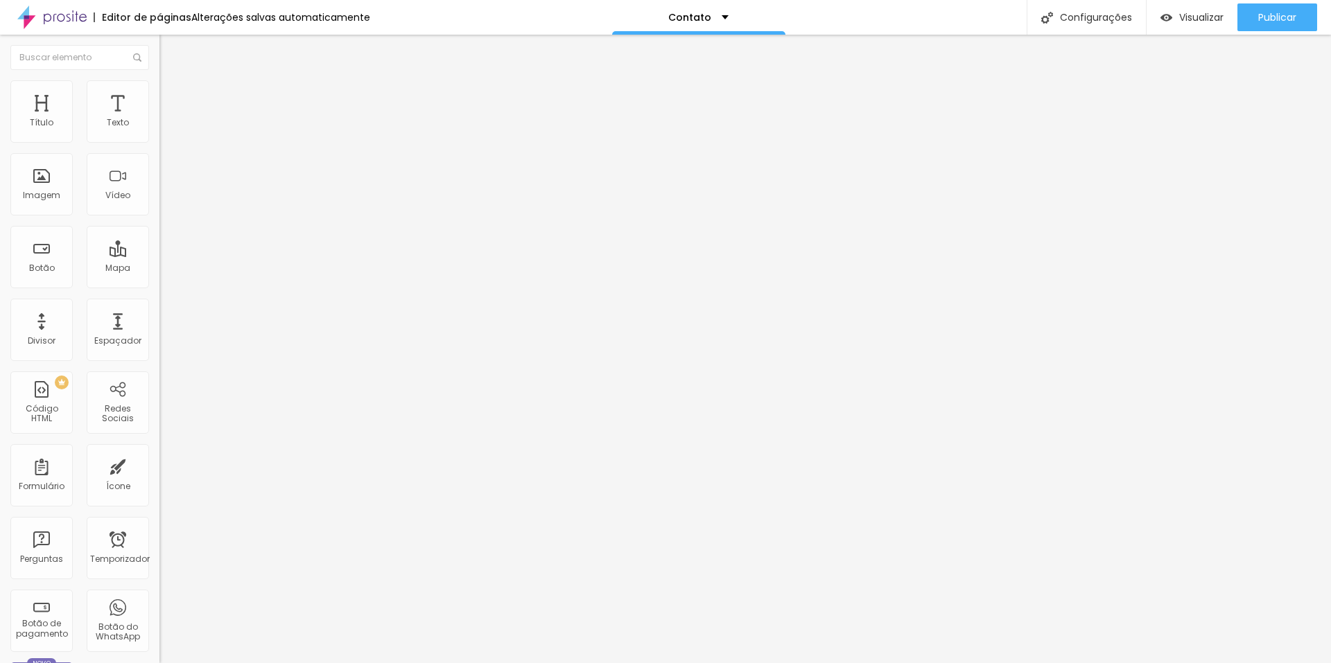
type input "4"
type input "1"
type input "0"
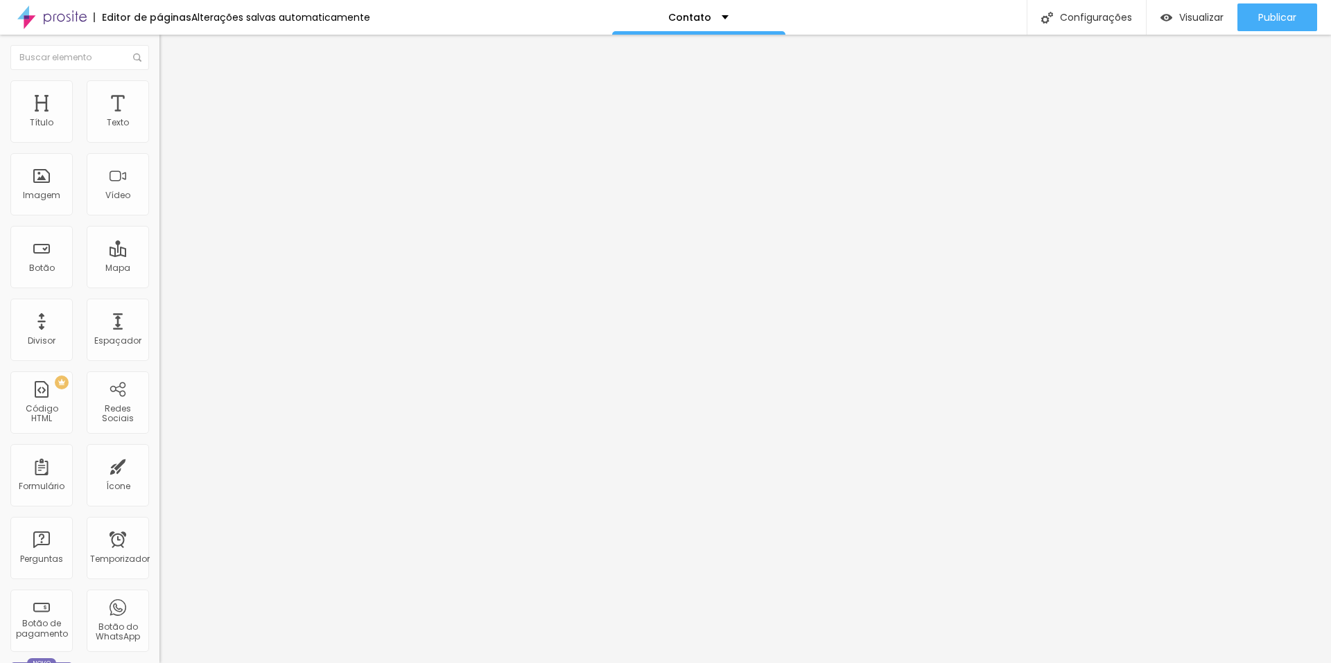
type input "0"
drag, startPoint x: 28, startPoint y: 138, endPoint x: 20, endPoint y: 149, distance: 13.5
type input "0"
click at [159, 269] on input "range" at bounding box center [203, 274] width 89 height 11
type input "6"
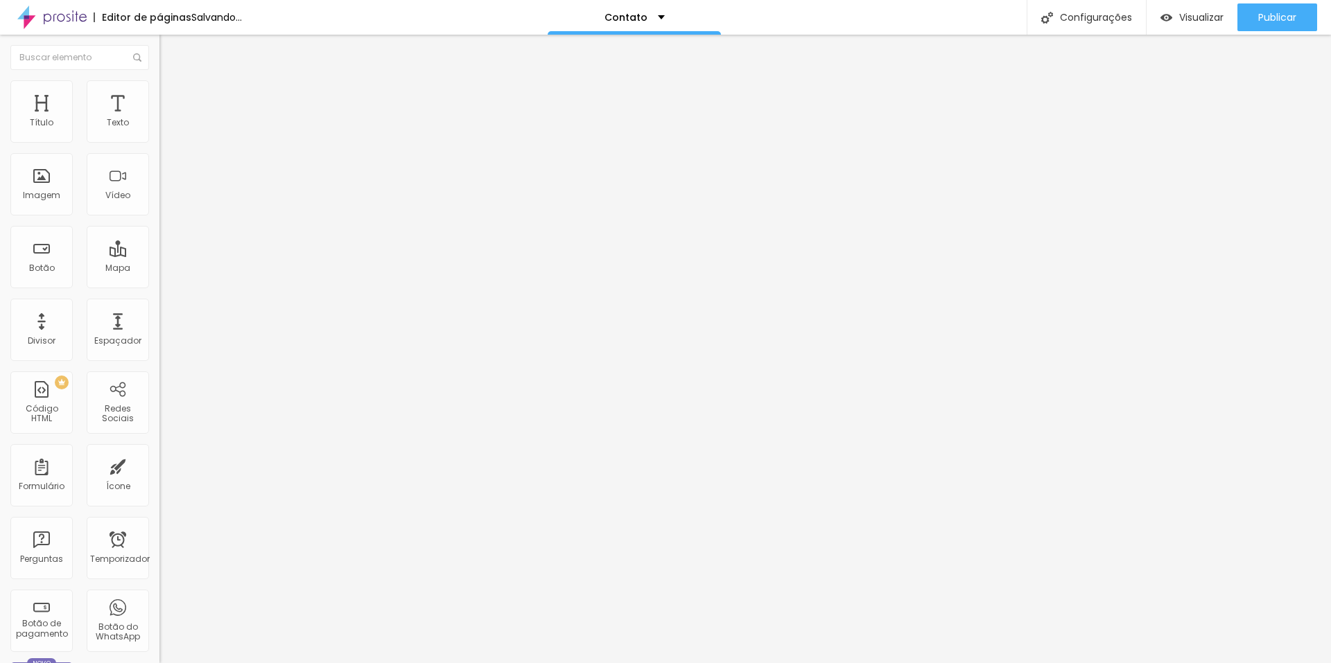
type input "6"
type input "0"
drag, startPoint x: 40, startPoint y: 161, endPoint x: 6, endPoint y: 163, distance: 34.0
type input "0"
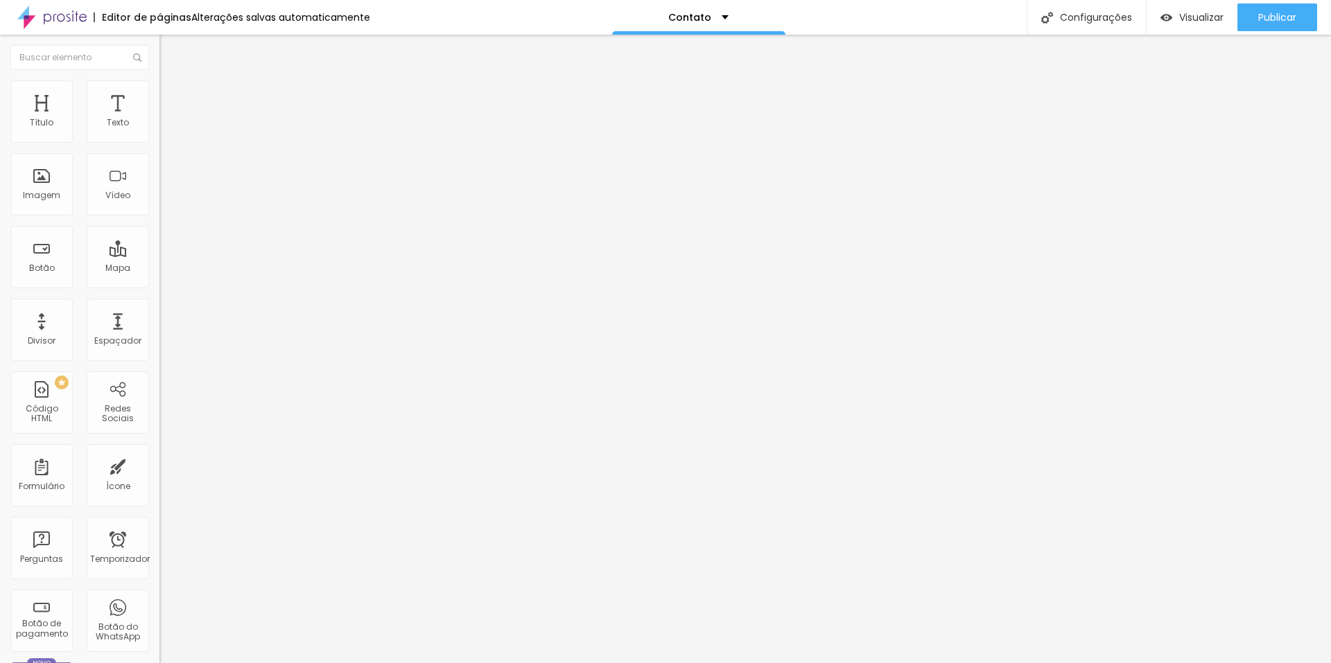
click at [159, 465] on input "range" at bounding box center [203, 470] width 89 height 11
click at [172, 98] on font "Avançado" at bounding box center [195, 104] width 46 height 12
type input "25"
type input "20"
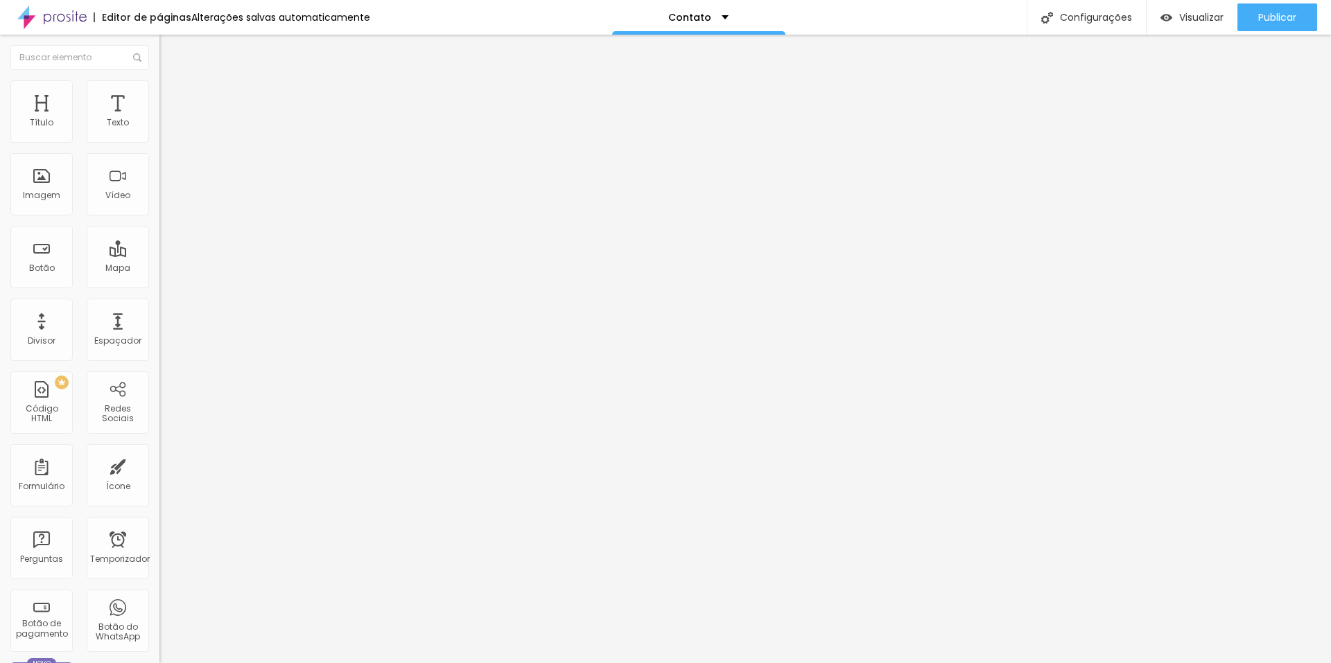
type input "20"
type input "15"
type input "10"
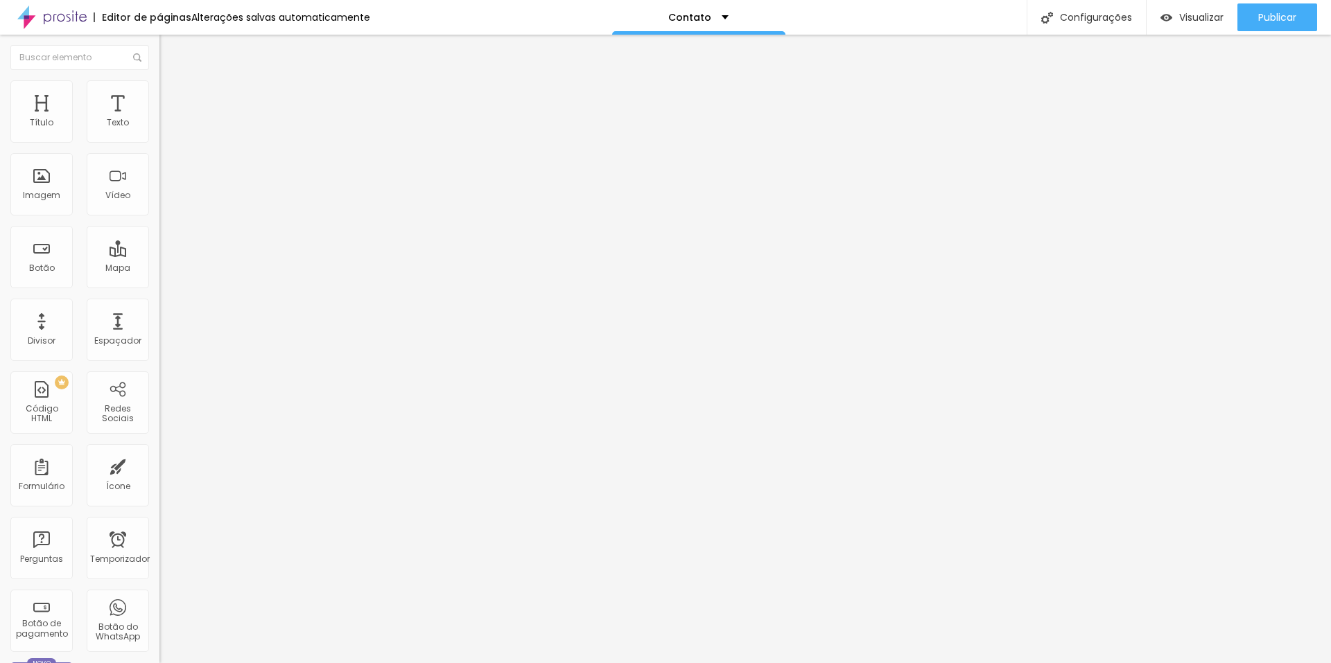
type input "5"
type input "0"
type input "5"
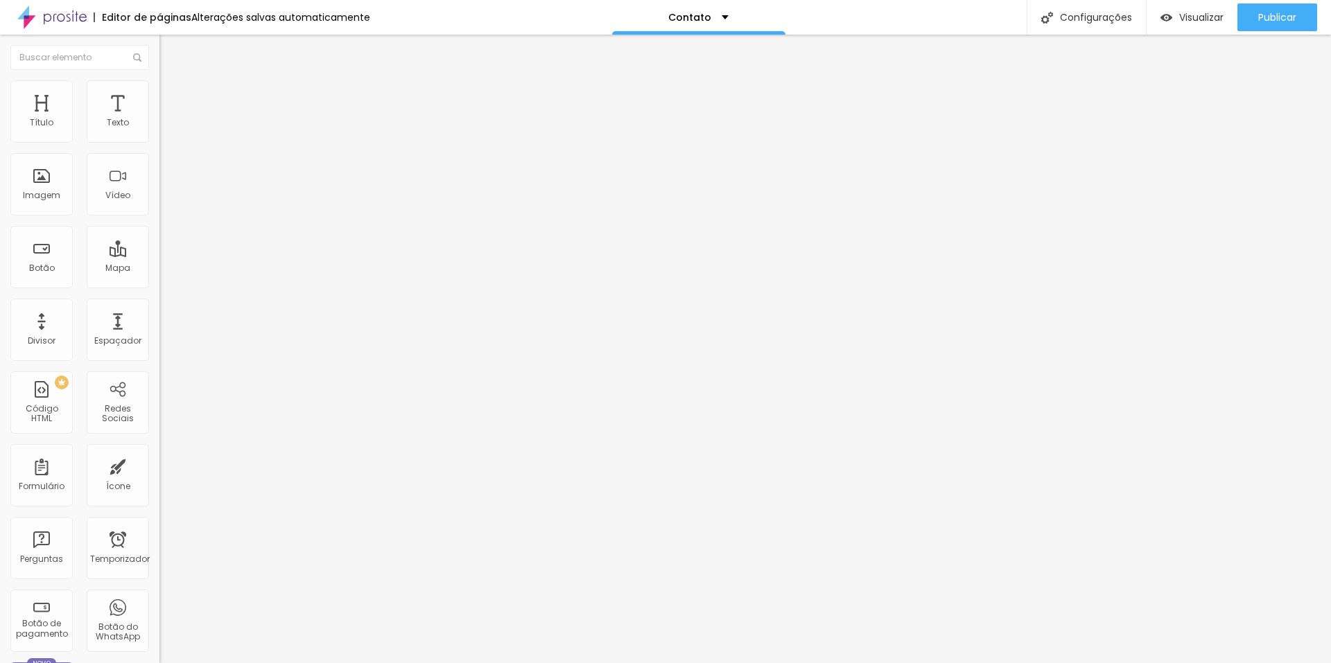
type input "5"
type input "10"
type input "15"
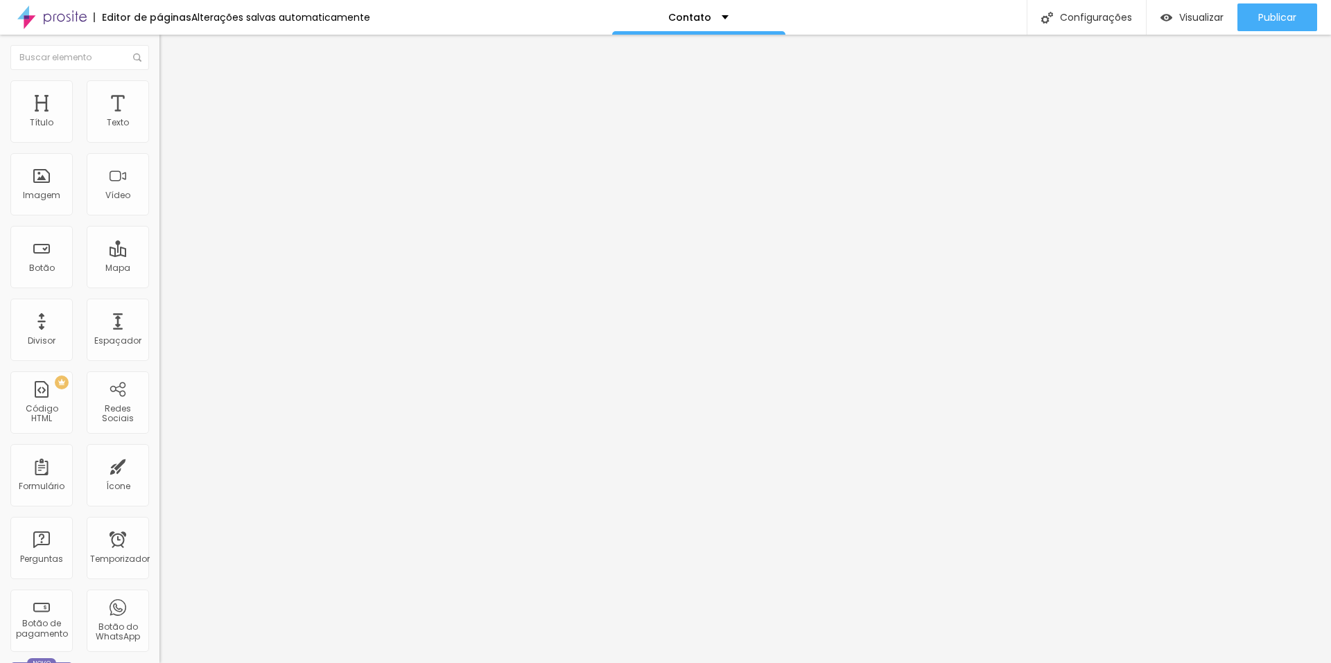
type input "20"
type input "25"
type input "30"
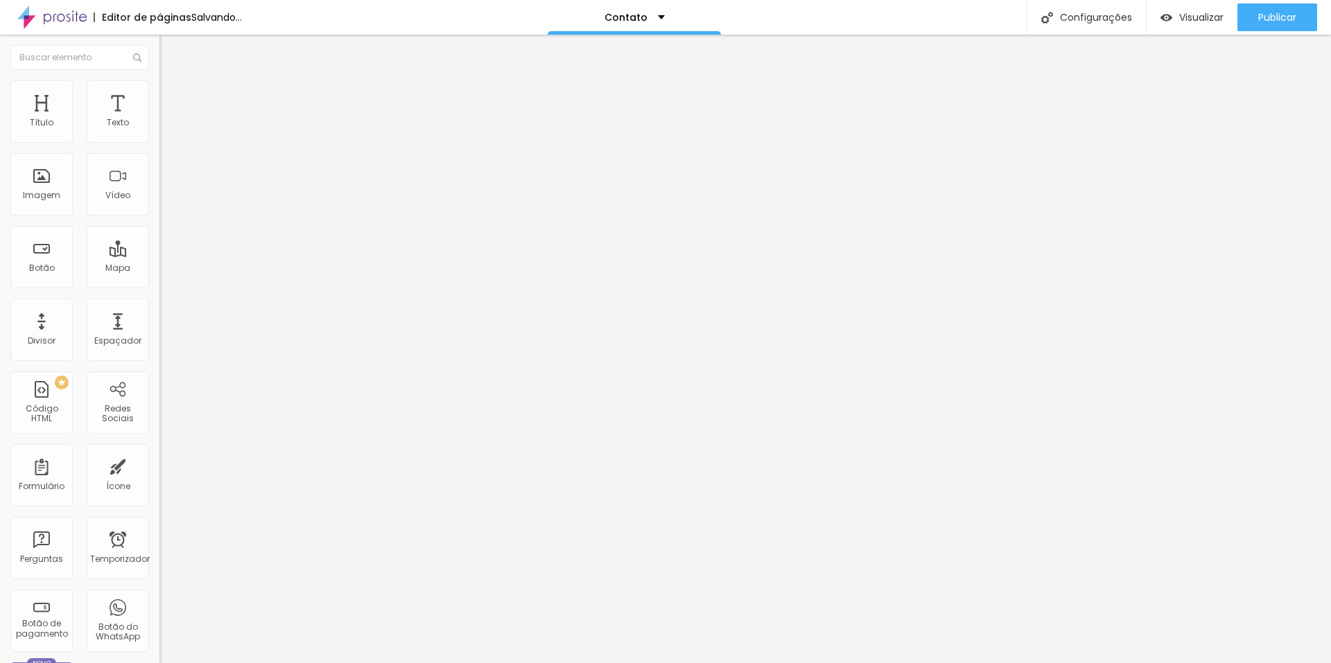
type input "30"
type input "35"
type input "40"
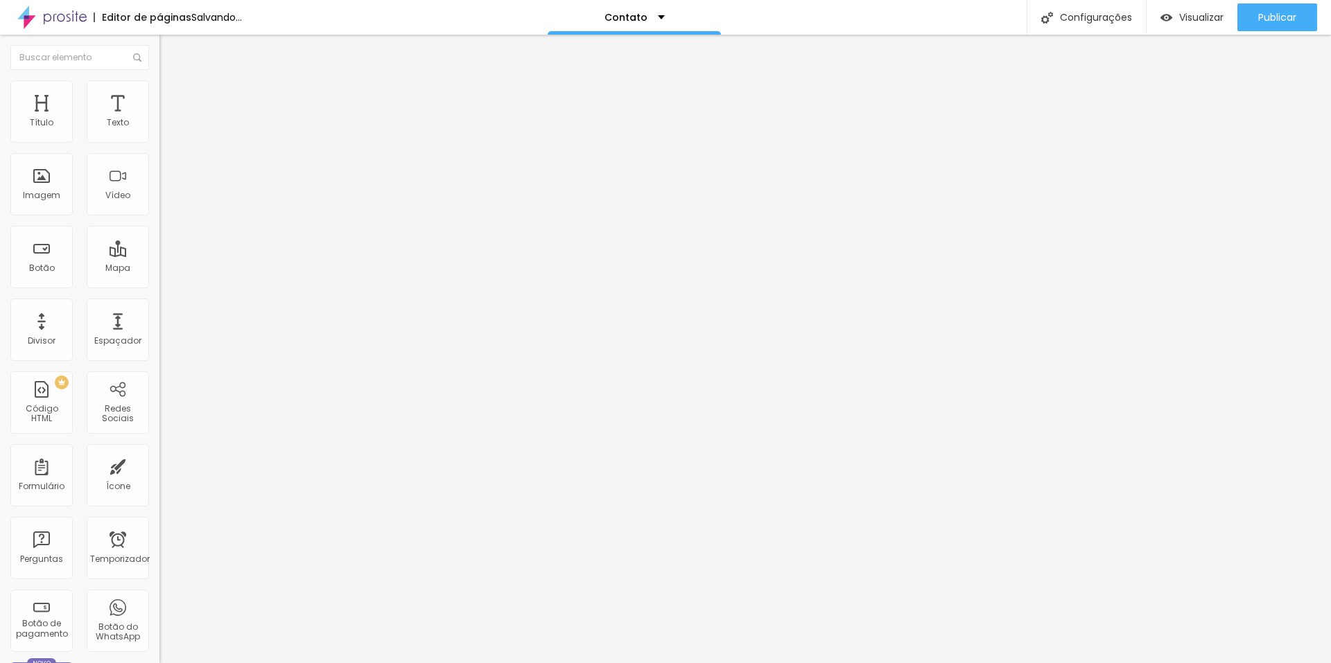
type input "45"
type input "50"
type input "45"
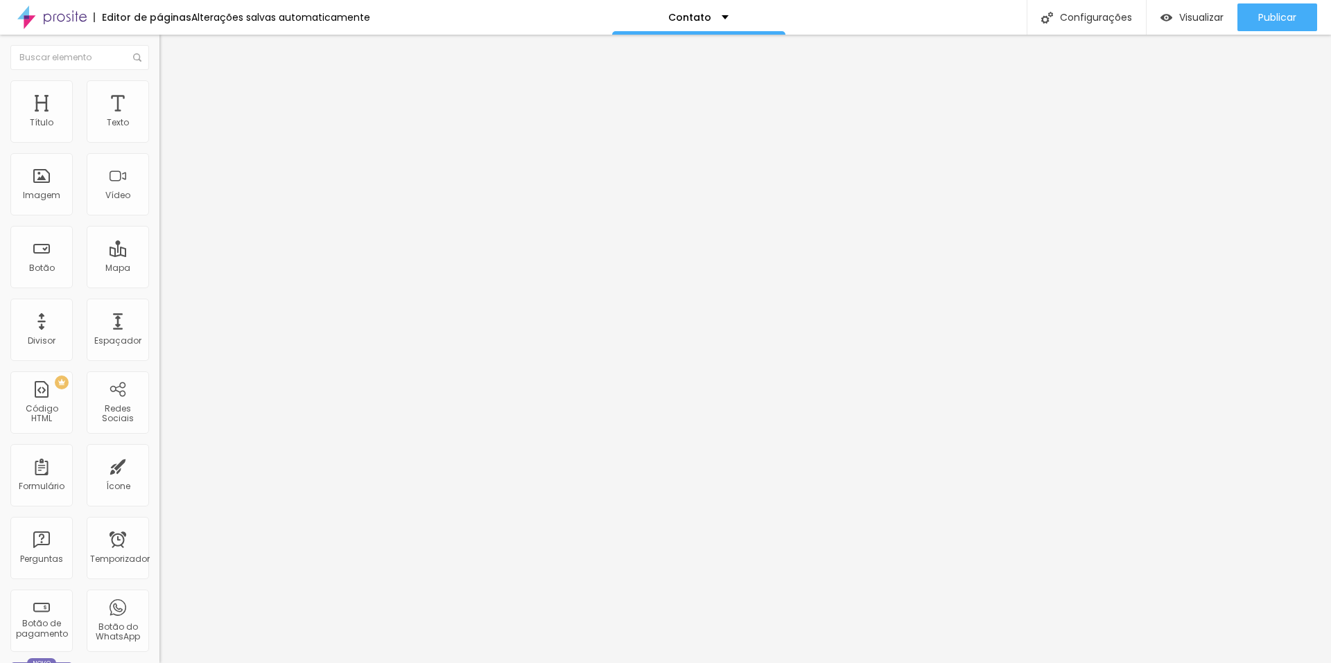
type input "45"
type input "40"
type input "35"
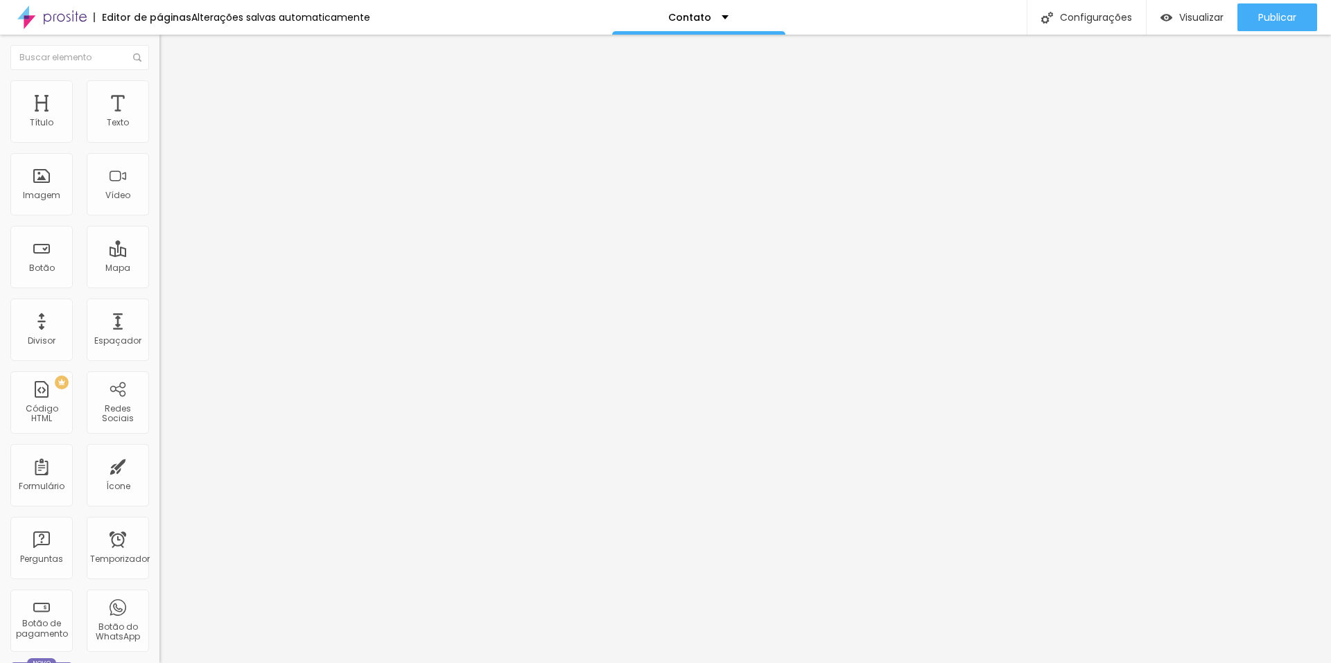
type input "30"
type input "25"
type input "20"
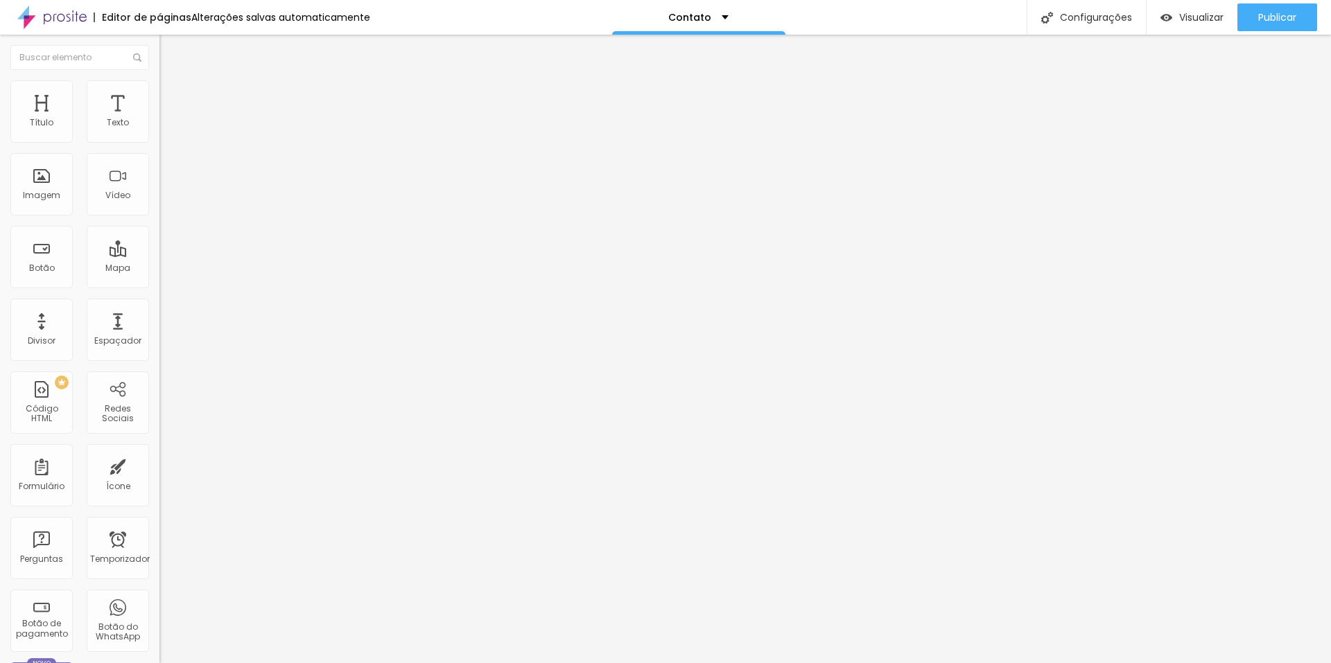
type input "20"
type input "15"
type input "10"
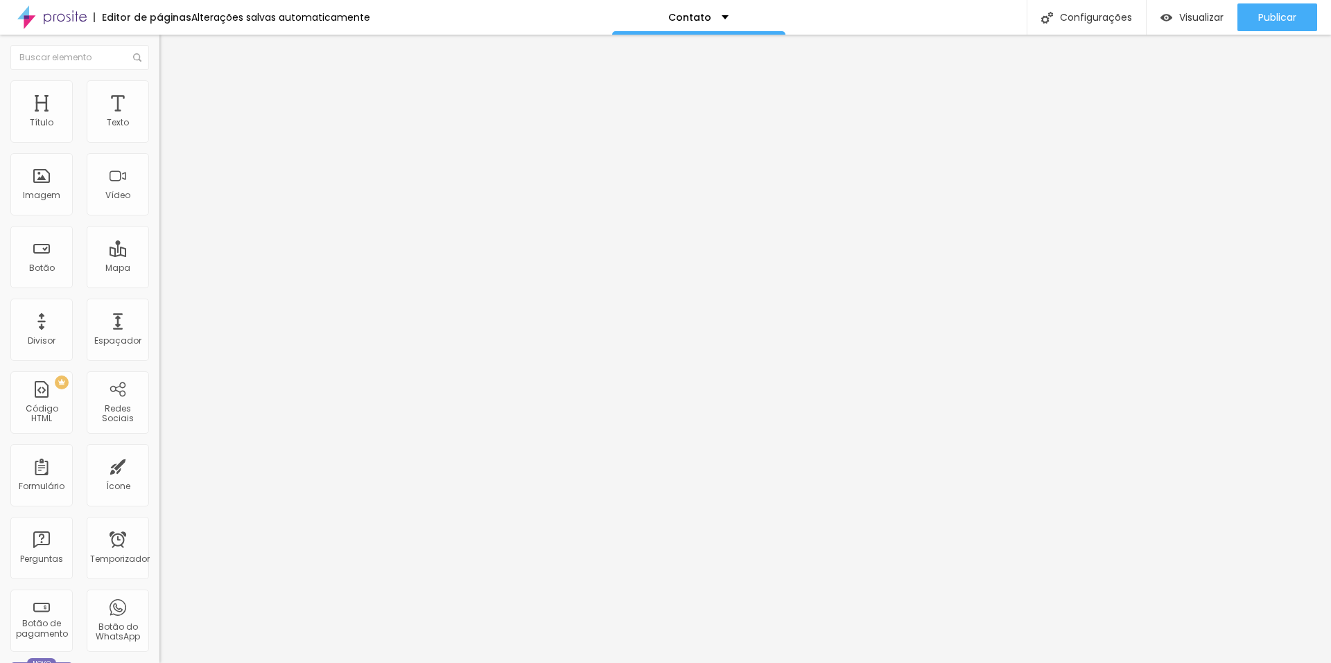
type input "5"
type input "0"
type input "5"
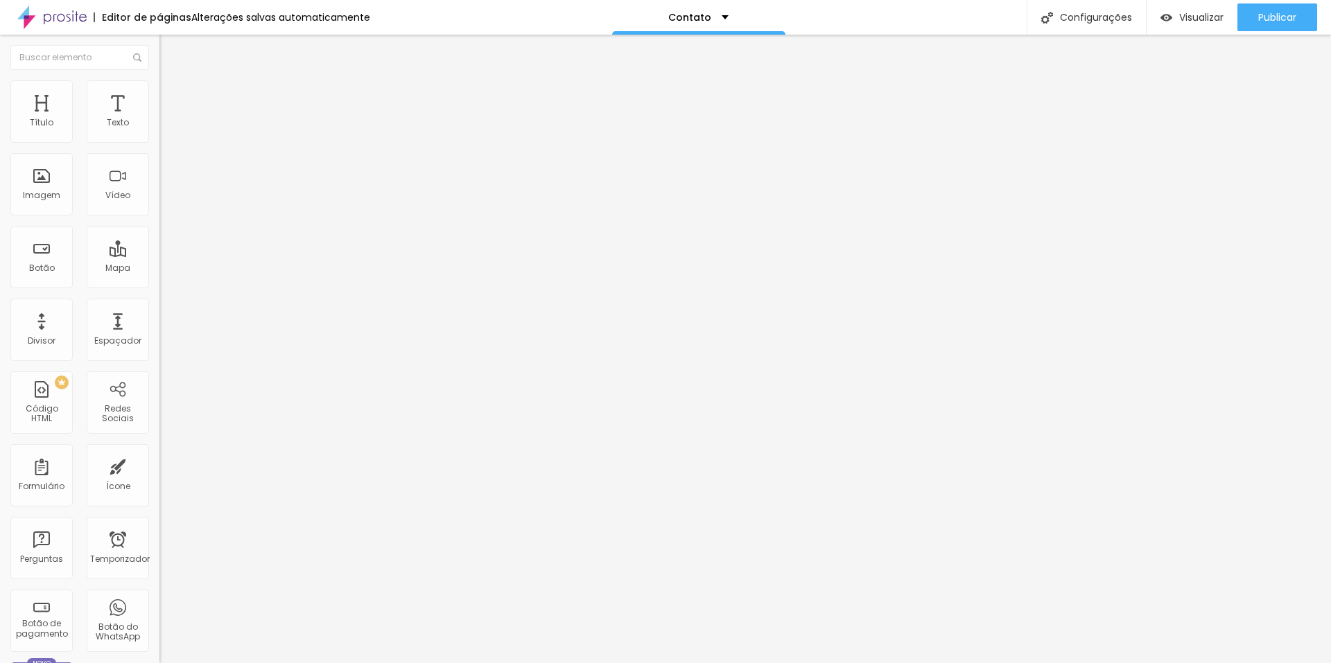
type input "5"
type input "15"
type input "30"
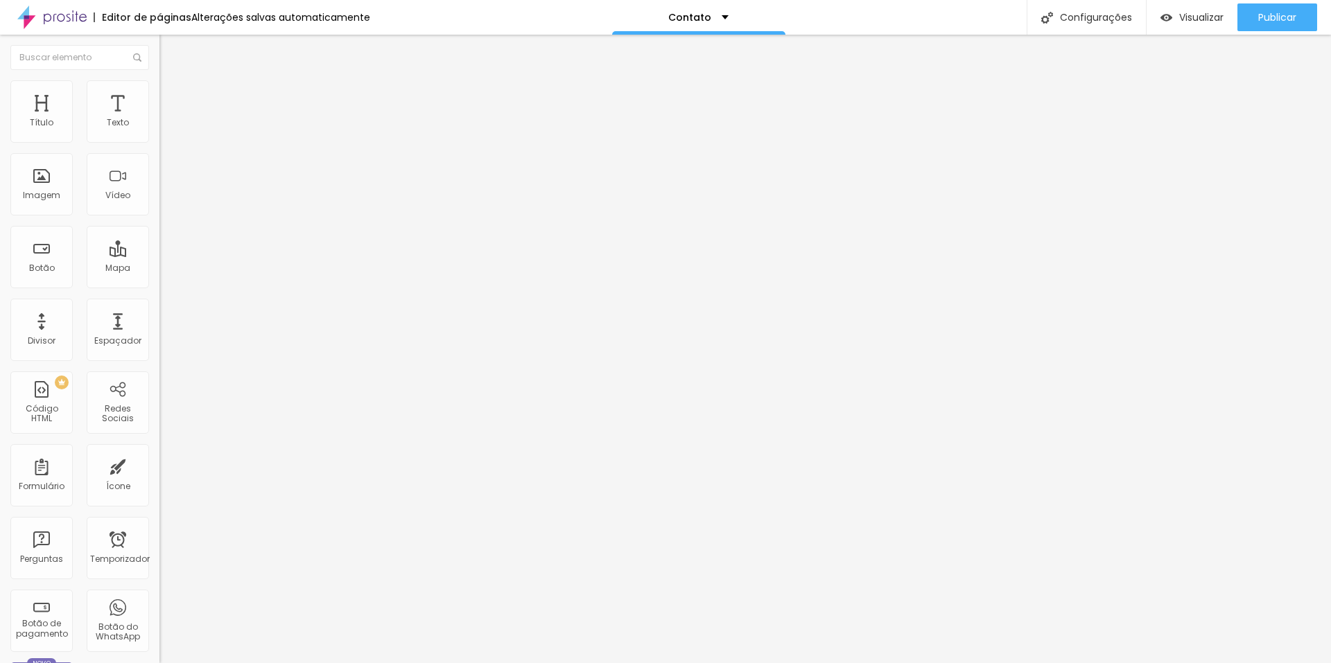
type input "40"
type input "45"
type input "50"
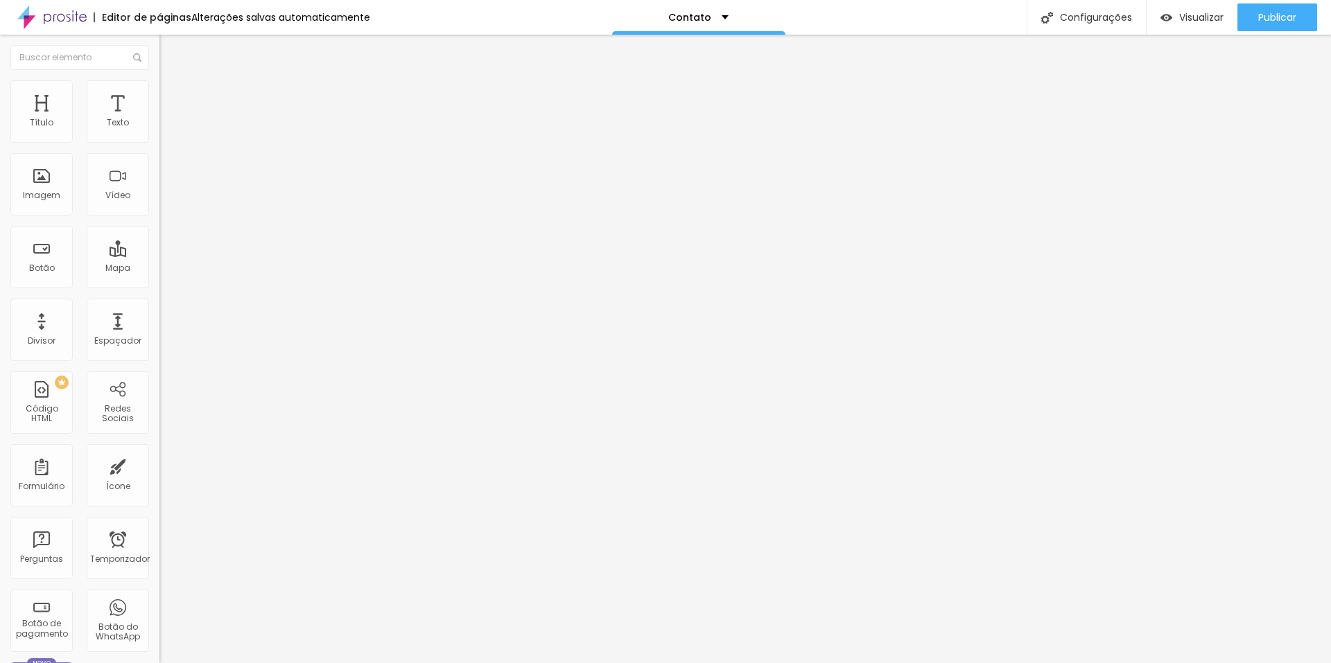
type input "50"
type input "45"
type input "35"
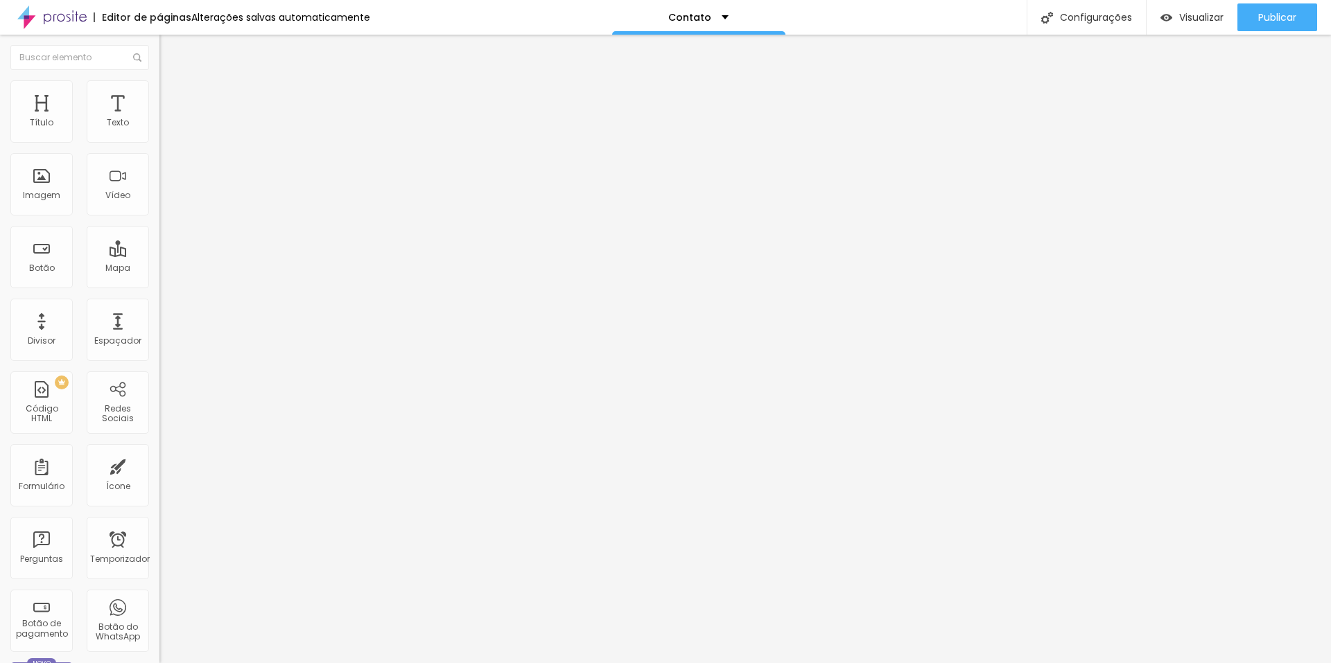
type input "25"
type input "15"
type input "5"
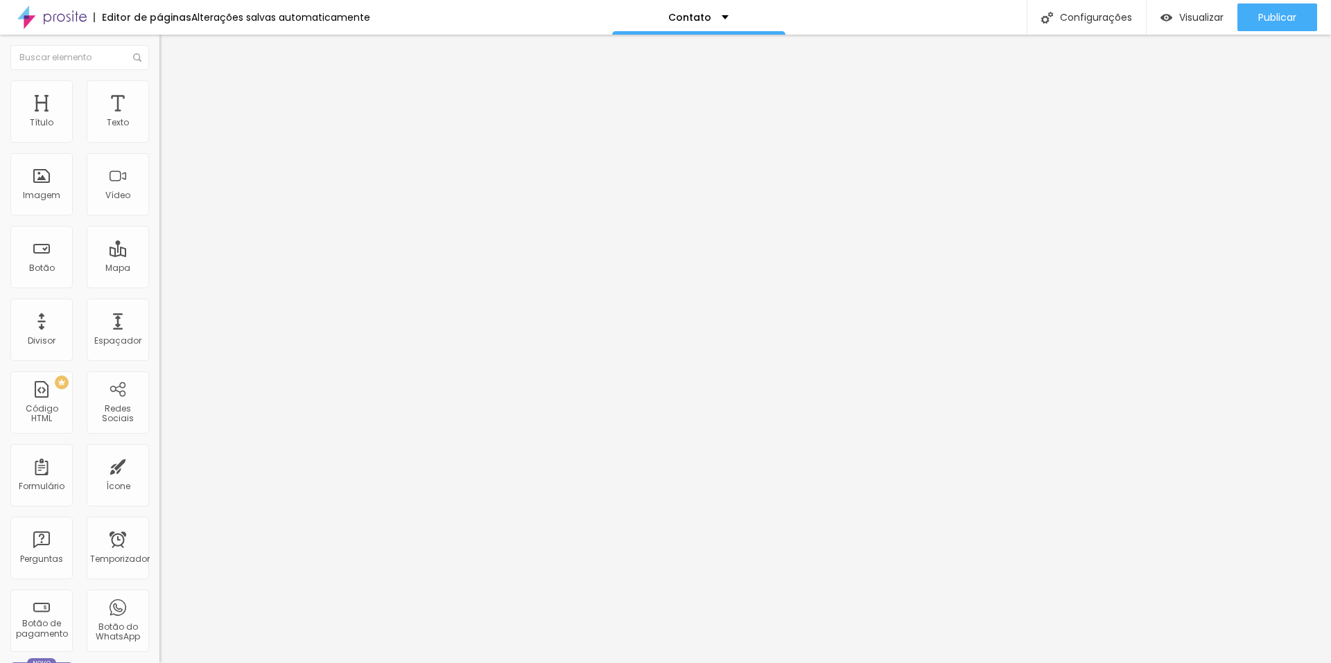
type input "5"
type input "0"
drag, startPoint x: 61, startPoint y: 138, endPoint x: 0, endPoint y: 132, distance: 61.2
type input "0"
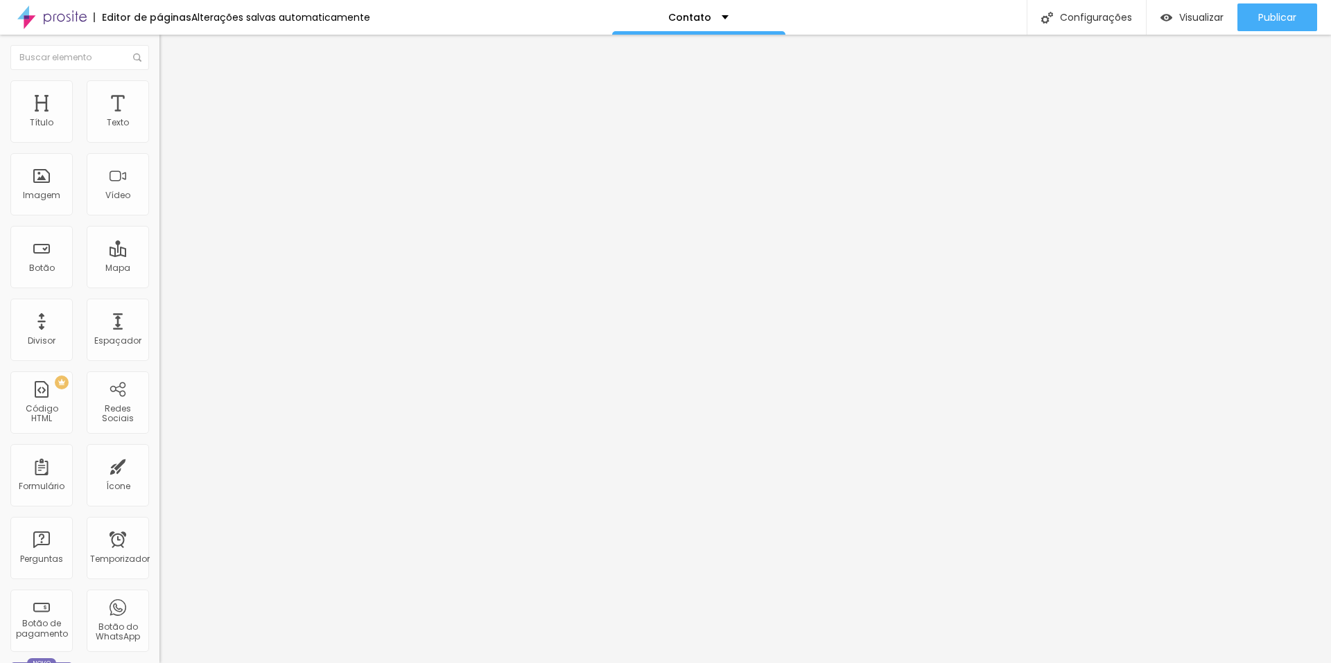
click at [159, 269] on input "range" at bounding box center [203, 274] width 89 height 11
click at [159, 80] on li "Estilo" at bounding box center [238, 87] width 159 height 14
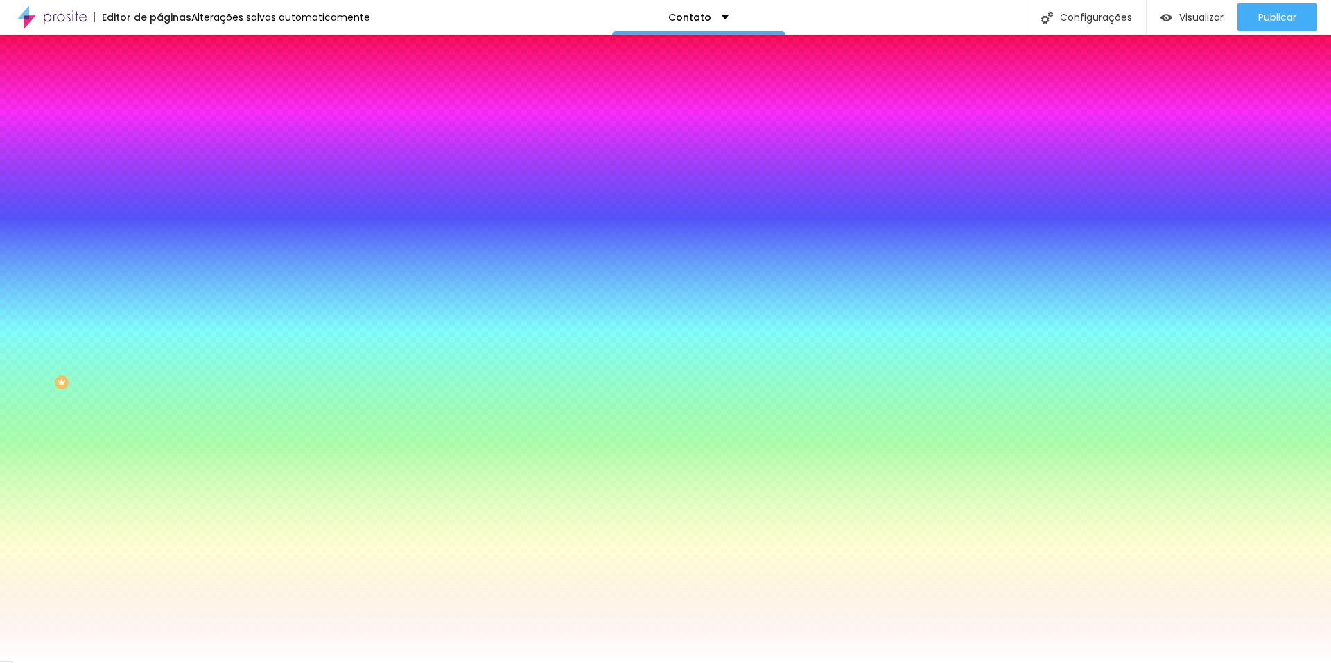
click at [159, 79] on img at bounding box center [165, 73] width 12 height 12
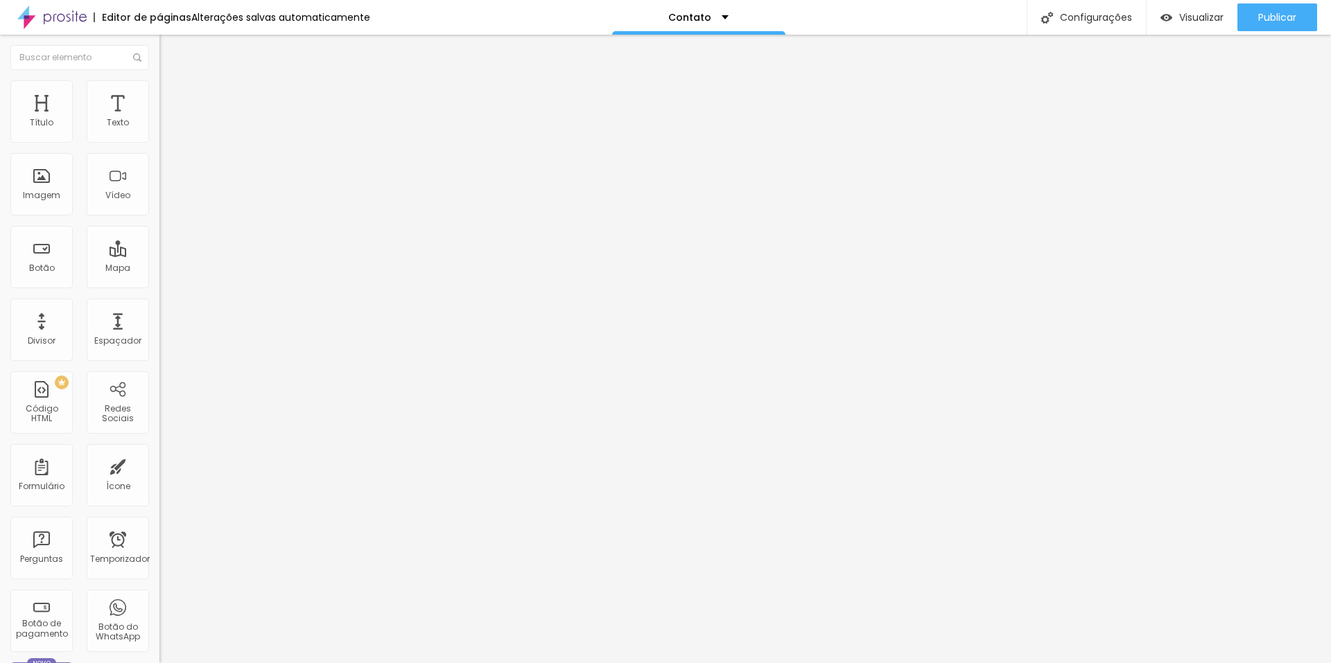
click at [159, 94] on img at bounding box center [165, 100] width 12 height 12
click at [159, 94] on li "Avançado" at bounding box center [238, 101] width 159 height 14
click at [159, 80] on li "Estilo" at bounding box center [238, 87] width 159 height 14
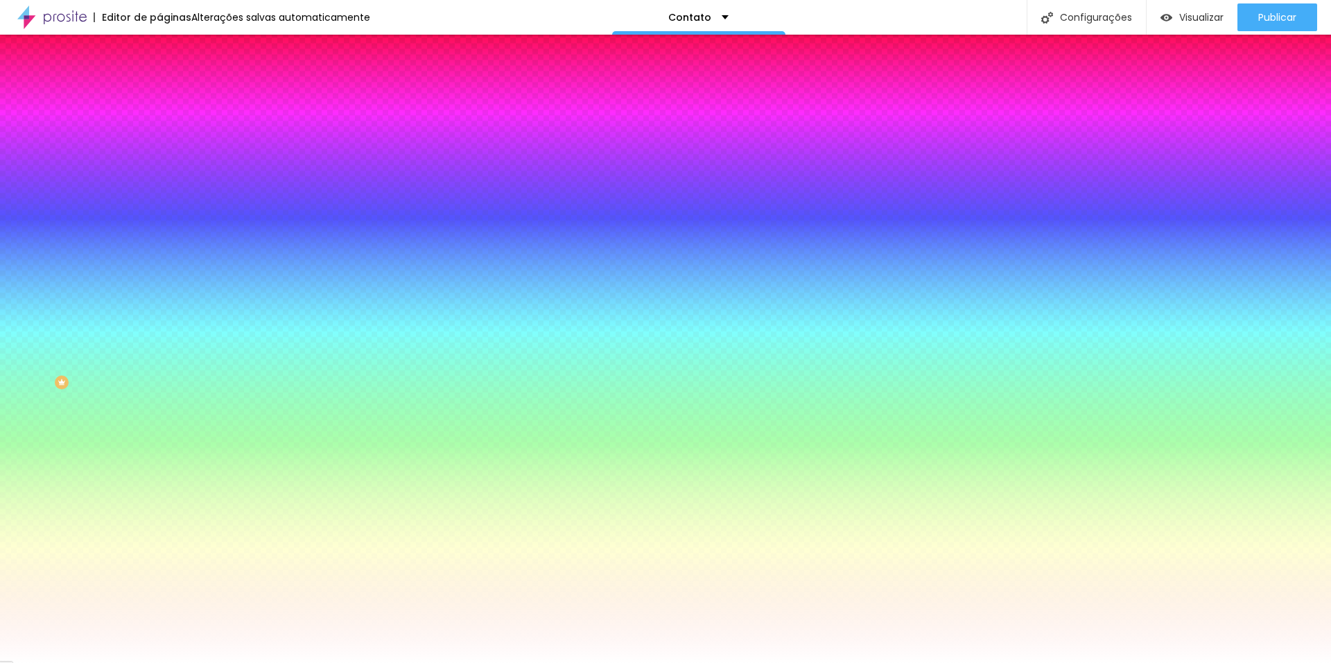
click at [159, 94] on img at bounding box center [165, 100] width 12 height 12
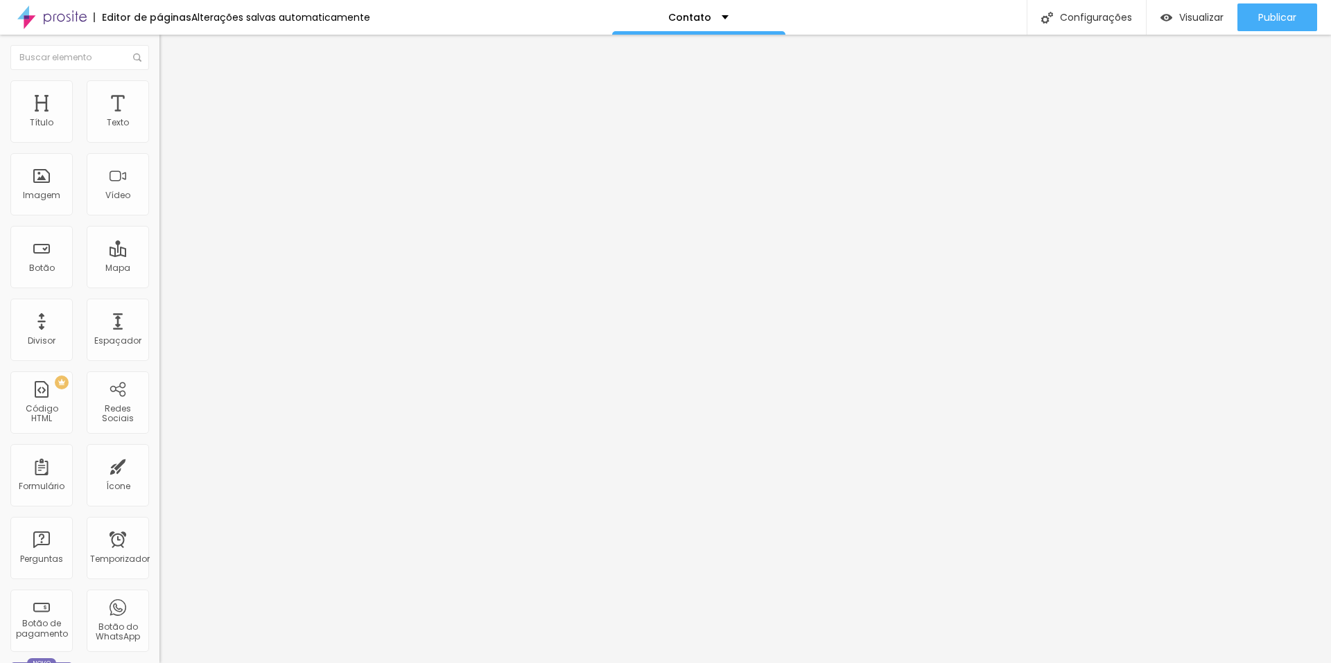
click at [159, 400] on div at bounding box center [238, 400] width 159 height 0
click at [159, 408] on div at bounding box center [238, 408] width 159 height 0
click at [159, 408] on li "Área de trabalho" at bounding box center [238, 412] width 159 height 8
click at [159, 417] on div at bounding box center [238, 417] width 159 height 0
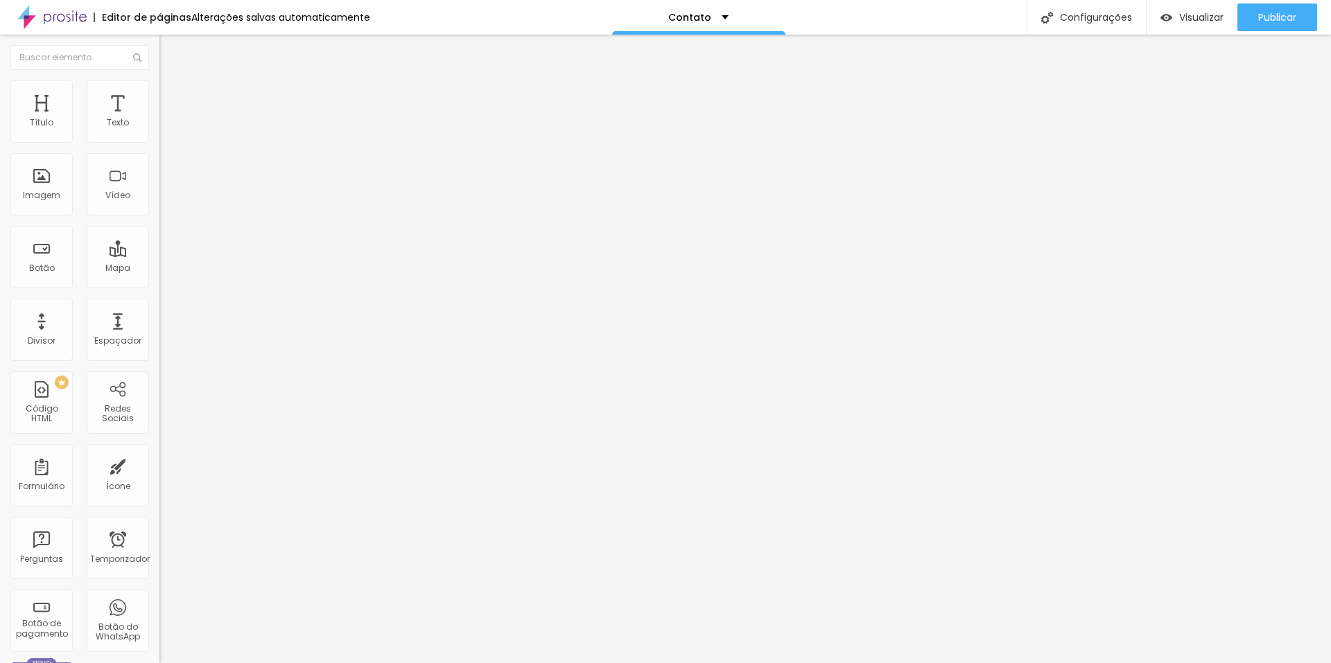
click at [159, 408] on div at bounding box center [238, 408] width 159 height 0
click at [159, 400] on div at bounding box center [238, 400] width 159 height 0
click at [159, 79] on img at bounding box center [165, 73] width 12 height 12
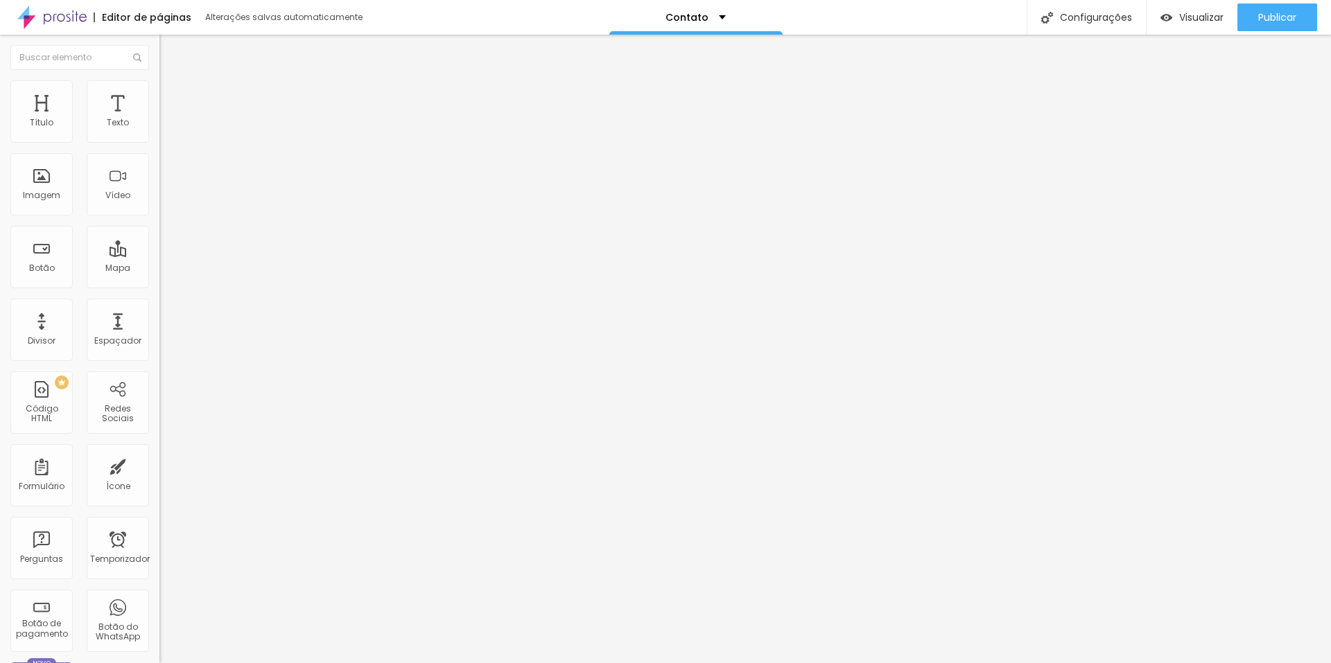
click at [159, 135] on img at bounding box center [164, 133] width 10 height 10
click at [159, 141] on img at bounding box center [164, 144] width 10 height 10
click at [159, 137] on img at bounding box center [164, 133] width 10 height 10
click at [159, 137] on div at bounding box center [238, 132] width 159 height 33
click at [159, 126] on img at bounding box center [164, 121] width 10 height 10
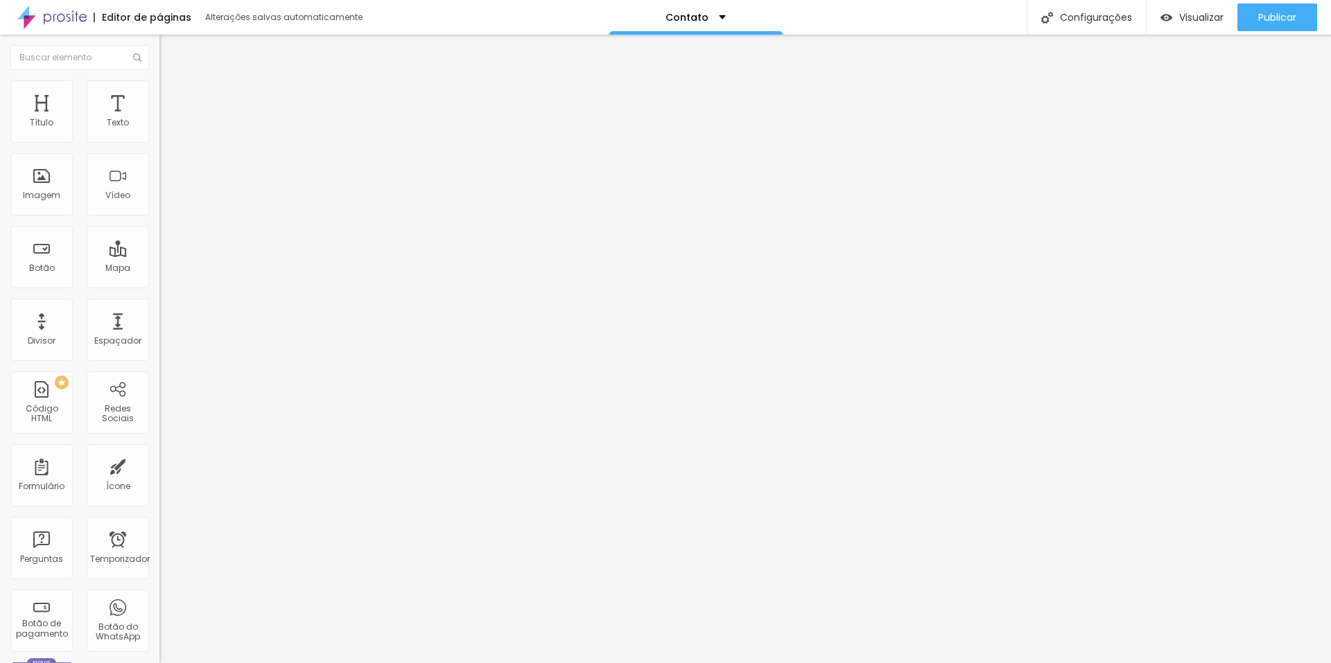
click at [159, 53] on button "Editar nulo" at bounding box center [238, 51] width 159 height 32
click at [117, 321] on div "Espaçador" at bounding box center [118, 330] width 62 height 62
click at [1269, 19] on font "Publicar" at bounding box center [1277, 17] width 38 height 14
click at [159, 82] on img at bounding box center [165, 86] width 12 height 12
click at [159, 80] on li "Conteúdo" at bounding box center [238, 74] width 159 height 14
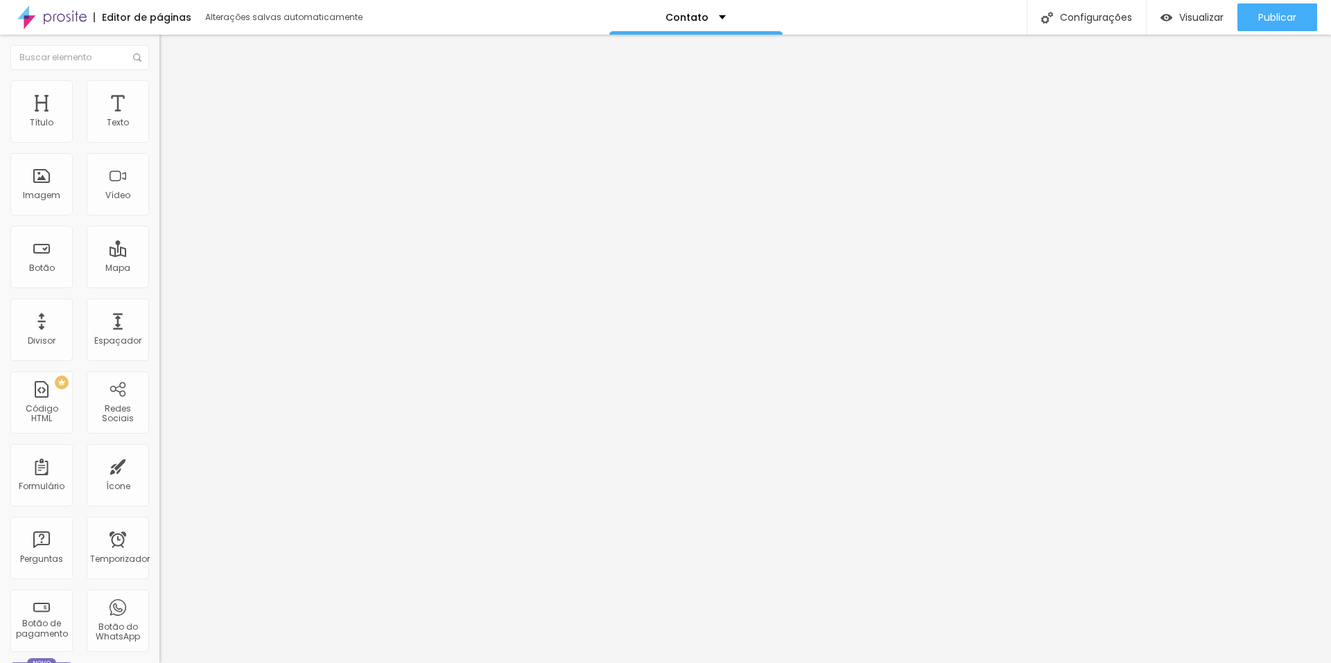
click at [170, 52] on img "button" at bounding box center [175, 50] width 11 height 11
click at [1096, 21] on font "Configurações" at bounding box center [1096, 17] width 72 height 14
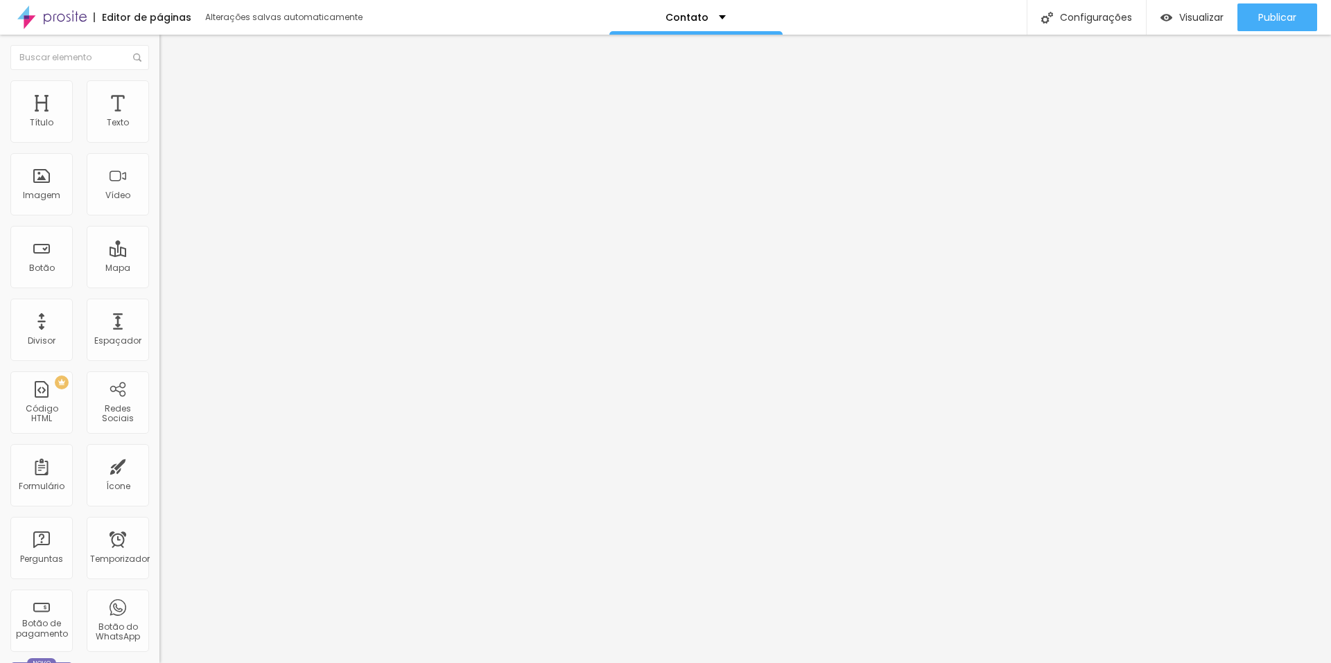
click at [159, 90] on li "Estilo" at bounding box center [238, 87] width 159 height 14
type input "40"
type input "35"
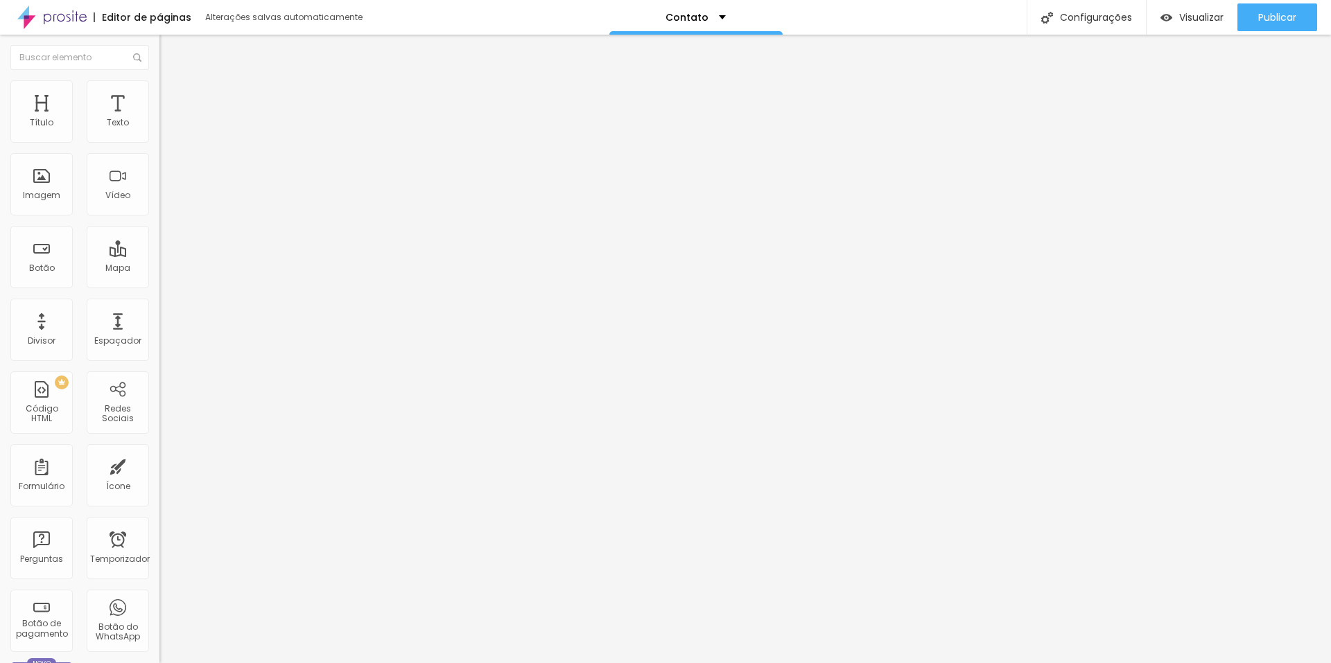
type input "35"
type input "30"
type input "25"
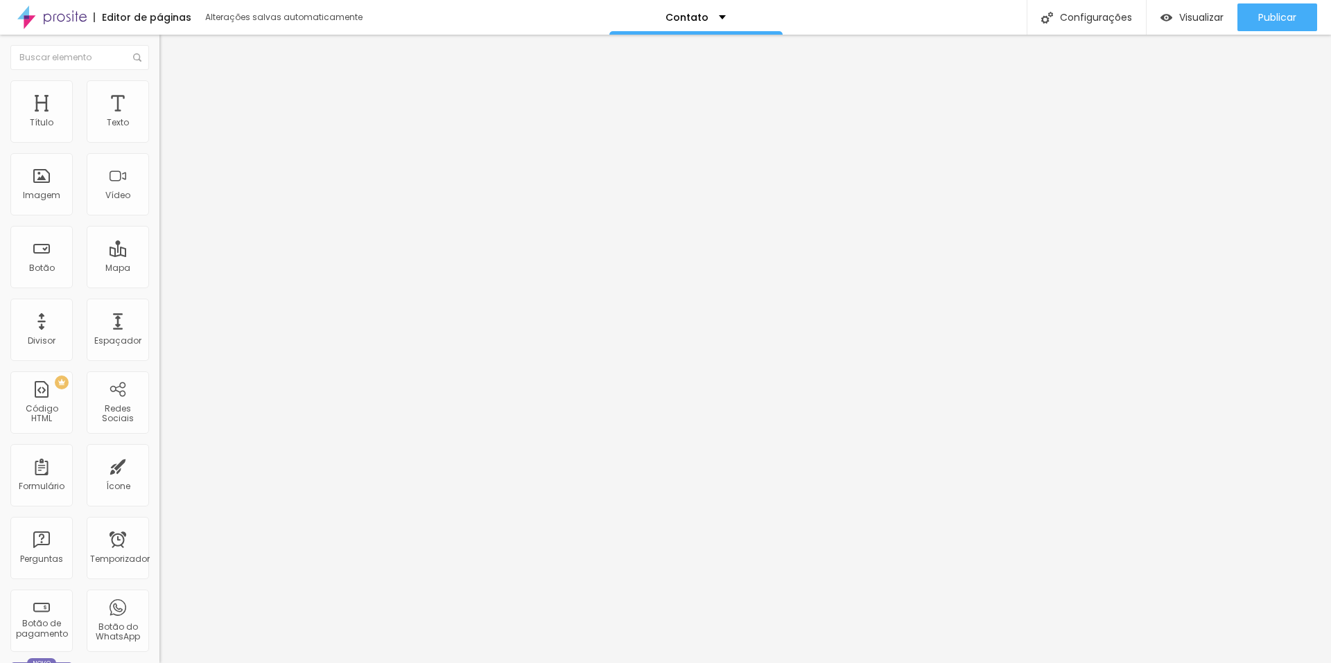
type input "20"
type input "25"
type input "30"
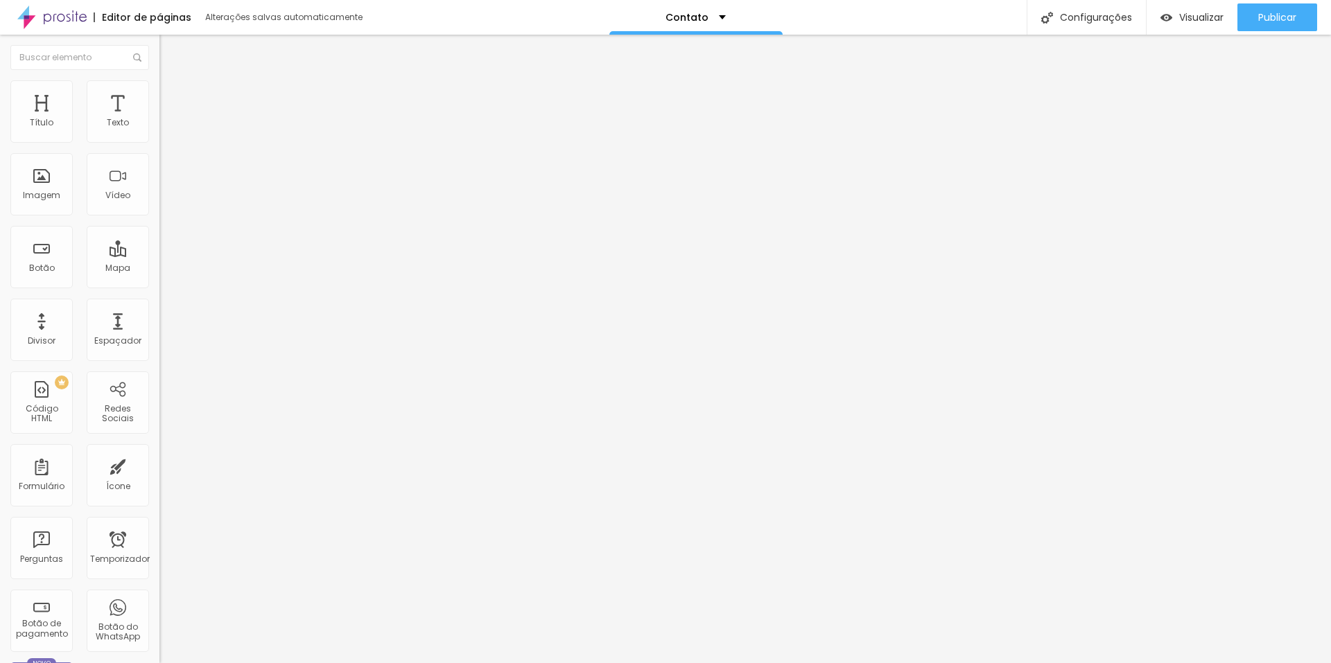
type input "30"
type input "35"
type input "40"
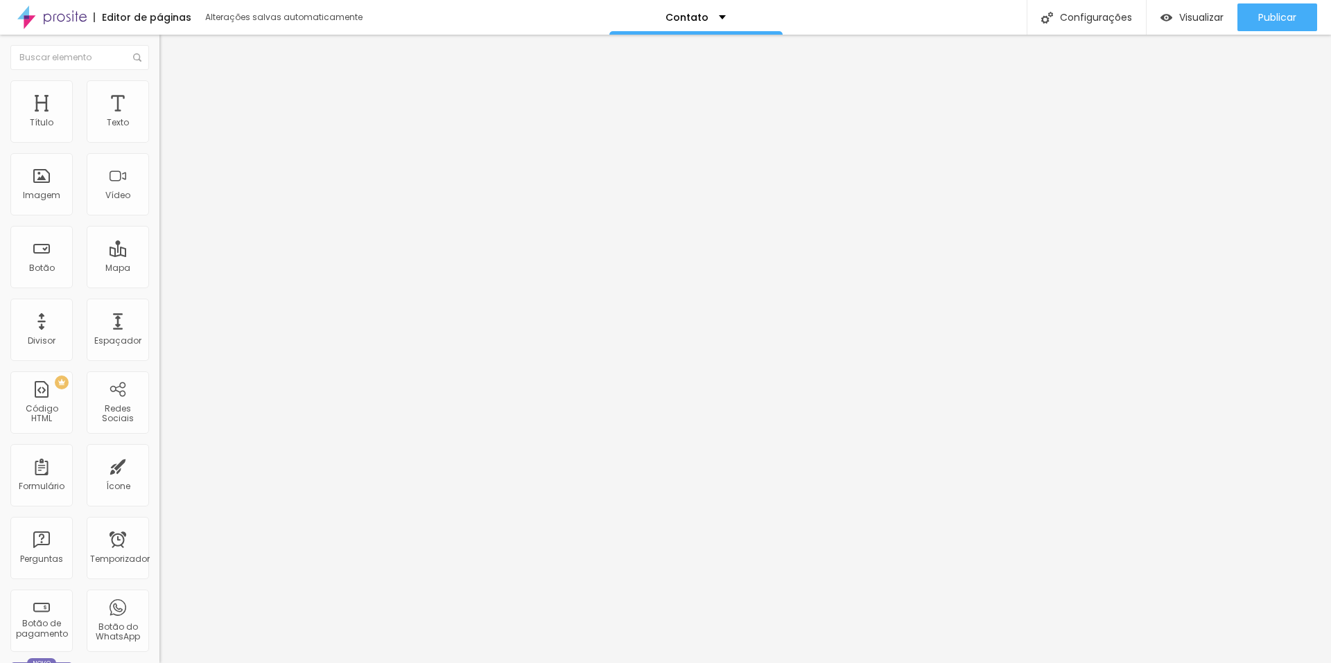
type input "45"
type input "40"
type input "35"
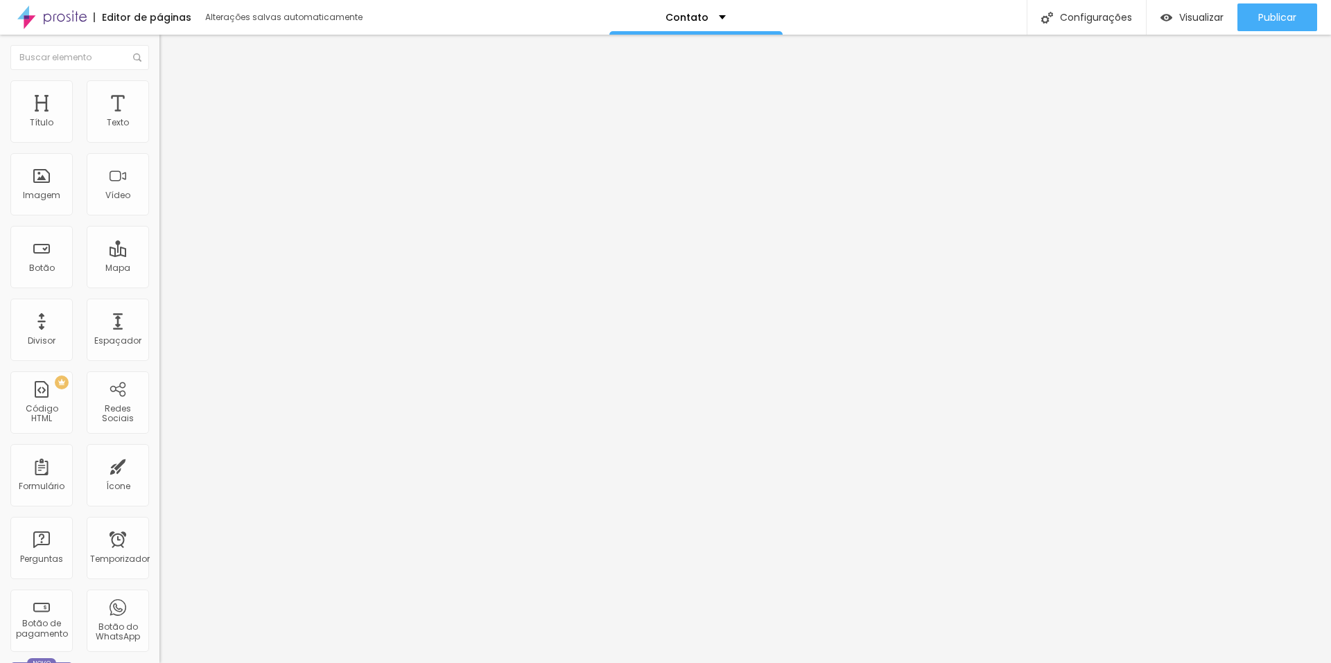
type input "35"
type input "40"
type input "45"
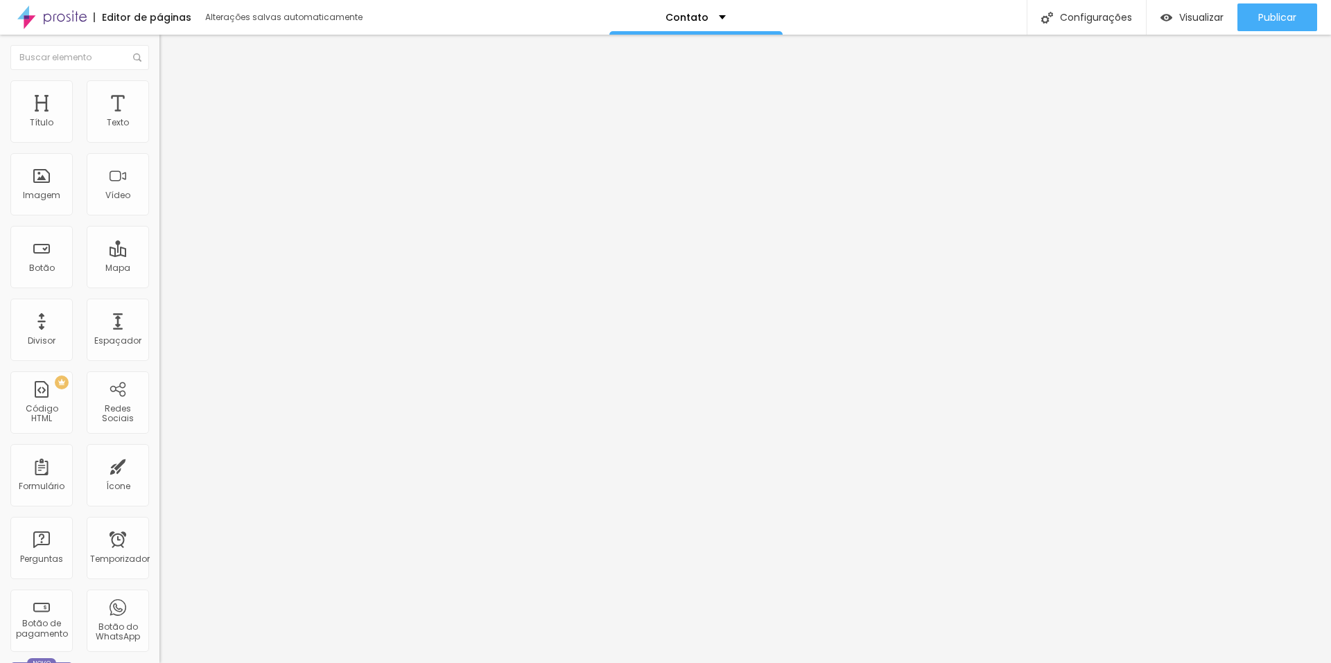
type input "50"
type input "55"
drag, startPoint x: 64, startPoint y: 150, endPoint x: 83, endPoint y: 155, distance: 20.0
type input "55"
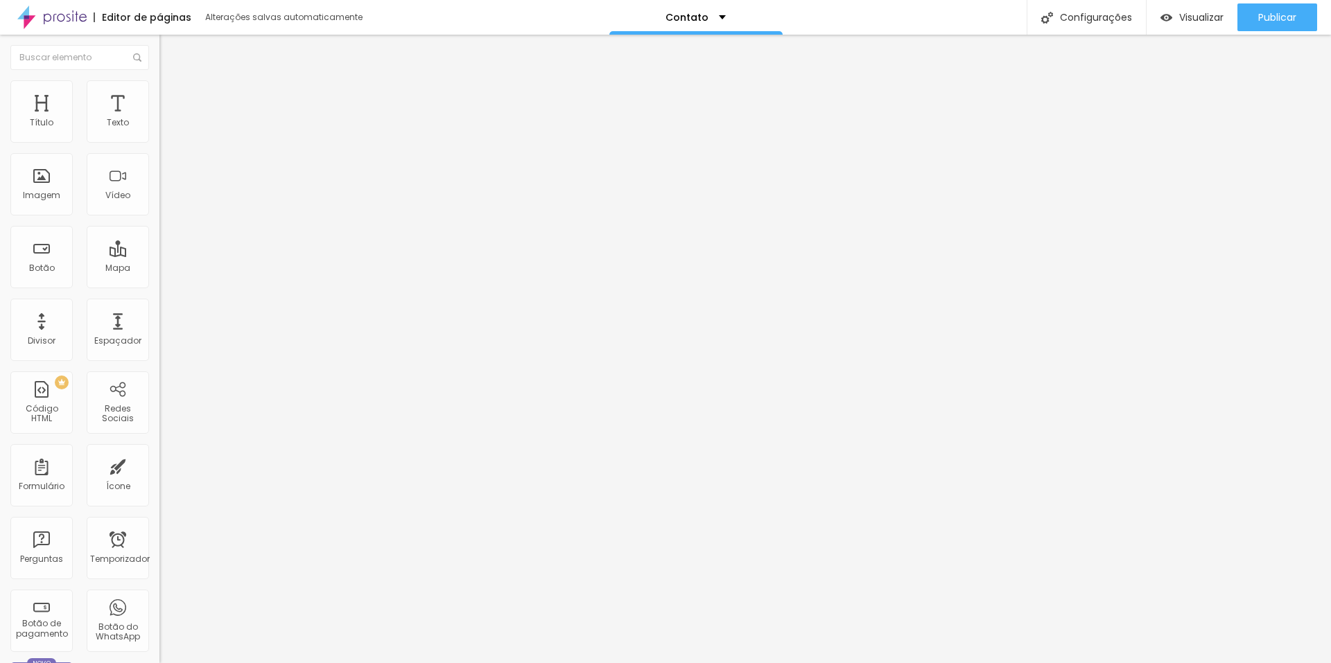
click at [159, 142] on input "range" at bounding box center [203, 136] width 89 height 11
type input "5"
type input "10"
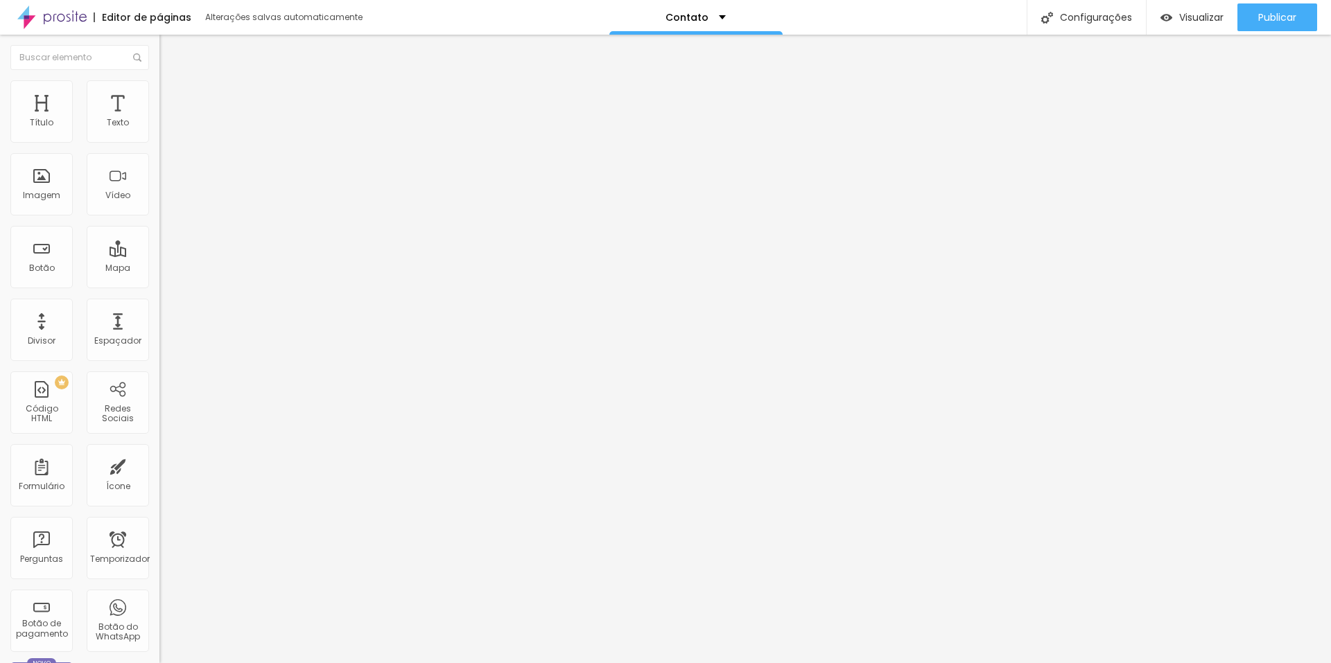
type input "13"
type input "16"
type input "21"
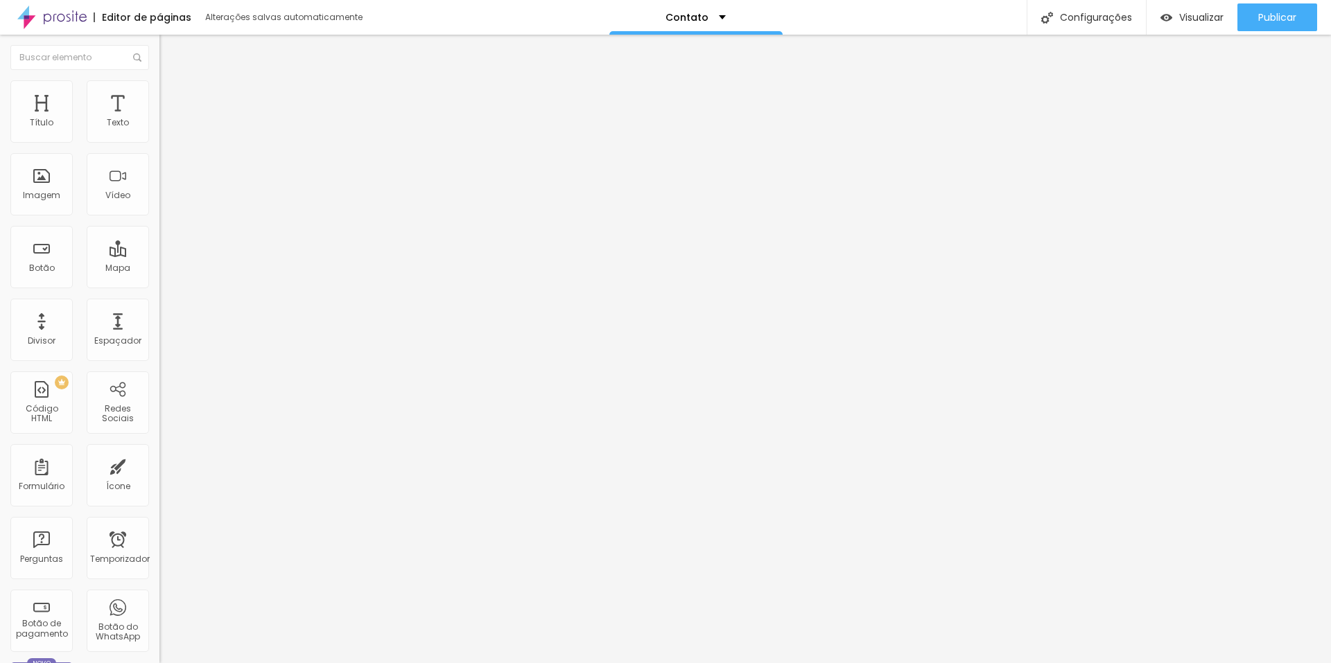
type input "21"
type input "25"
type input "30"
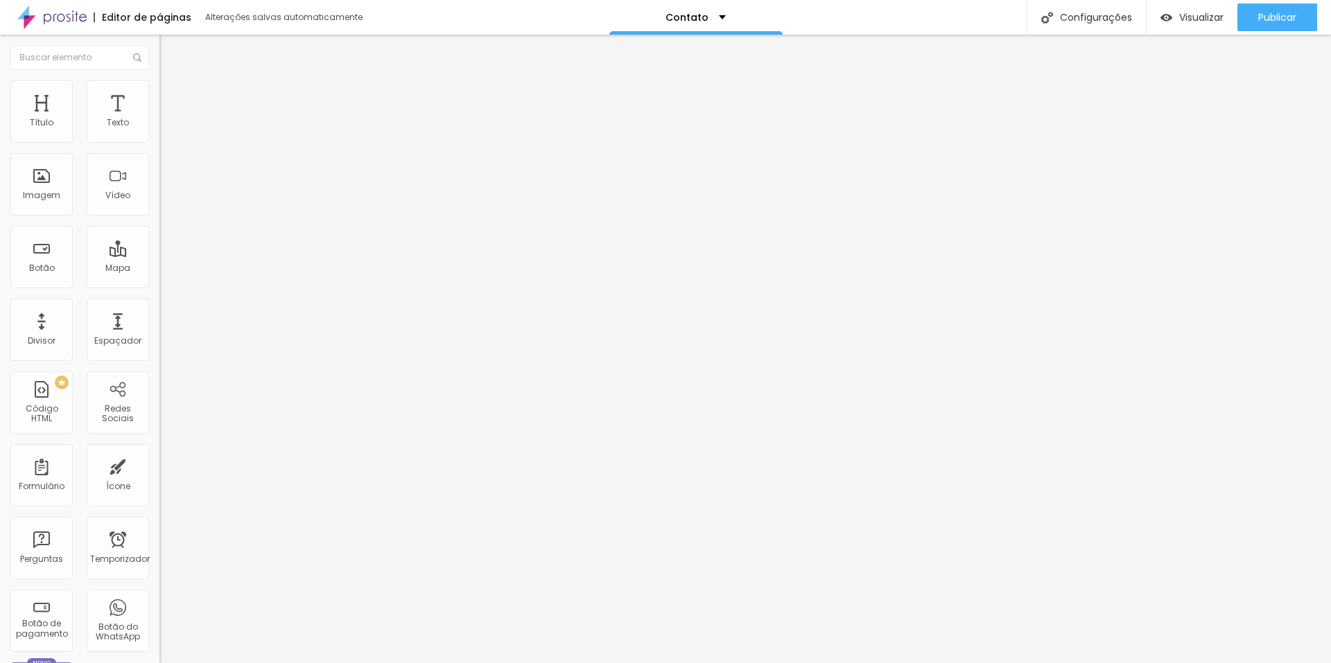
type input "33"
type input "39"
type input "46"
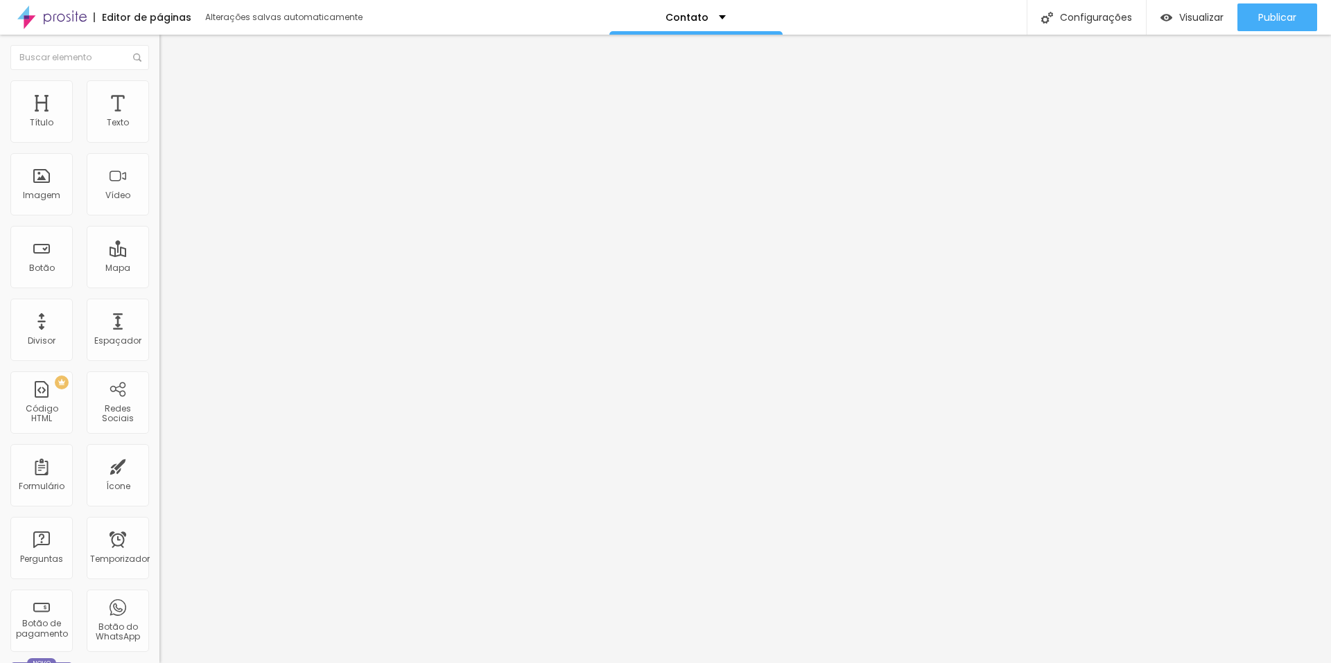
type input "46"
type input "51"
type input "54"
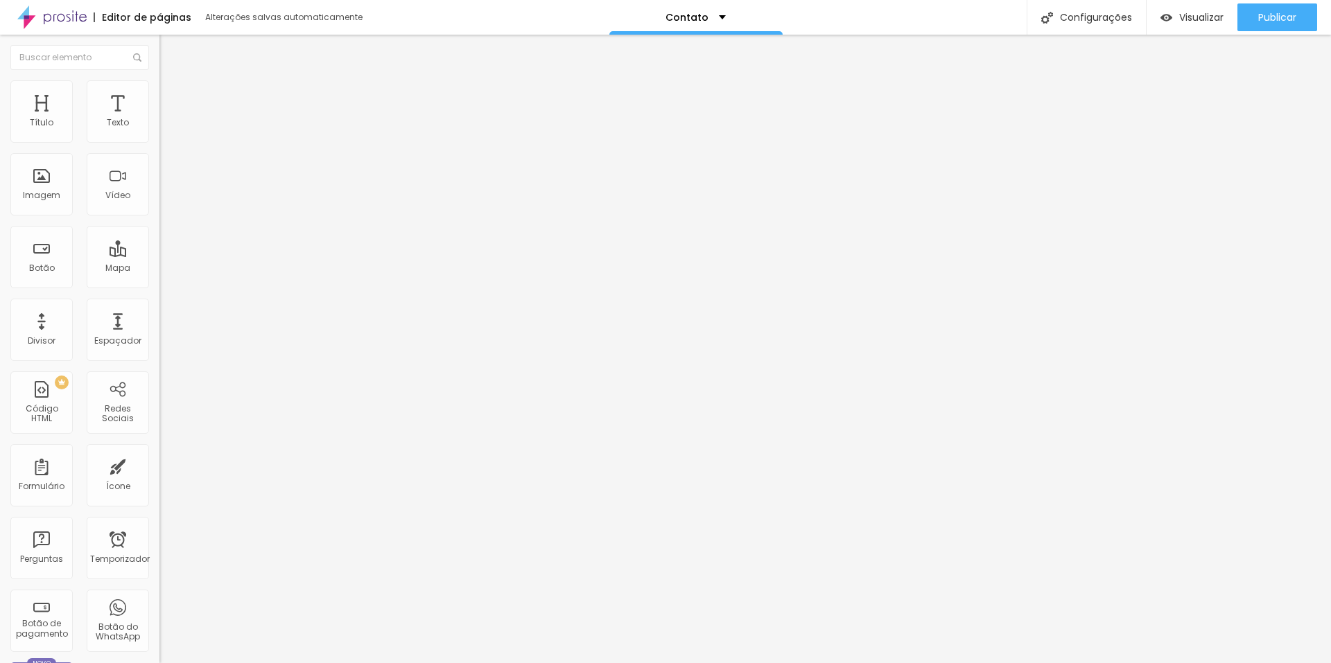
type input "59"
type input "61"
type input "64"
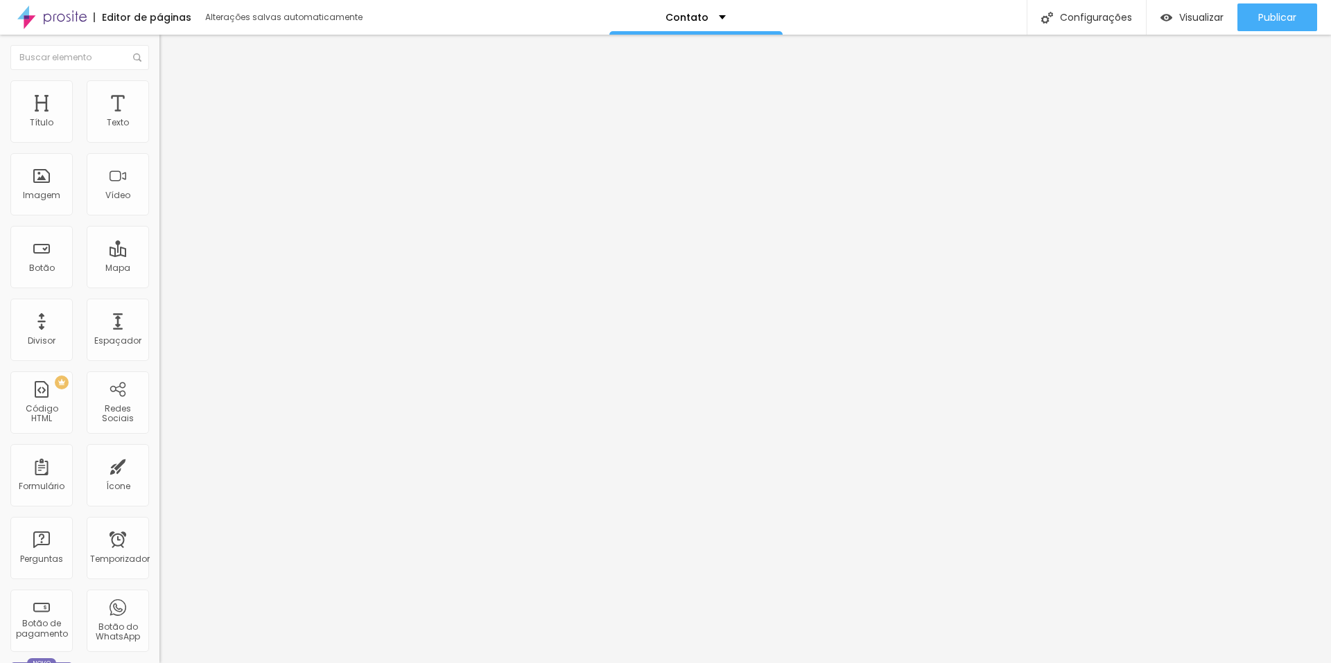
type input "64"
type input "67"
type input "71"
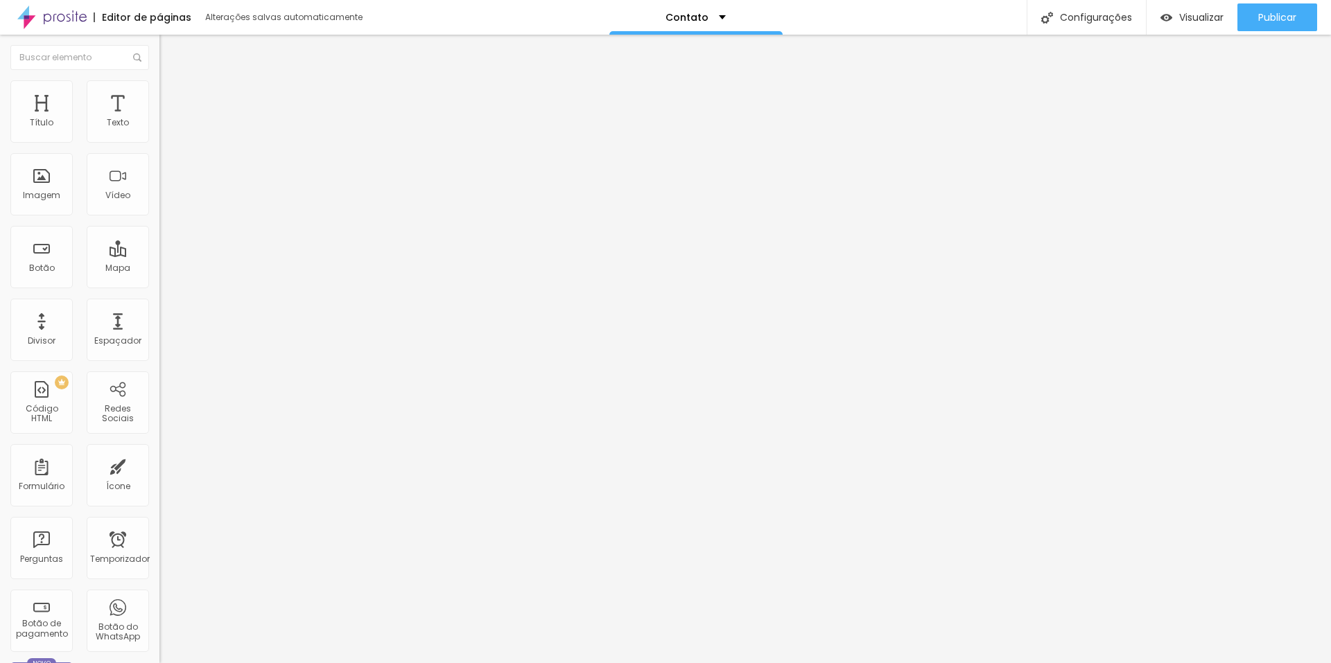
type input "74"
type input "77"
type input "79"
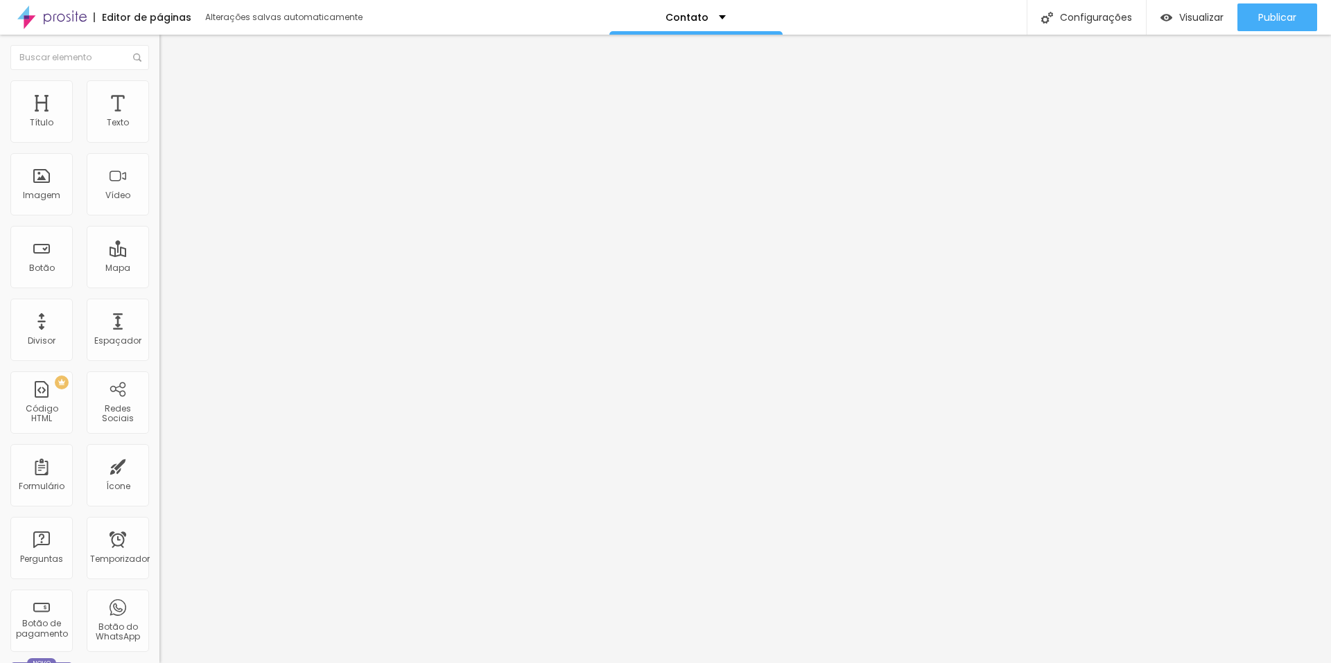
type input "79"
type input "81"
type input "84"
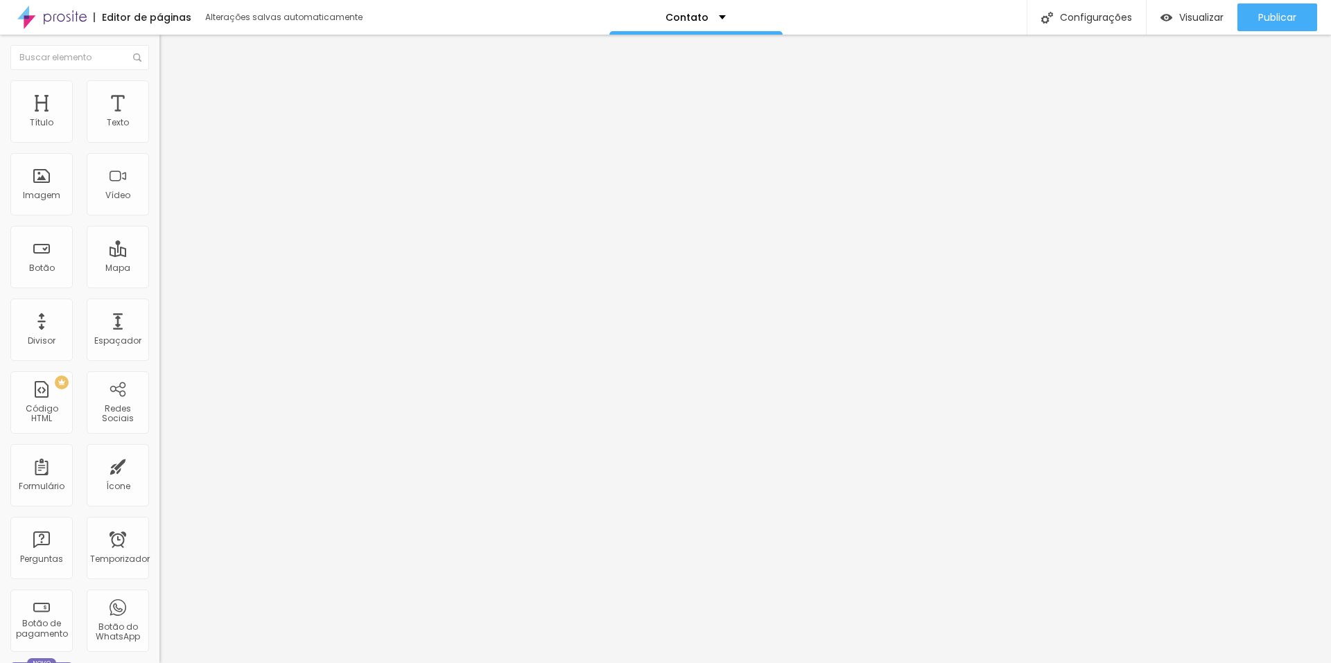
type input "87"
type input "91"
type input "95"
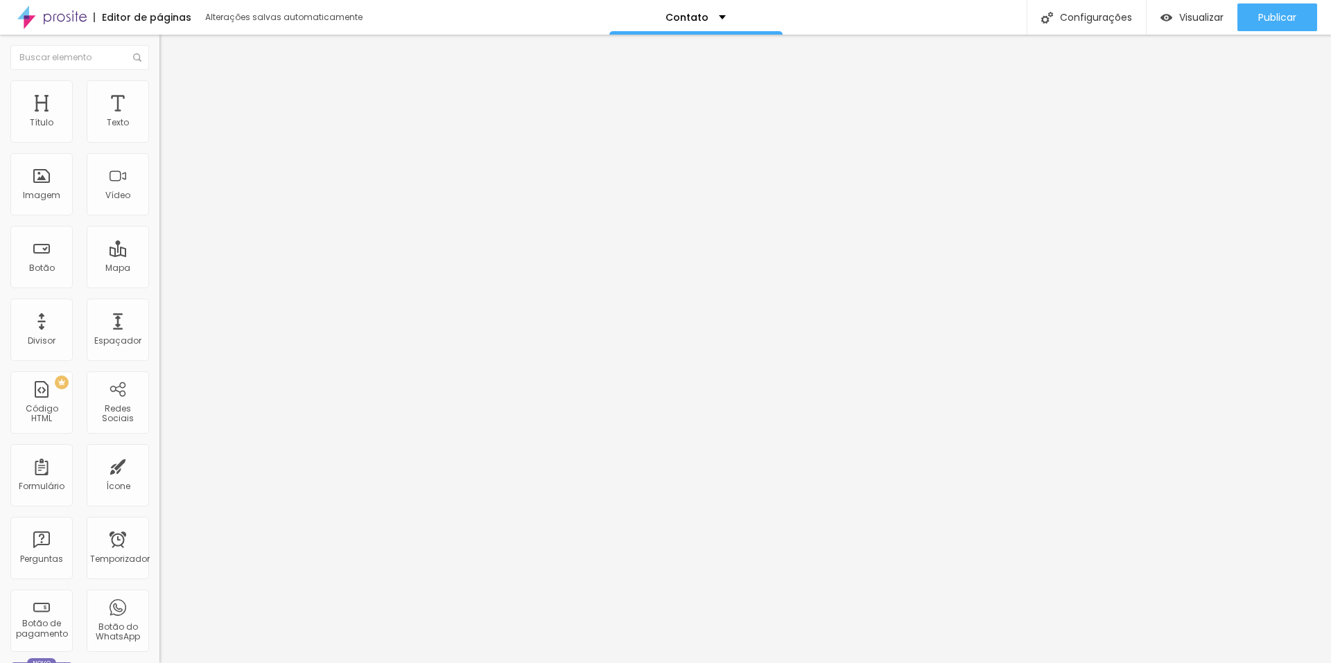
type input "95"
type input "100"
type input "105"
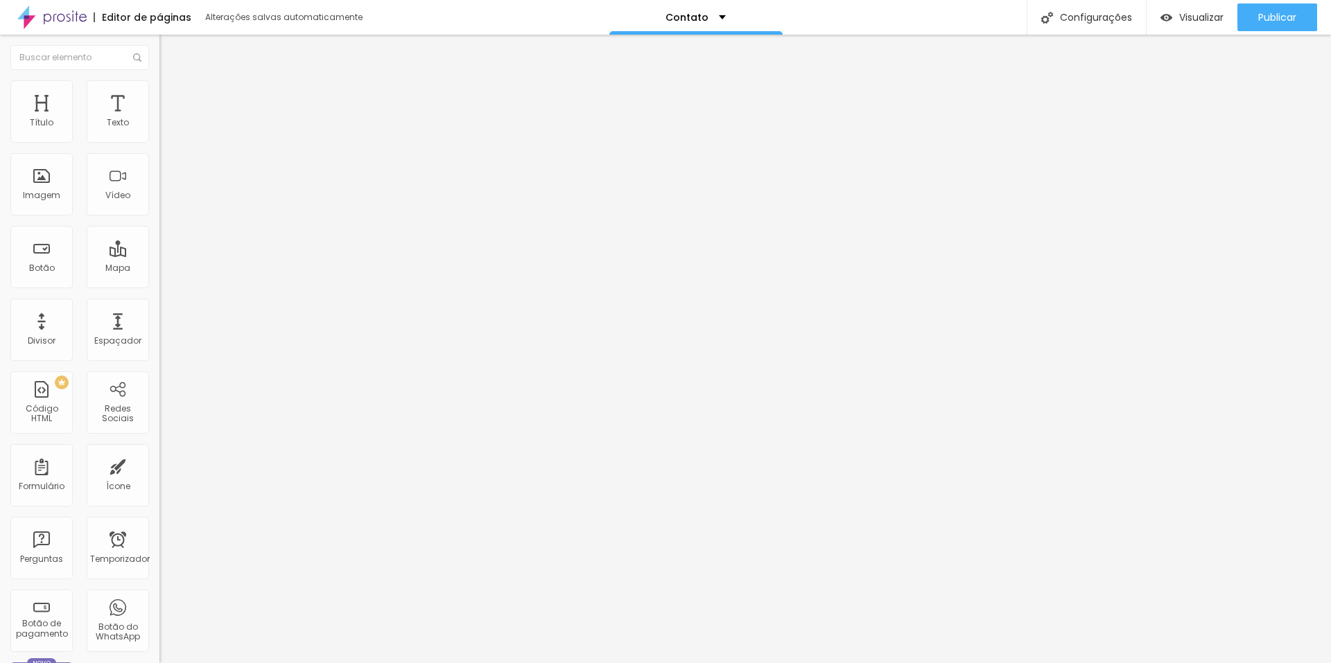
type input "110"
type input "115"
type input "120"
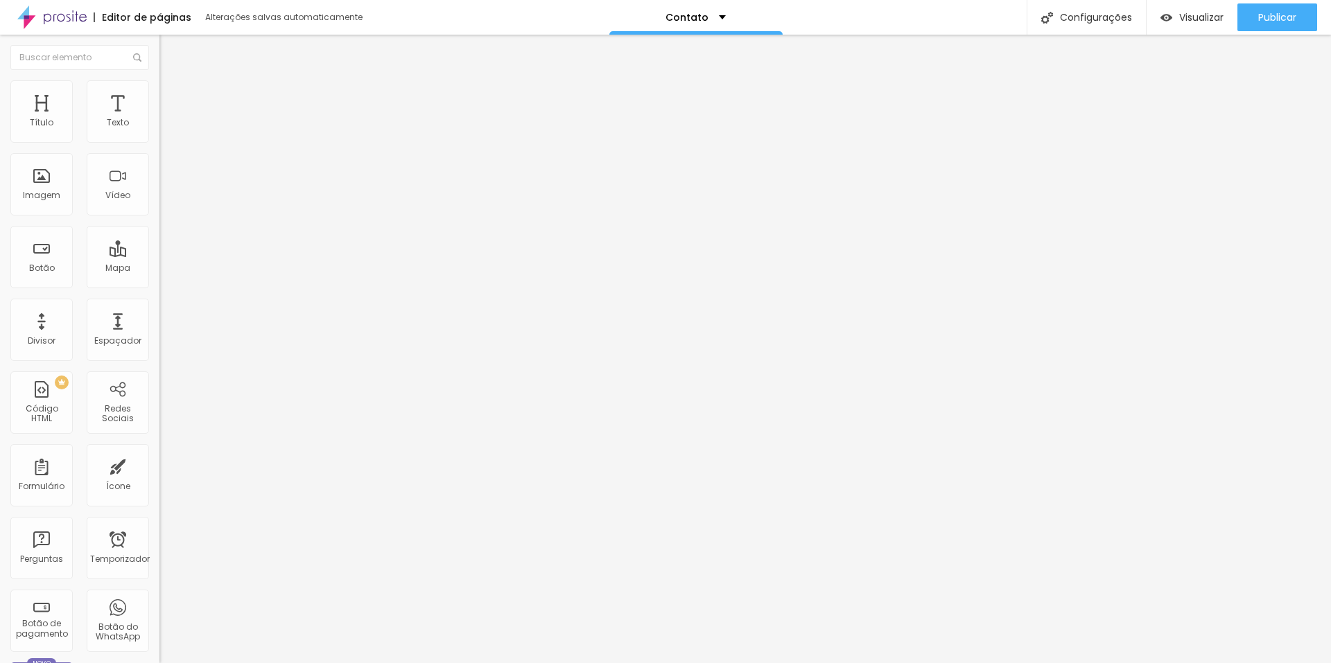
type input "120"
type input "125"
type input "132"
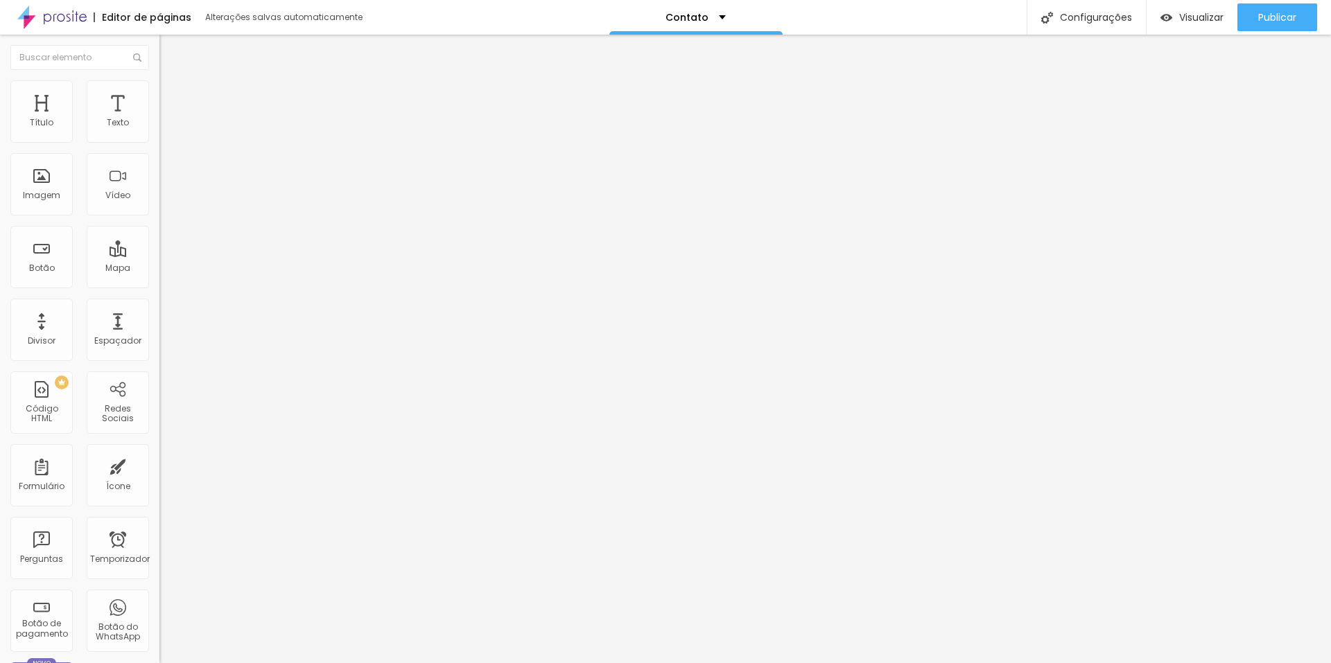
type input "135"
type input "138"
type input "142"
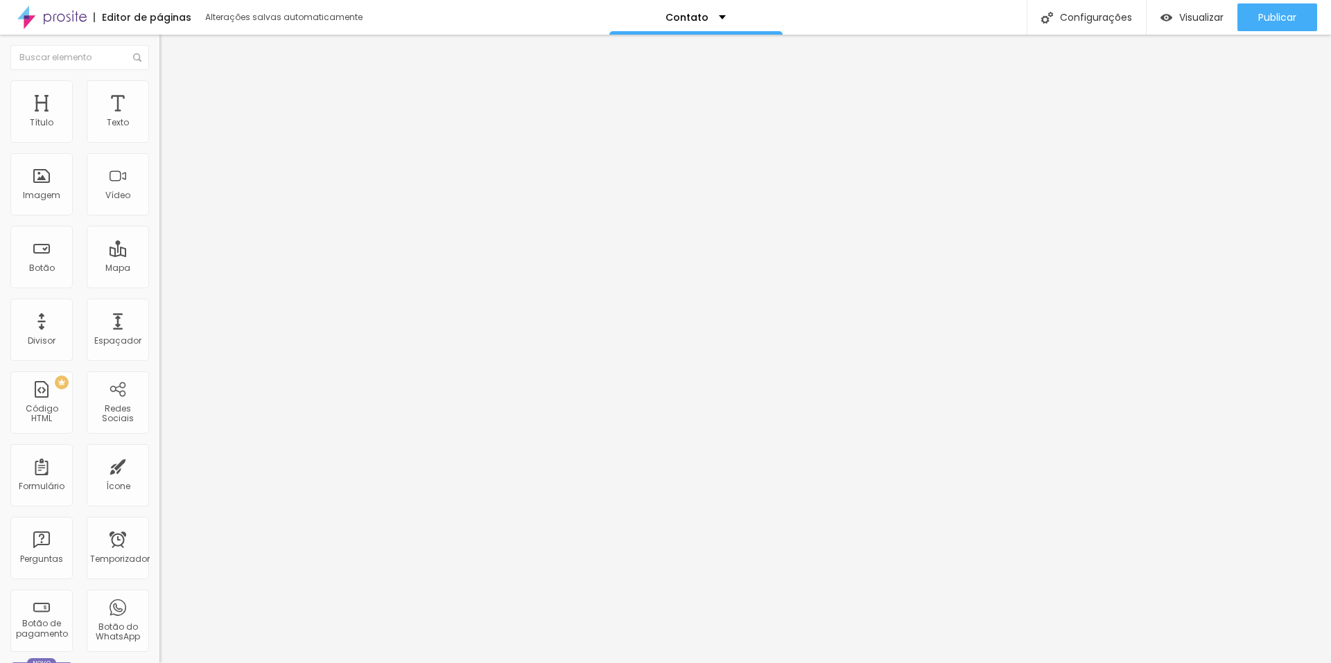
type input "142"
type input "143"
type input "145"
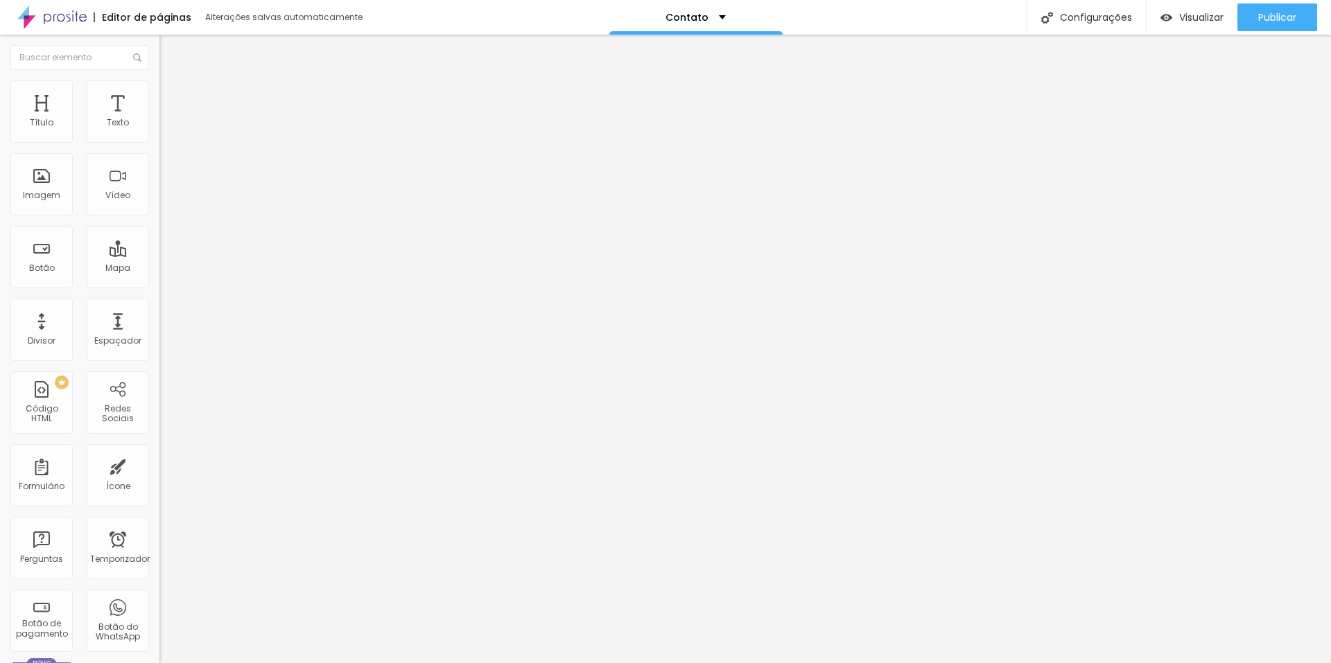
type input "148"
type input "150"
type input "151"
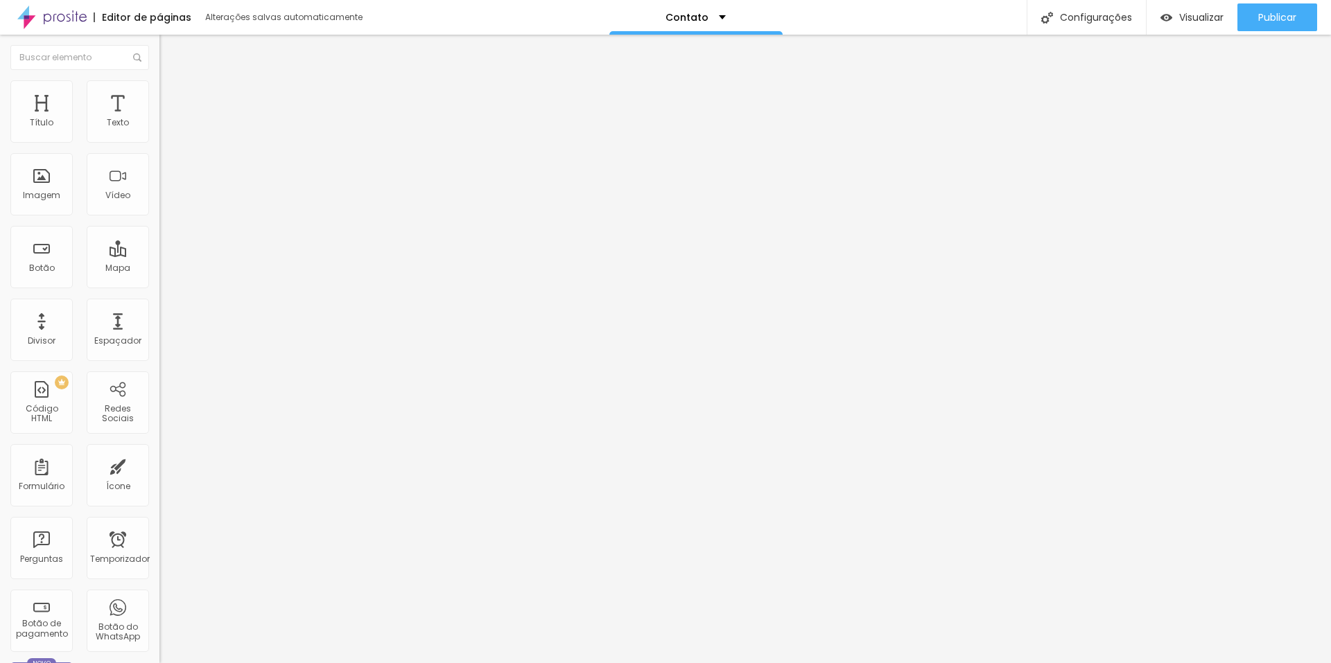
type input "151"
type input "145"
type input "133"
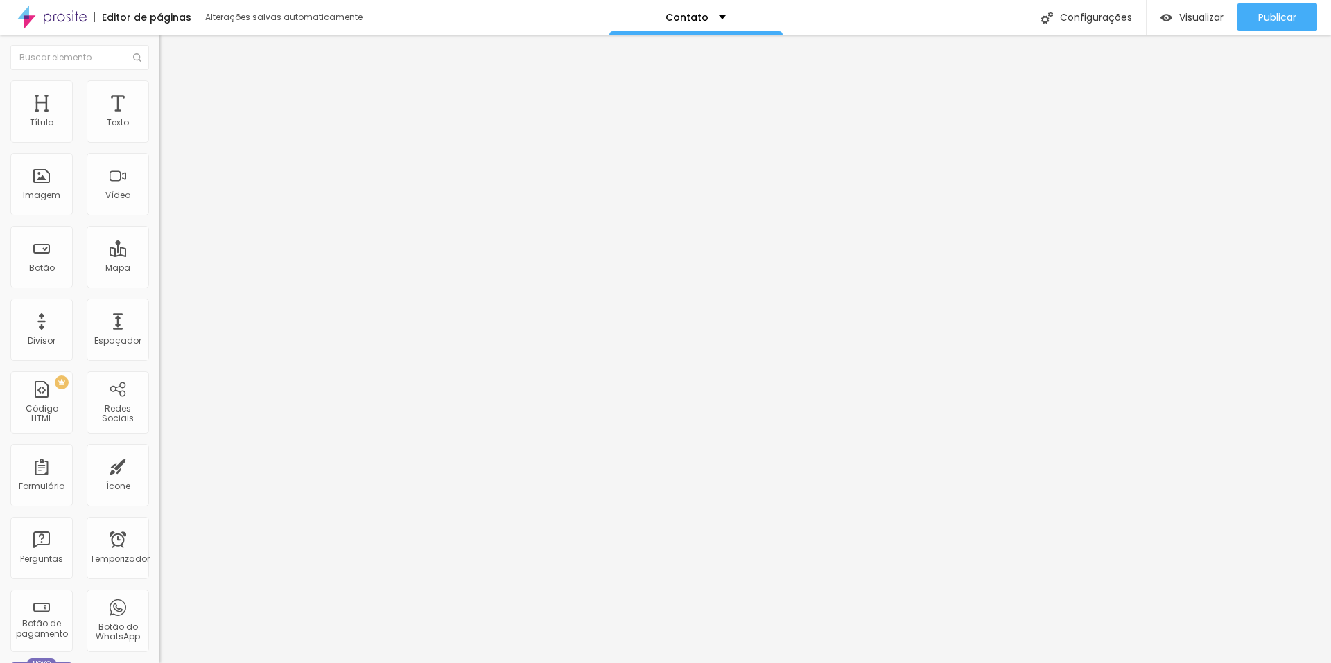
type input "118"
type input "100"
type input "86"
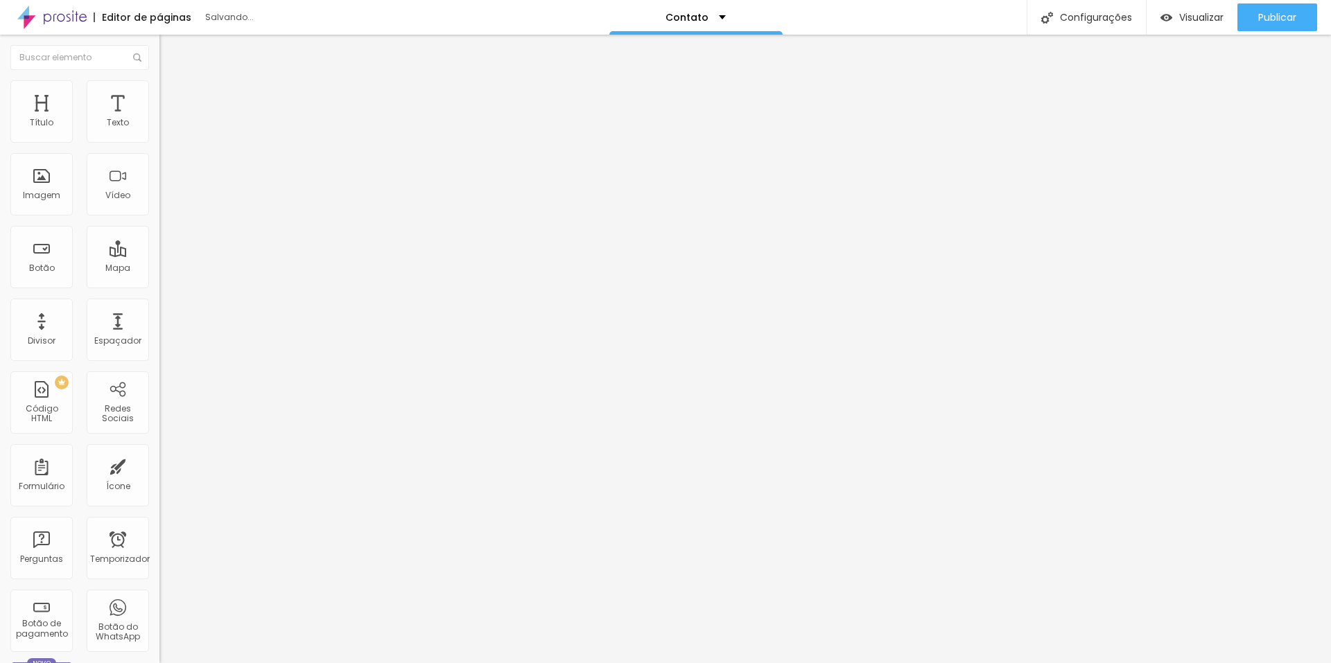
type input "86"
type input "71"
type input "54"
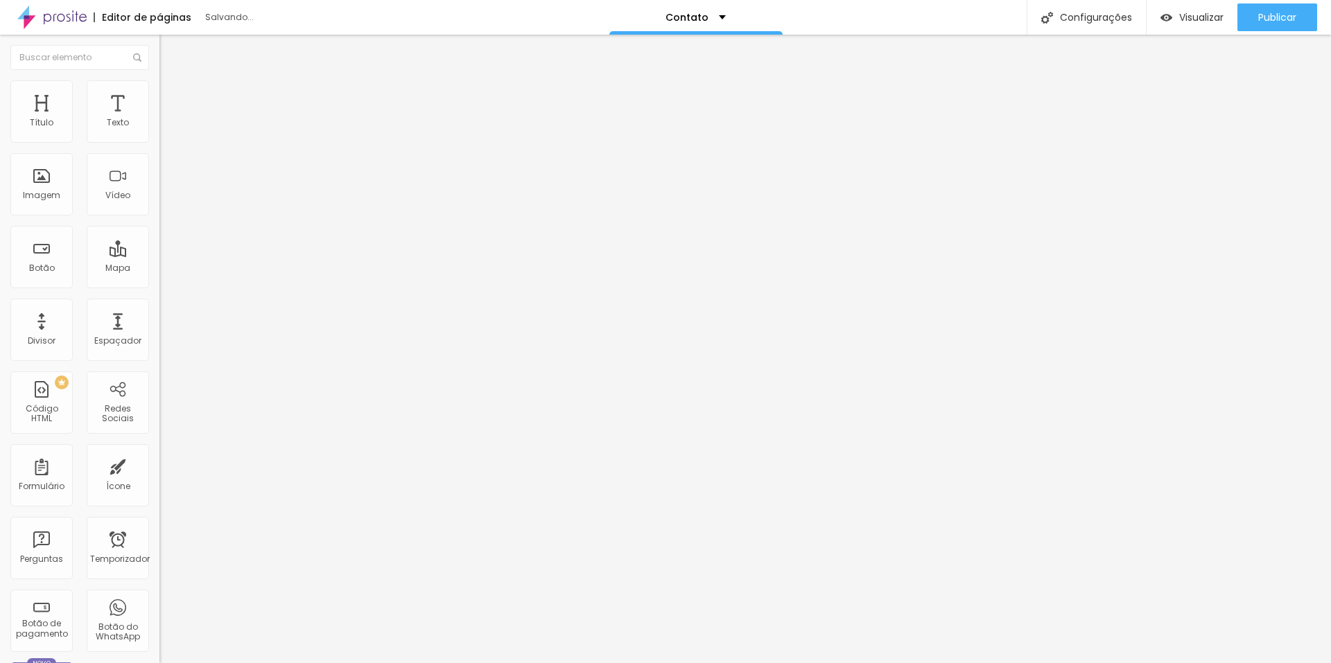
type input "39"
type input "25"
type input "10"
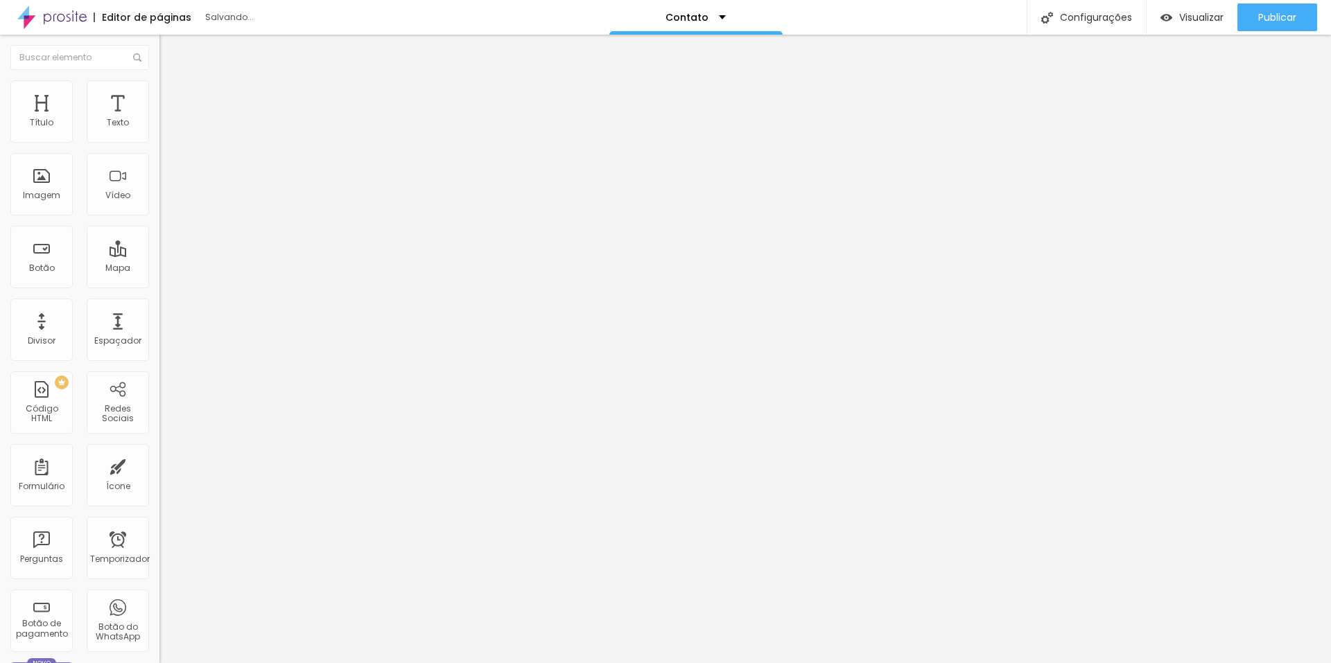
type input "10"
type input "0"
type input "16"
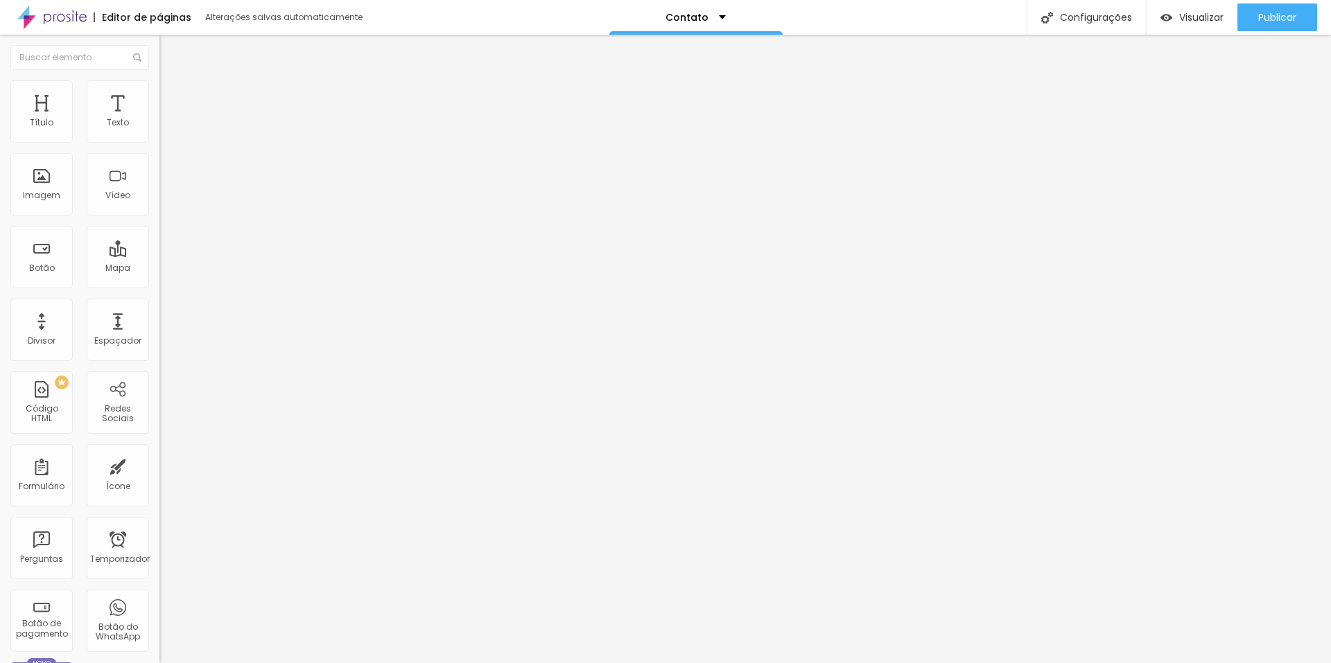
type input "28"
type input "41"
type input "53"
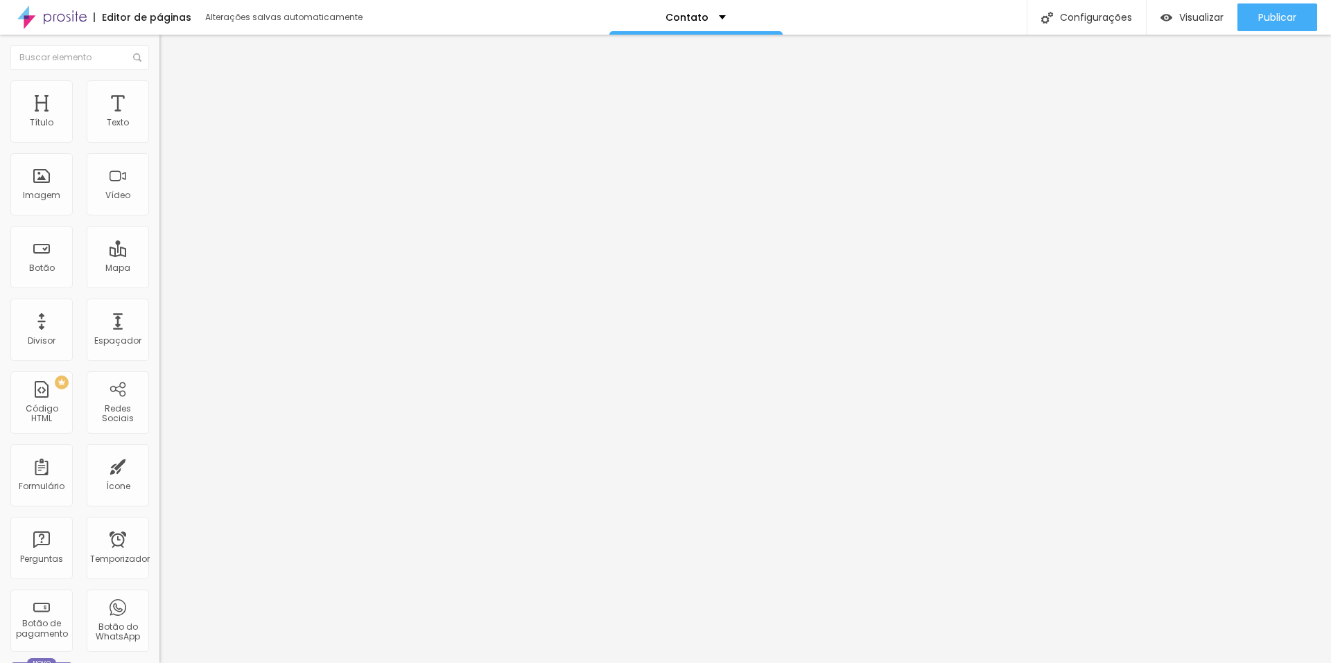
type input "53"
type input "63"
type input "72"
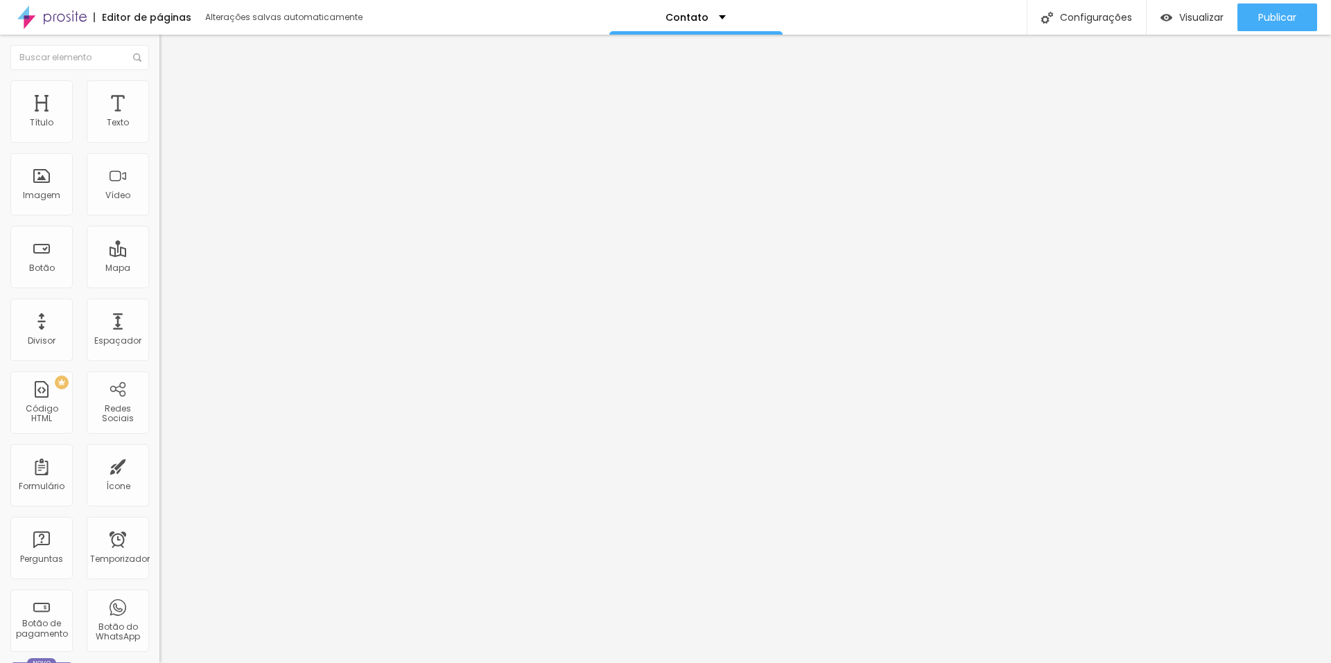
type input "81"
type input "89"
type input "100"
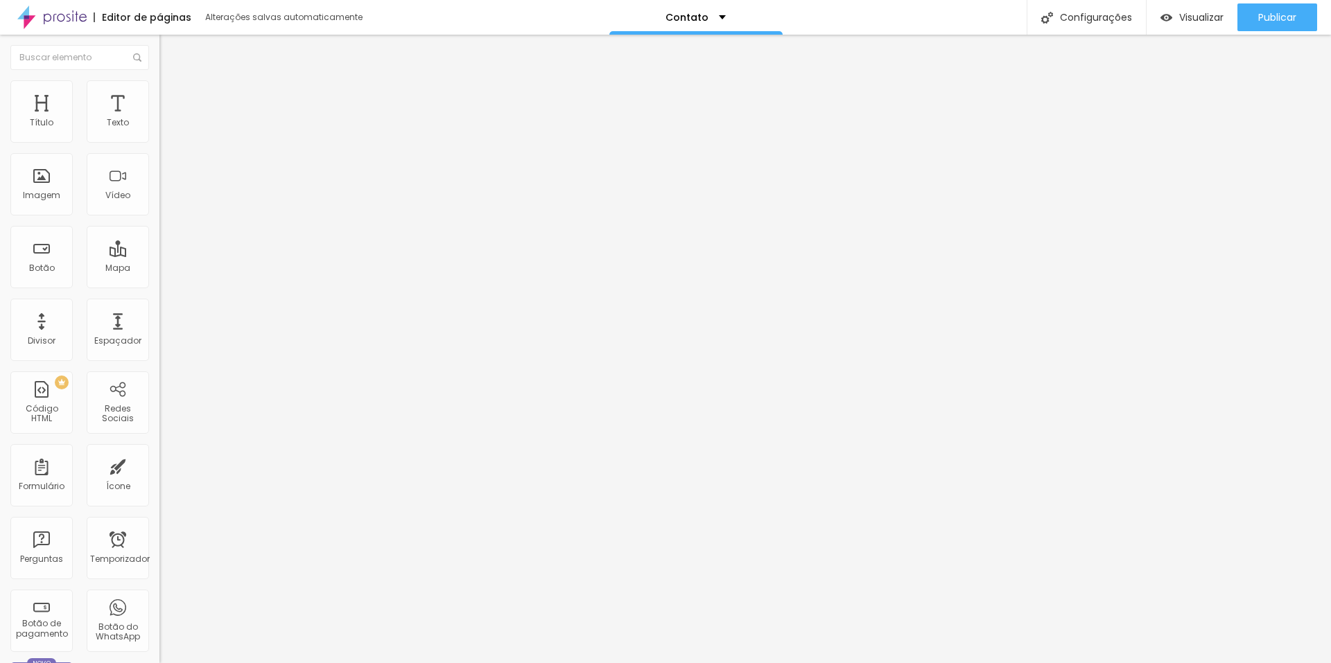
type input "100"
type input "104"
type input "110"
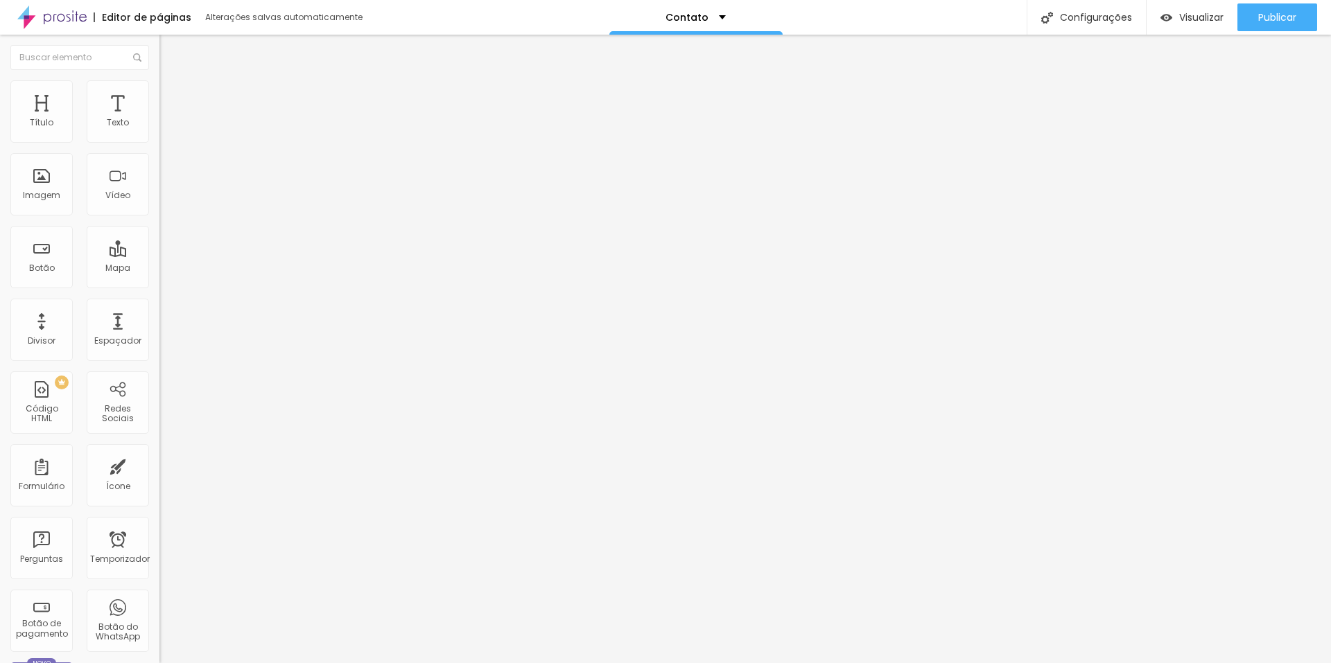
type input "115"
type input "120"
type input "127"
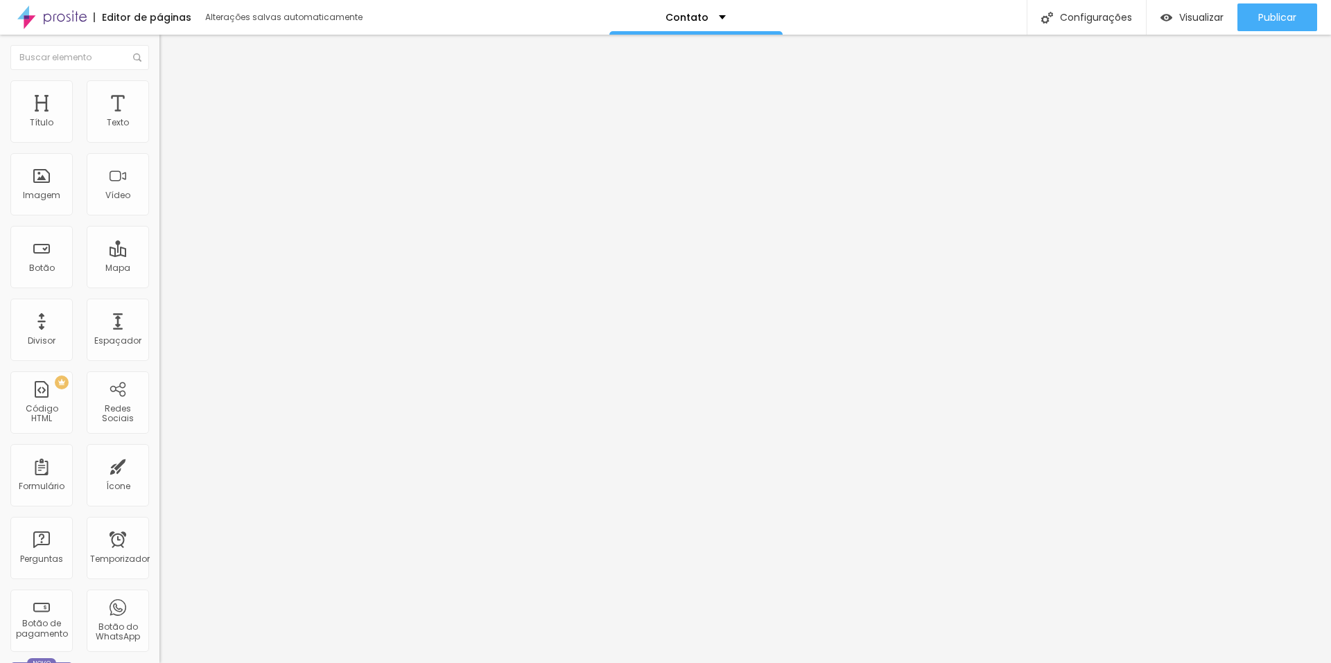
type input "127"
type input "132"
type input "140"
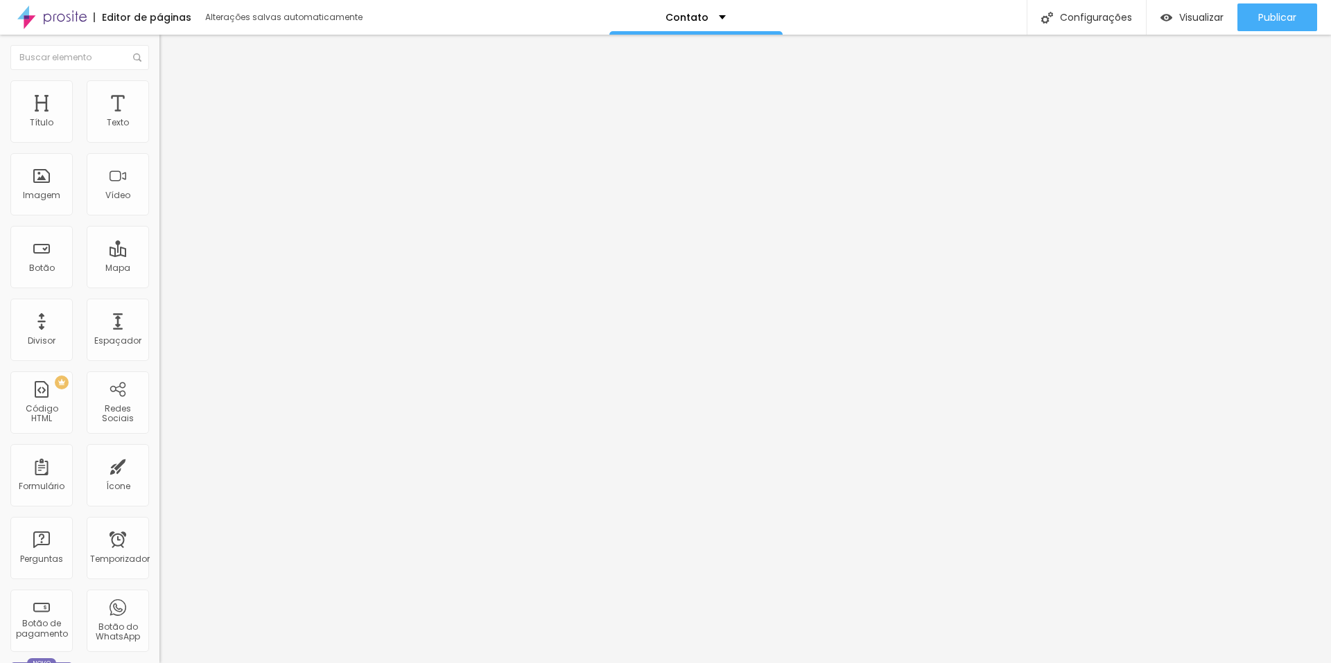
type input "145"
type input "150"
type input "153"
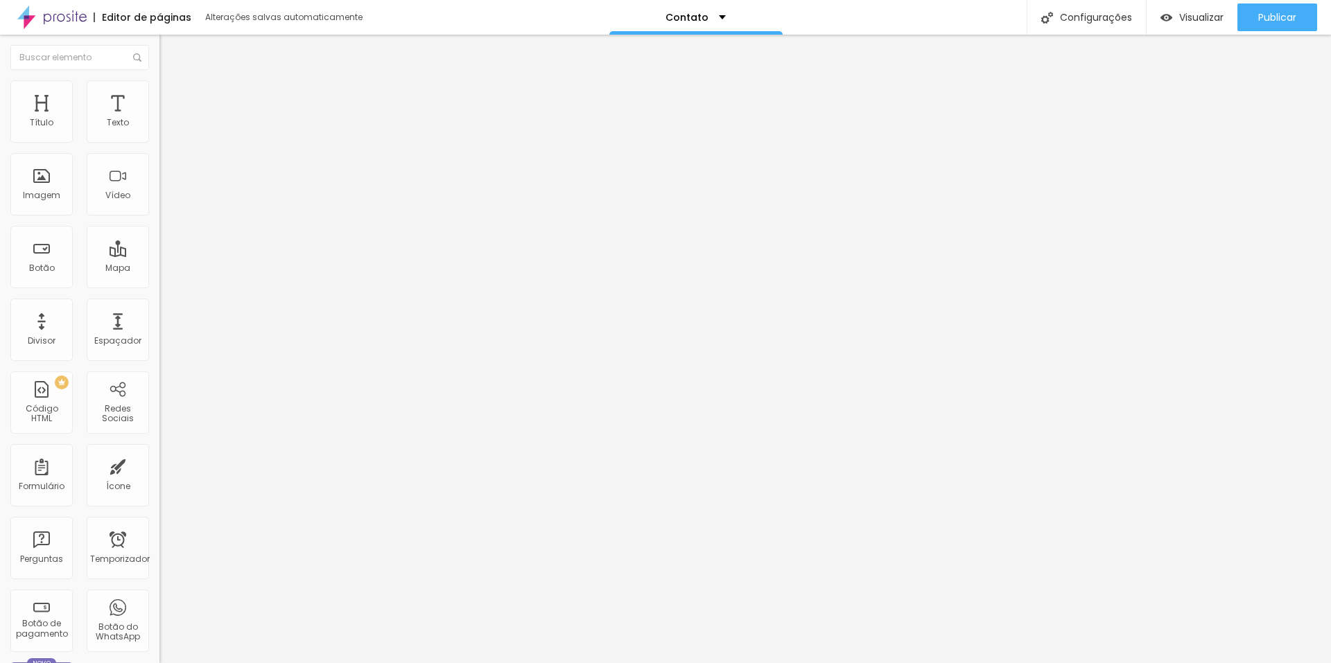
type input "153"
type input "155"
type input "160"
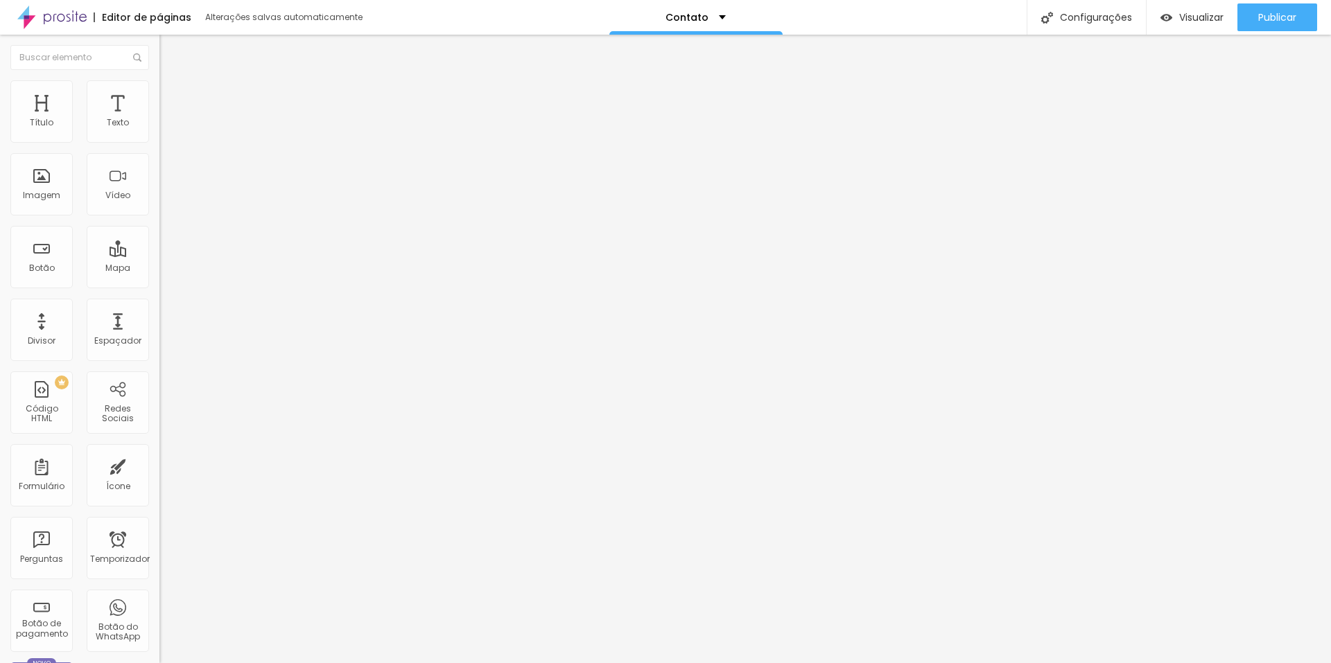
type input "161"
type input "165"
type input "166"
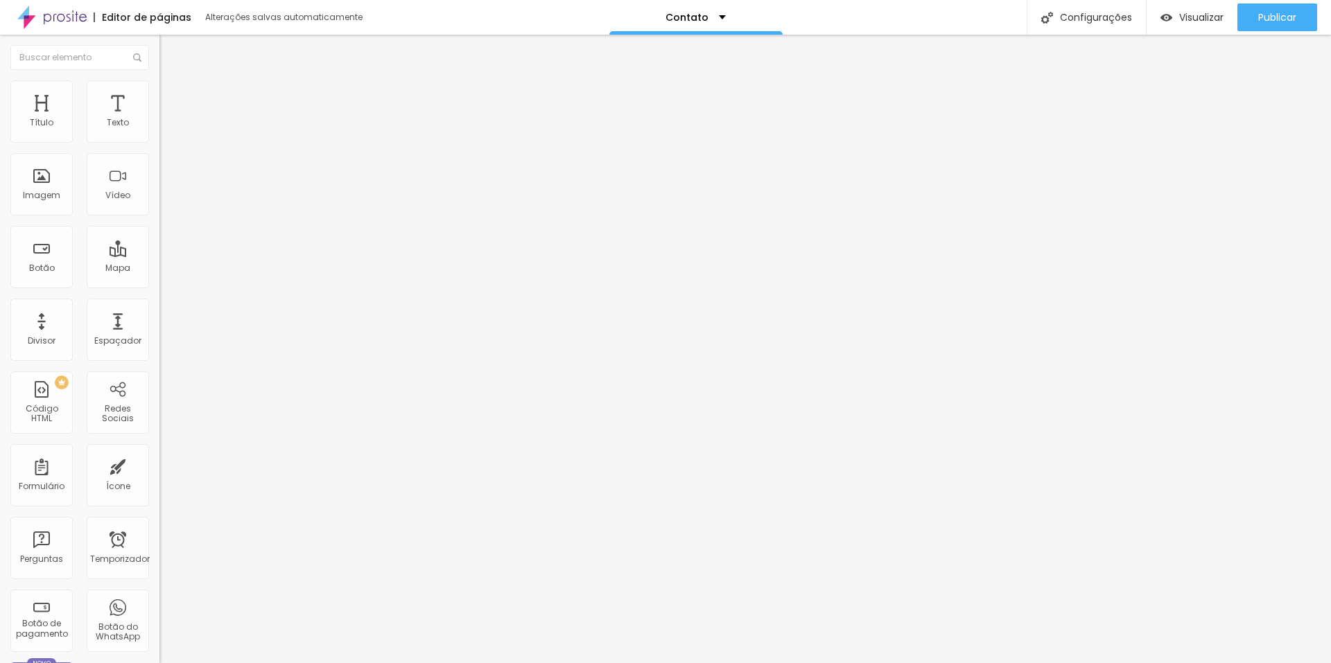
type input "166"
type input "168"
type input "170"
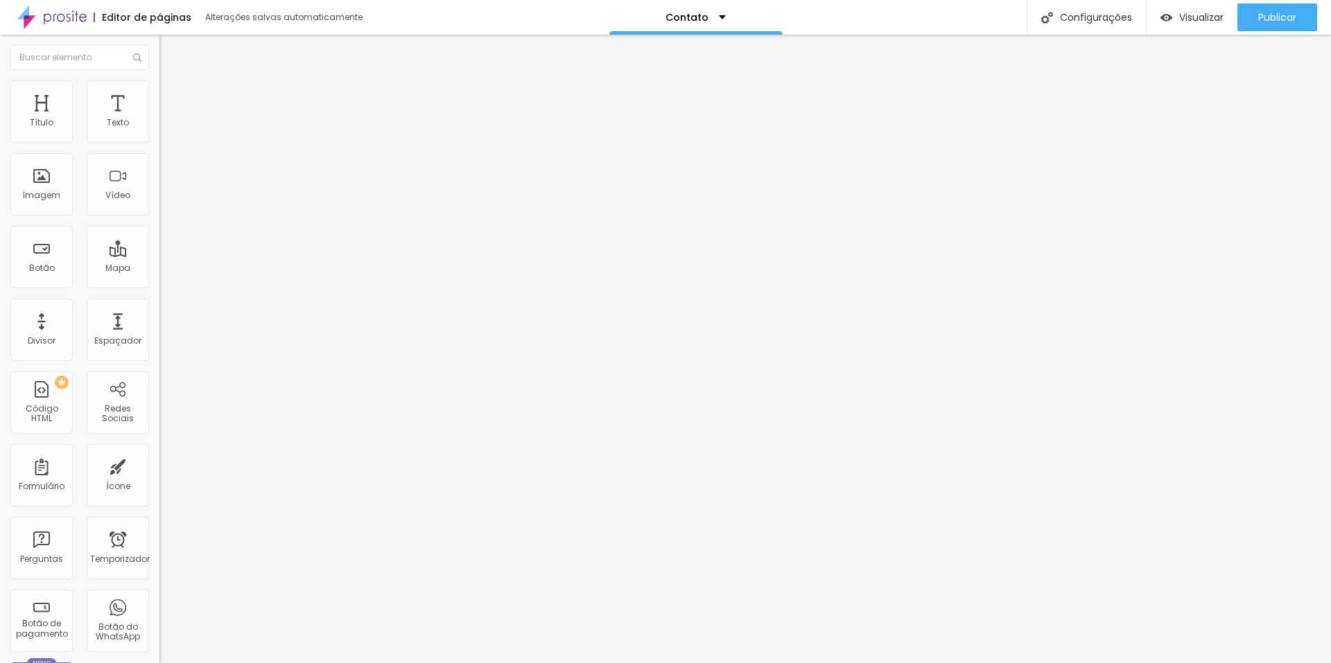
type input "171"
type input "173"
type input "174"
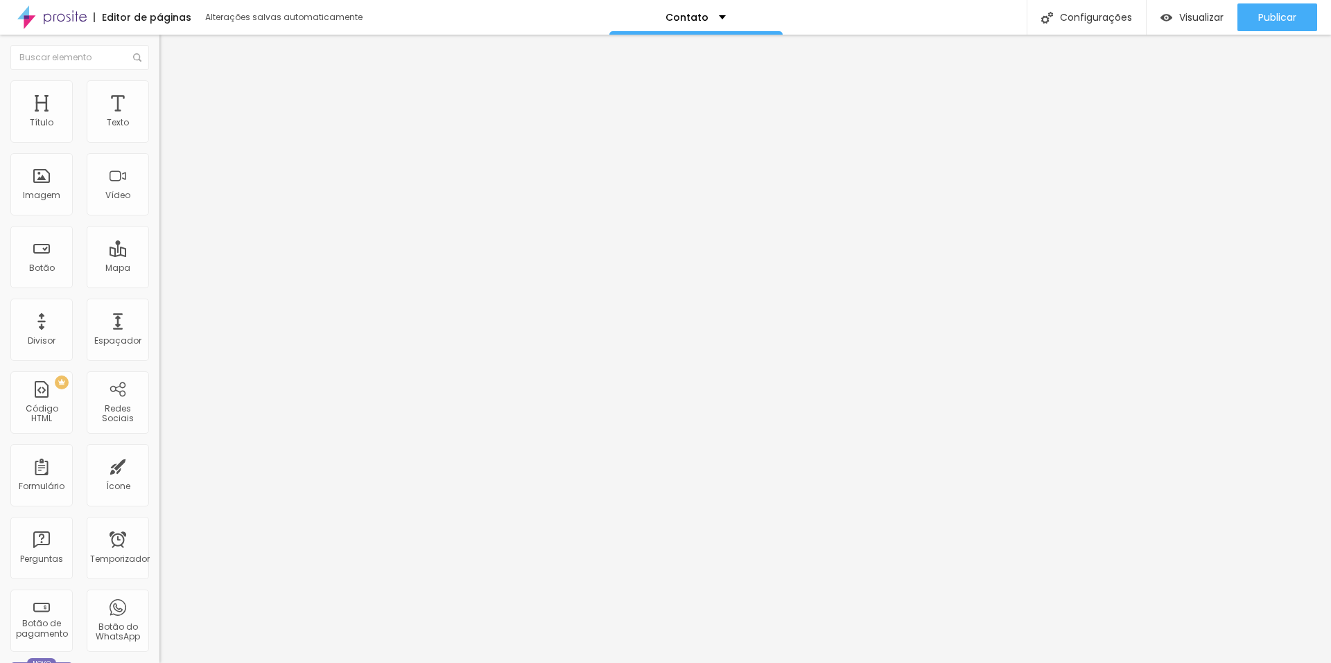
type input "174"
type input "176"
type input "178"
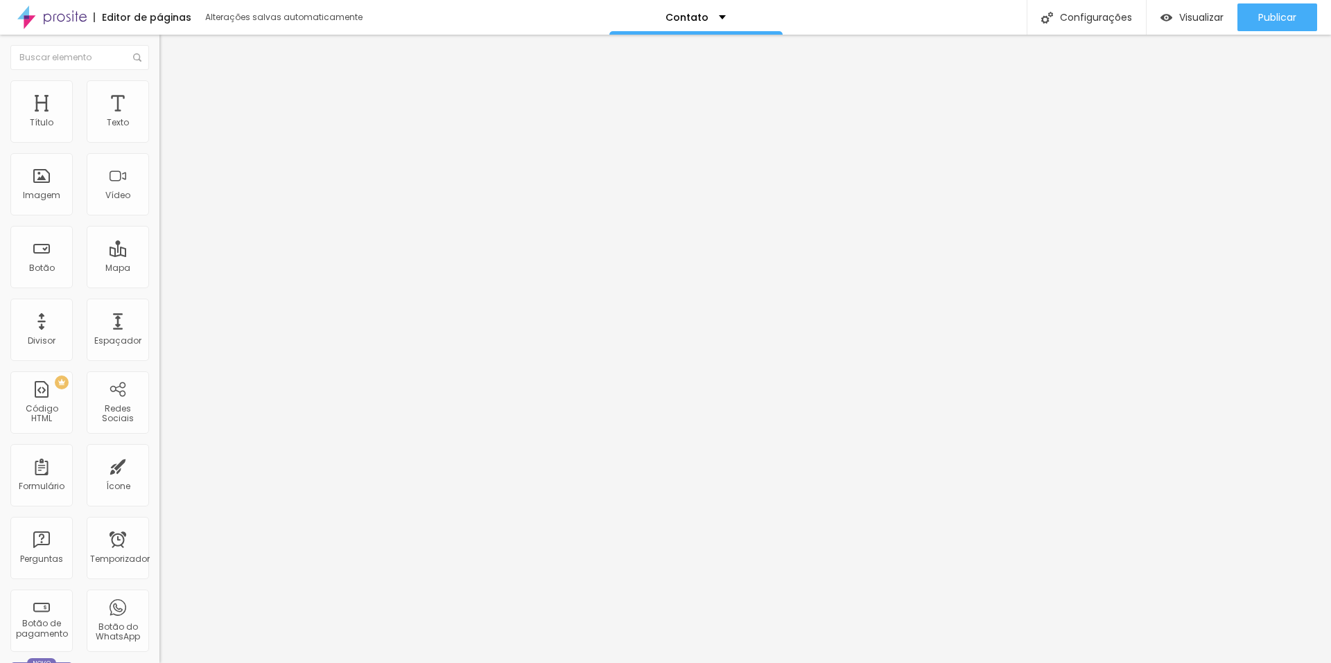
type input "179"
type input "186"
drag, startPoint x: 33, startPoint y: 177, endPoint x: 79, endPoint y: 187, distance: 46.9
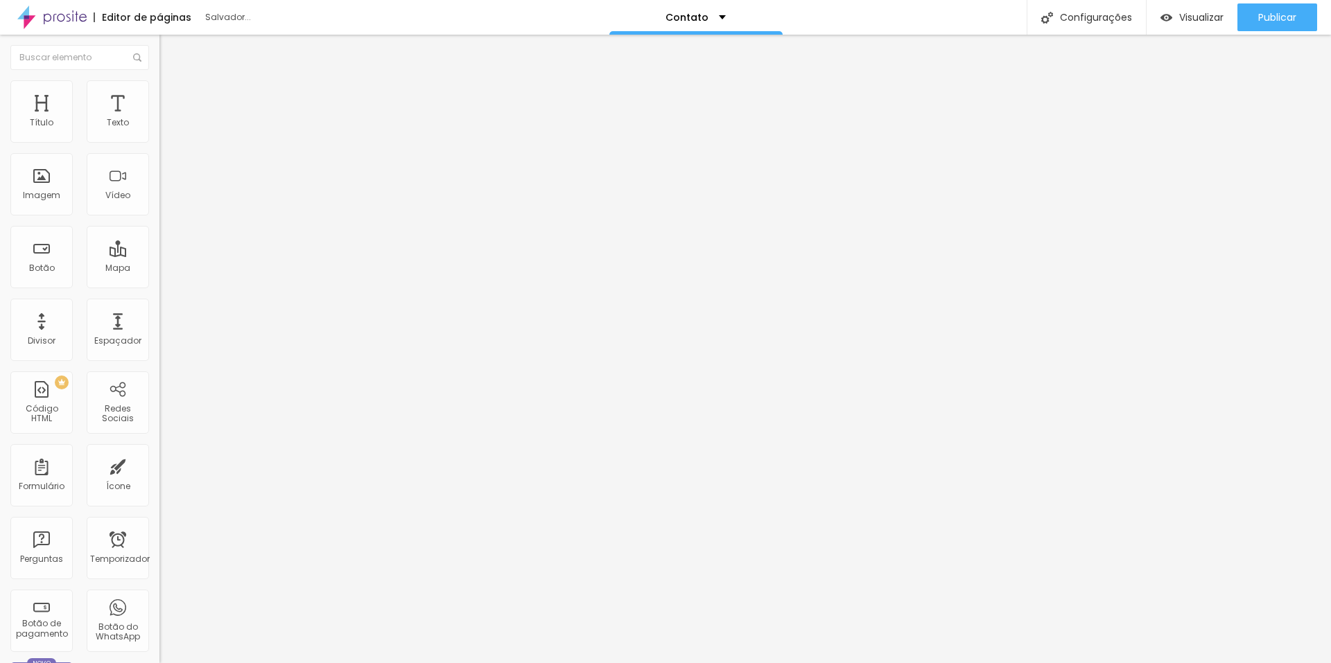
click at [159, 304] on input "range" at bounding box center [203, 309] width 89 height 11
click at [159, 94] on img at bounding box center [165, 100] width 12 height 12
click at [170, 46] on div "Editar nulo" at bounding box center [206, 50] width 72 height 11
click at [172, 94] on font "Avançado" at bounding box center [195, 90] width 46 height 12
drag, startPoint x: 32, startPoint y: 135, endPoint x: 6, endPoint y: 141, distance: 26.2
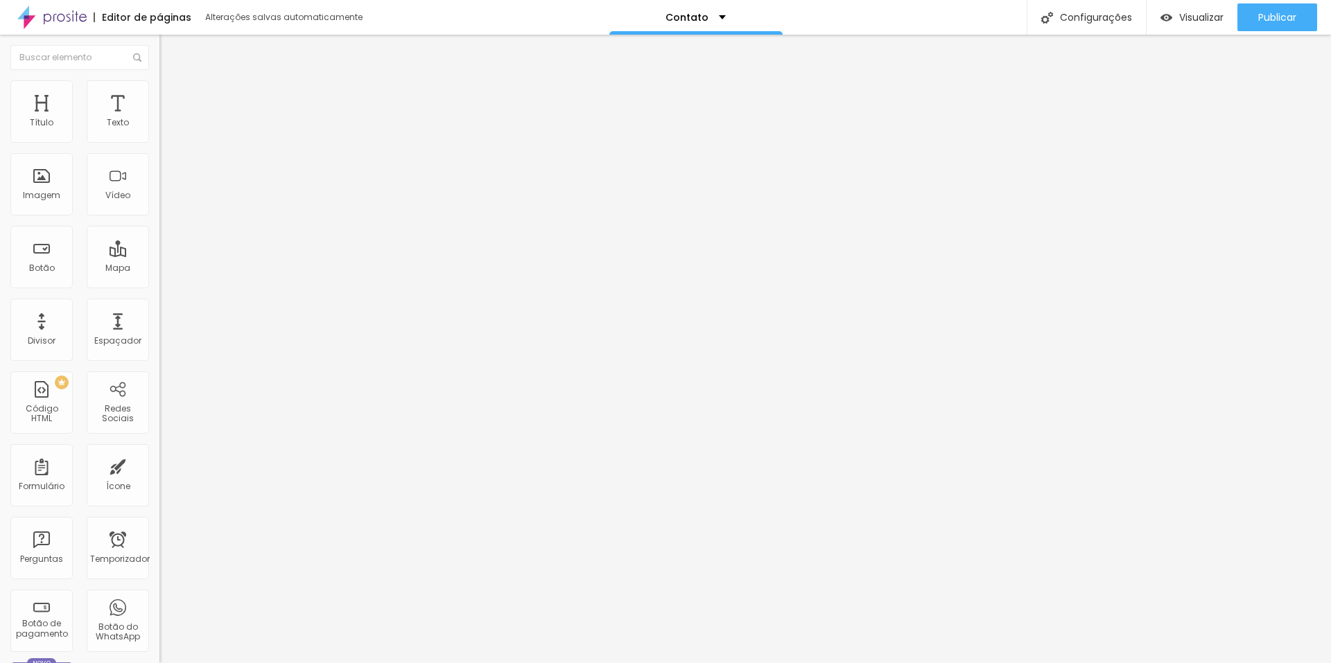
click at [159, 255] on input "range" at bounding box center [203, 260] width 89 height 11
drag, startPoint x: 28, startPoint y: 164, endPoint x: 87, endPoint y: 165, distance: 59.6
click at [159, 451] on input "range" at bounding box center [203, 456] width 89 height 11
drag, startPoint x: 103, startPoint y: 164, endPoint x: 246, endPoint y: 148, distance: 144.4
click at [246, 451] on input "range" at bounding box center [203, 456] width 89 height 11
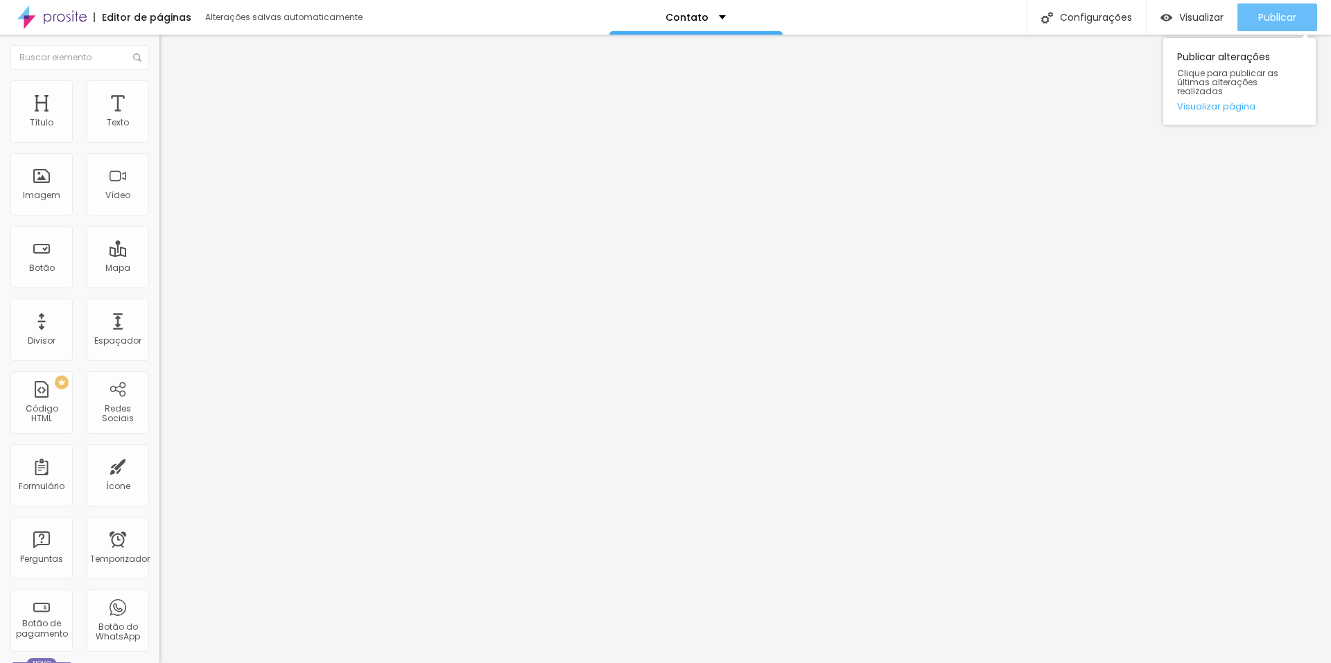
click at [1299, 17] on button "Publicar" at bounding box center [1277, 17] width 80 height 28
drag, startPoint x: 116, startPoint y: 164, endPoint x: 0, endPoint y: 170, distance: 116.6
click at [159, 451] on input "range" at bounding box center [203, 456] width 89 height 11
click at [159, 79] on img at bounding box center [165, 73] width 12 height 12
click at [170, 51] on img "button" at bounding box center [175, 50] width 11 height 11
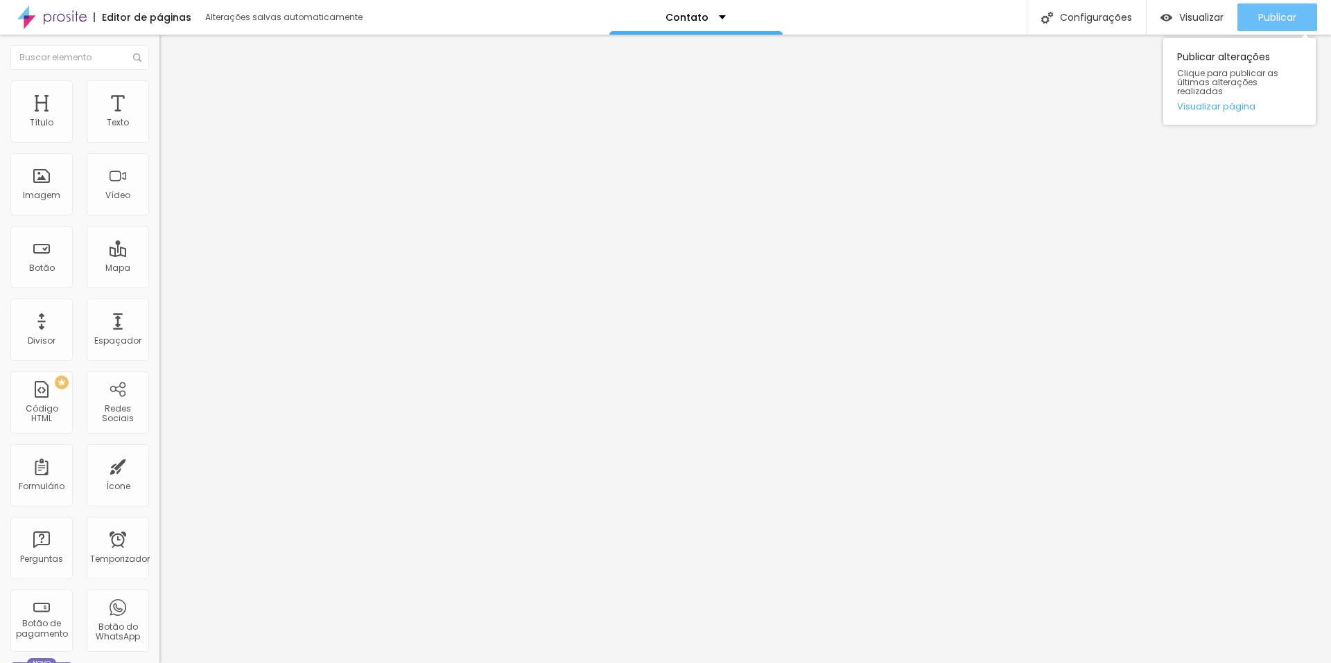
click at [1284, 15] on font "Publicar" at bounding box center [1277, 17] width 38 height 14
click at [1211, 100] on font "Visualizar página" at bounding box center [1216, 106] width 78 height 13
click at [159, 80] on li "Conteúdo" at bounding box center [238, 74] width 159 height 14
click at [159, 83] on img at bounding box center [165, 86] width 12 height 12
click at [170, 47] on img "button" at bounding box center [175, 50] width 11 height 11
